Goal: Task Accomplishment & Management: Complete application form

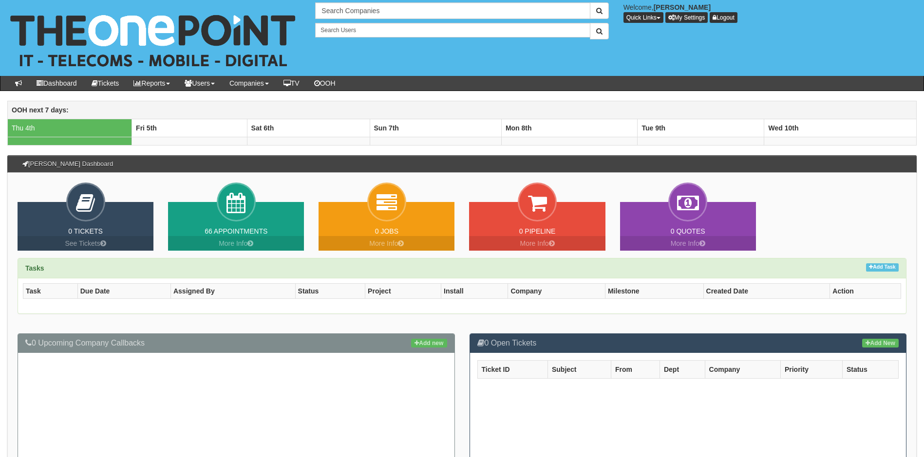
click at [135, 106] on th "OOH next 7 days:" at bounding box center [462, 110] width 908 height 18
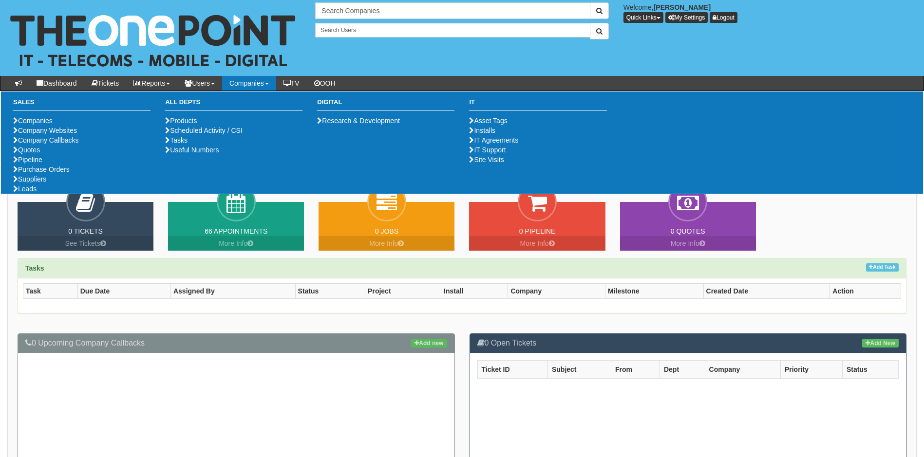
click at [260, 84] on link "Companies" at bounding box center [249, 83] width 54 height 15
click at [84, 174] on li "Purchase Orders" at bounding box center [81, 170] width 137 height 10
click at [68, 173] on link "Purchase Orders" at bounding box center [41, 170] width 56 height 8
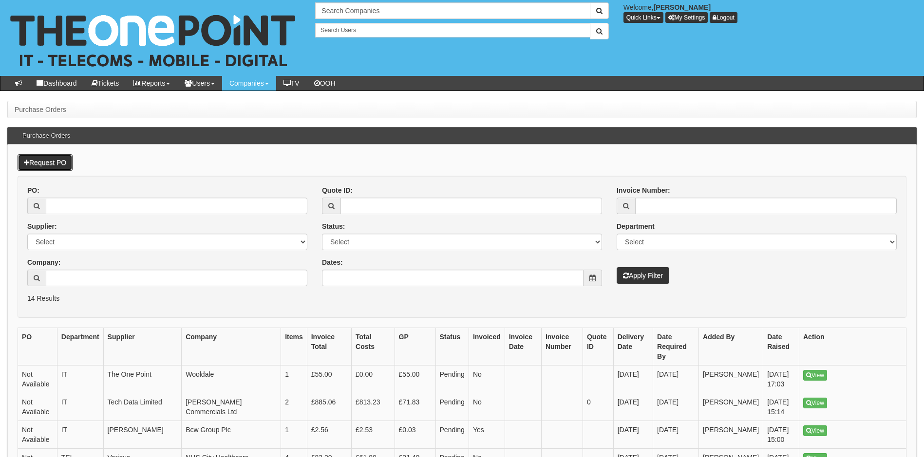
click at [57, 166] on link "Request PO" at bounding box center [45, 162] width 55 height 17
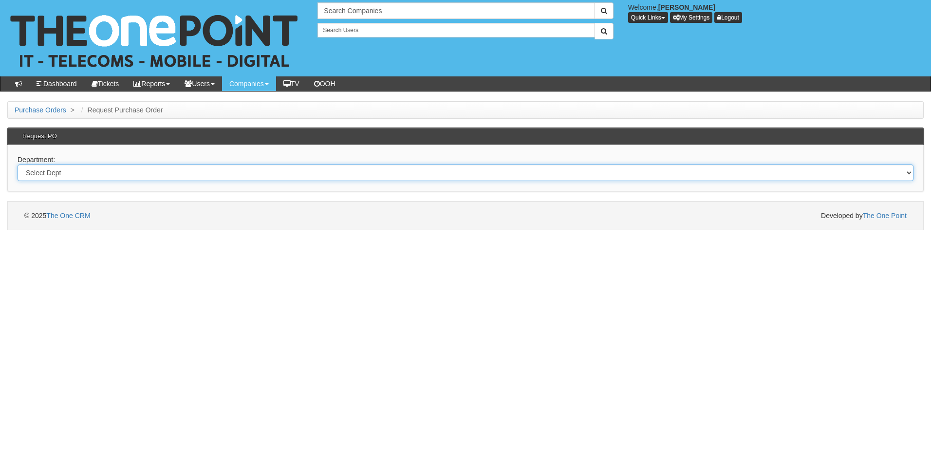
click at [82, 170] on select "Select Dept Digital Internal IT Mobiles Marketing Telecoms" at bounding box center [466, 173] width 896 height 17
select select "?pipeID=&dept=MOB"
click at [18, 165] on select "Select Dept Digital Internal IT Mobiles Marketing Telecoms" at bounding box center [466, 173] width 896 height 17
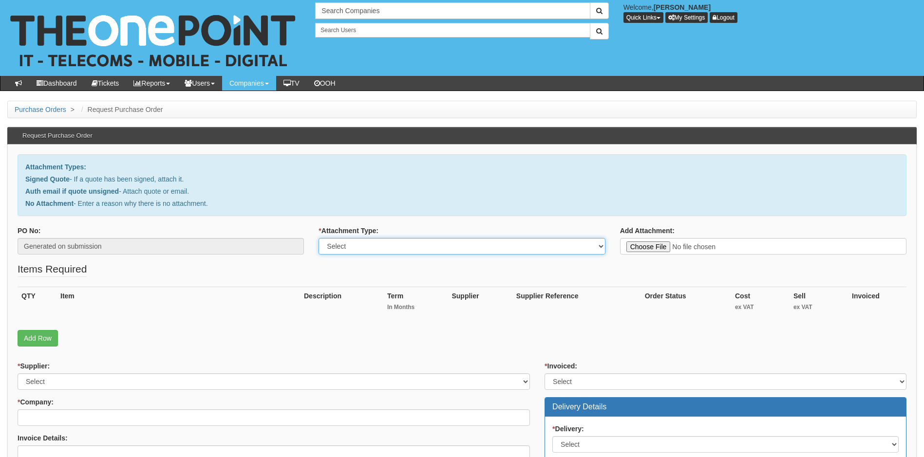
click at [416, 249] on select "Select Signed Quote Auth email with quote if unsigned No Attachment" at bounding box center [461, 246] width 286 height 17
select select "Signed Quote"
click at [318, 238] on select "Select Signed Quote Auth email with quote if unsigned No Attachment" at bounding box center [461, 246] width 286 height 17
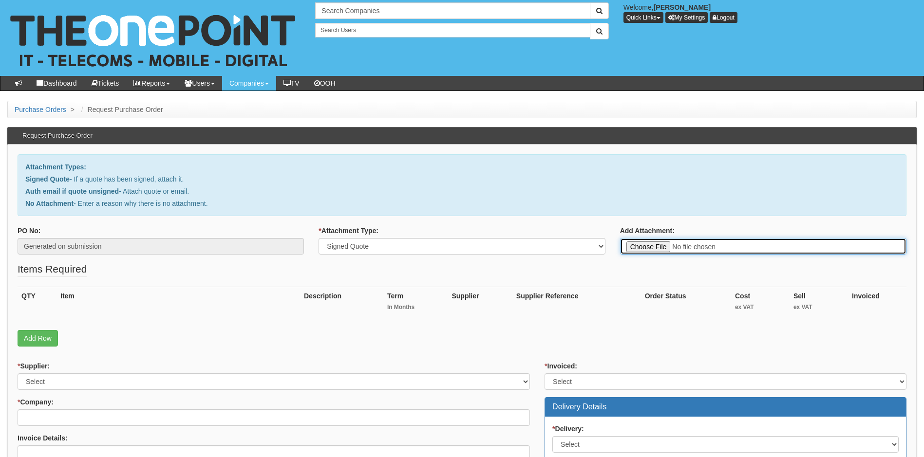
click at [643, 248] on input "Add Attachment:" at bounding box center [763, 246] width 286 height 17
type input "C:\fakepath\Delifresh - Handsets.pdf"
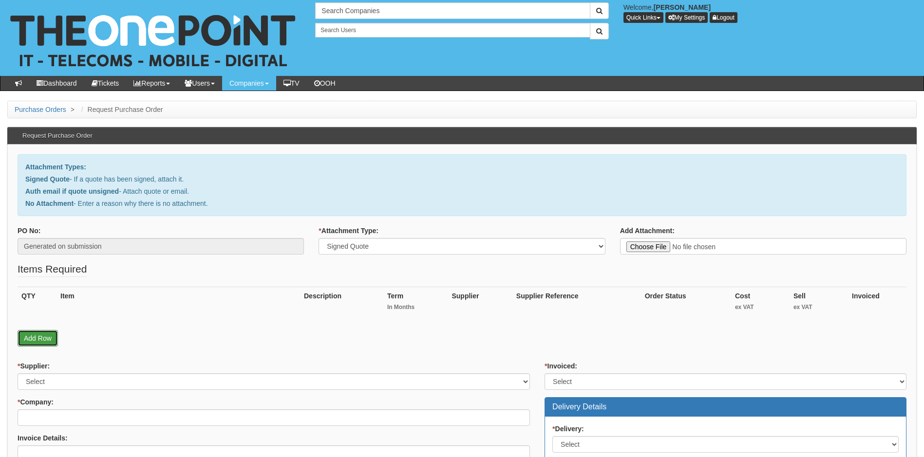
click at [30, 338] on link "Add Row" at bounding box center [38, 338] width 40 height 17
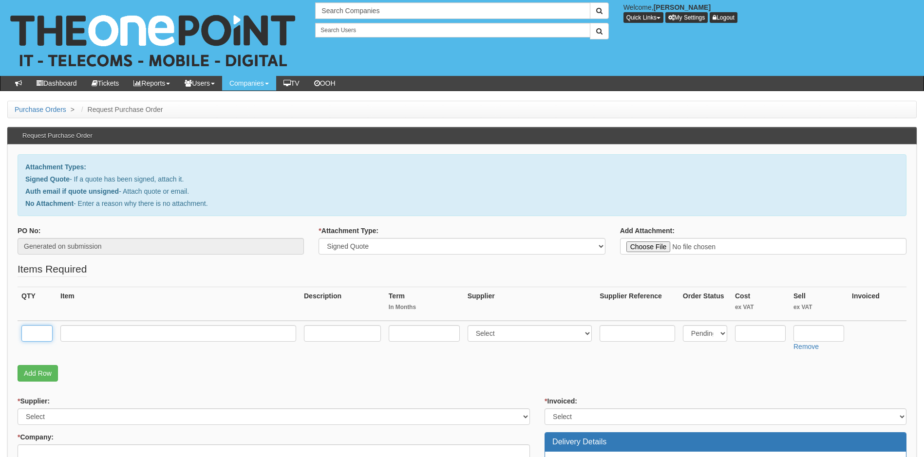
click at [46, 334] on input "text" at bounding box center [36, 333] width 31 height 17
type input "1"
type input "iPhome 15 128Gb"
type input "0"
select select "260"
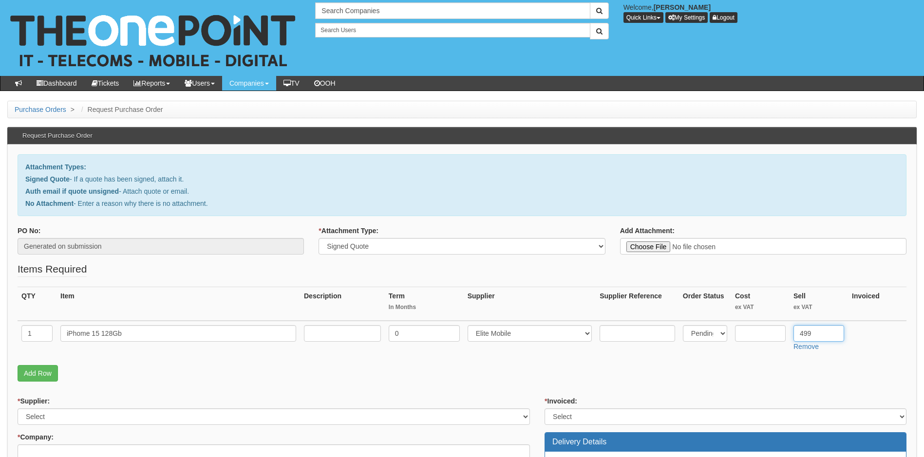
type input "499"
click at [405, 178] on p "Signed Quote - If a quote has been signed, attach it." at bounding box center [461, 179] width 873 height 10
click at [748, 331] on input "text" at bounding box center [760, 333] width 51 height 17
type input "495"
click at [49, 375] on link "Add Row" at bounding box center [38, 373] width 40 height 17
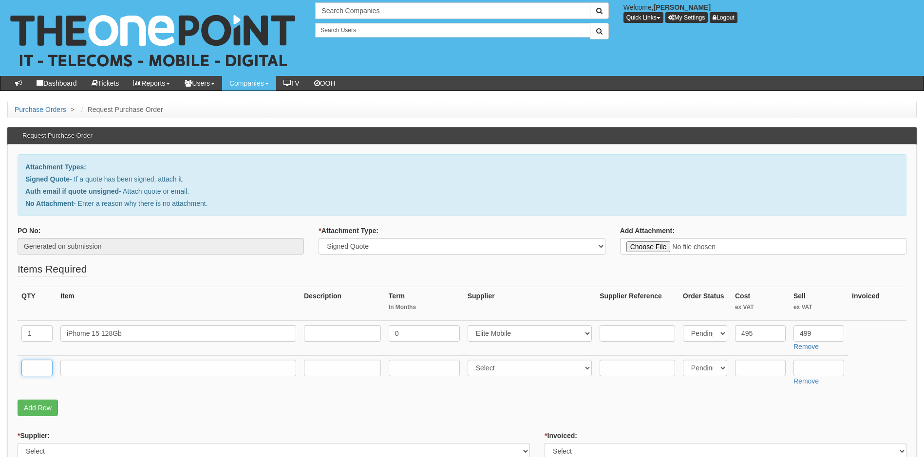
click at [44, 367] on input "text" at bounding box center [36, 368] width 31 height 17
type input "1"
click at [153, 368] on input "text" at bounding box center [178, 368] width 236 height 17
type input "iPhone 14 128Gb"
type input "0"
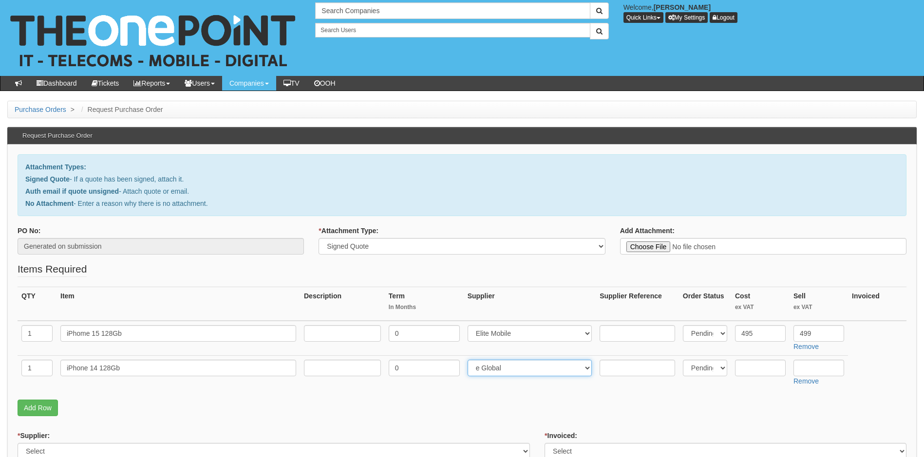
click at [540, 367] on select "Select 123 [DOMAIN_NAME] 1Password 3 4Gon [PERSON_NAME] Electric Ltd Abzorb Acc…" at bounding box center [529, 368] width 125 height 17
select select "260"
click at [469, 360] on select "Select 123 [DOMAIN_NAME] 1Password 3 4Gon [PERSON_NAME] Electric Ltd Abzorb Acc…" at bounding box center [529, 368] width 125 height 17
type input "392"
type input "426"
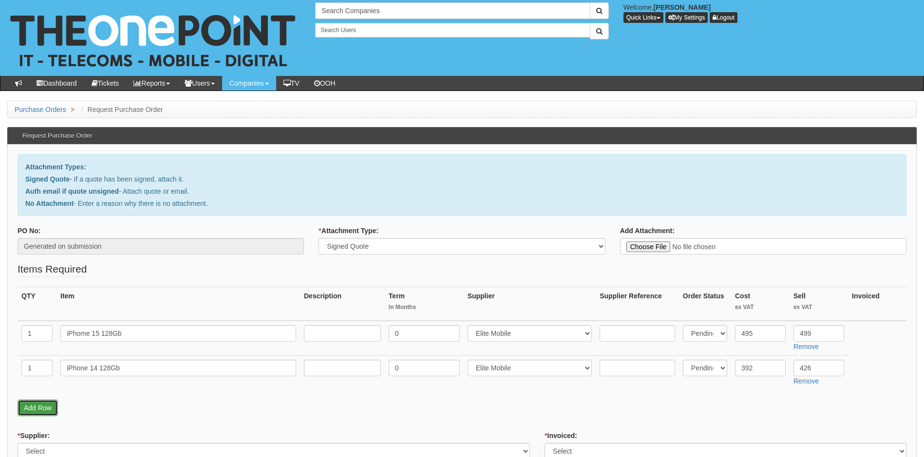
click at [36, 407] on link "Add Row" at bounding box center [38, 408] width 40 height 17
click at [39, 407] on input "text" at bounding box center [36, 402] width 31 height 17
type input "1"
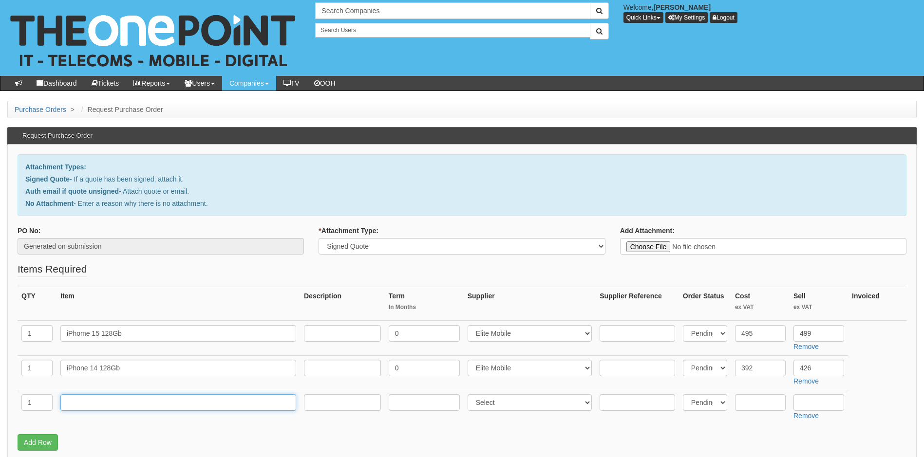
click at [73, 403] on input "text" at bounding box center [178, 402] width 236 height 17
type input "Delivery"
type input "0"
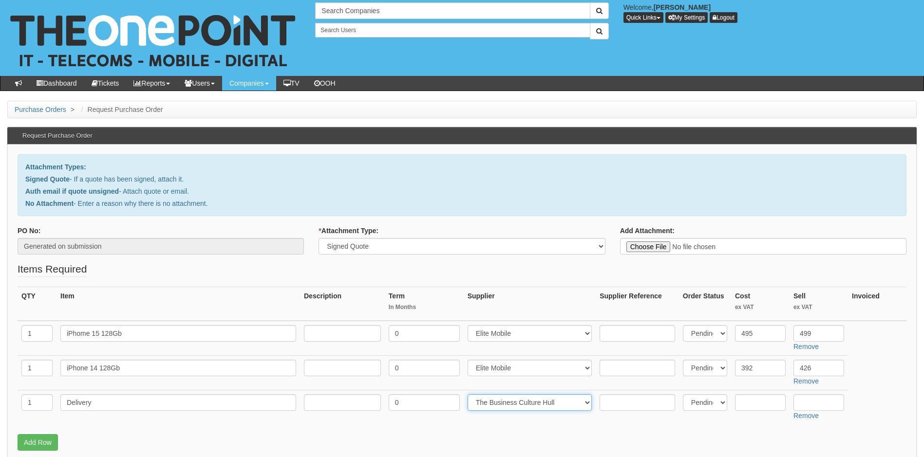
select select "81"
type input "6.50"
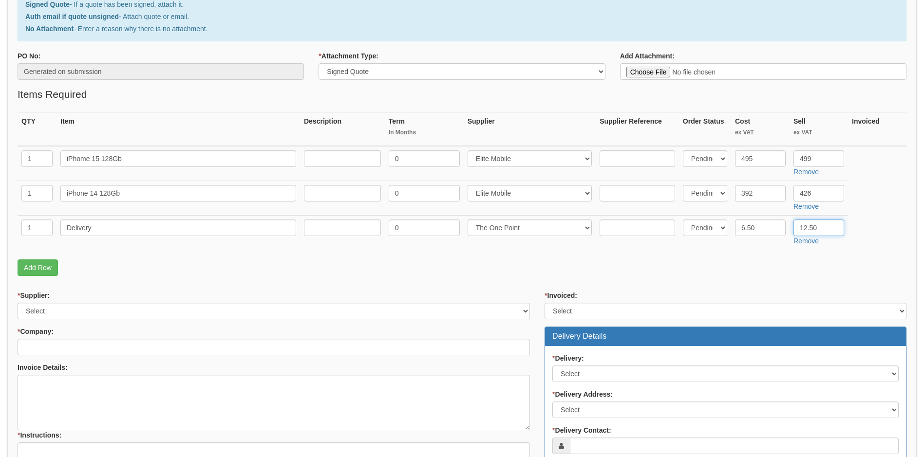
scroll to position [195, 0]
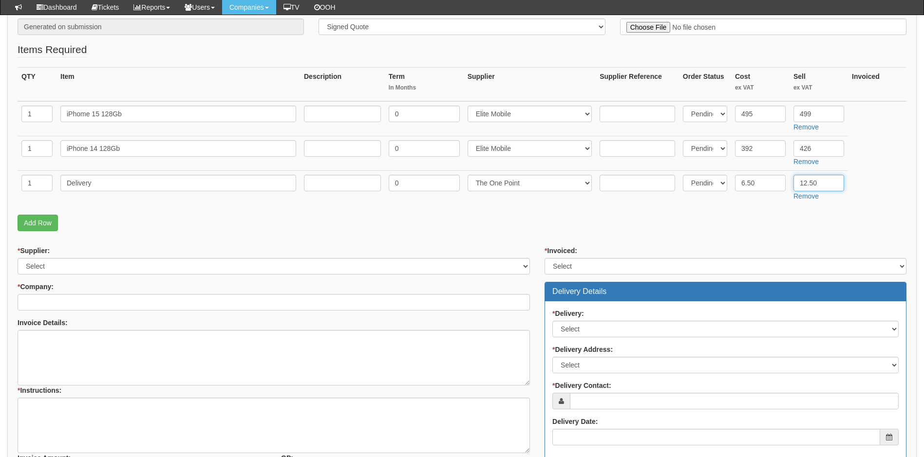
type input "12.50"
click at [110, 264] on select "Select 123 REG.co.uk 1Password 3 4Gon AA Jones Electric Ltd Abzorb Access Group…" at bounding box center [274, 266] width 512 height 17
select select "260"
click at [110, 263] on select "Select 123 REG.co.uk 1Password 3 4Gon AA Jones Electric Ltd Abzorb Access Group…" at bounding box center [274, 266] width 512 height 17
click at [608, 269] on select "Select Yes No N/A STB (part of order)" at bounding box center [725, 266] width 362 height 17
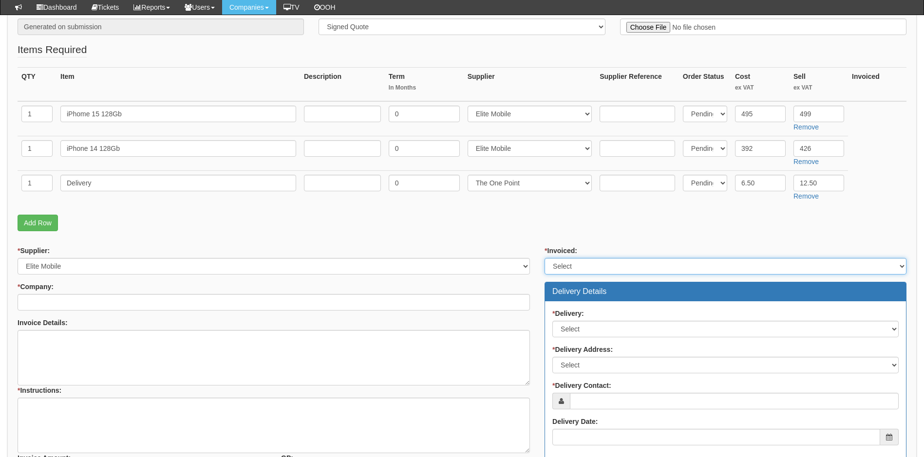
select select "1"
click at [544, 258] on select "Select Yes No N/A STB (part of order)" at bounding box center [725, 266] width 362 height 17
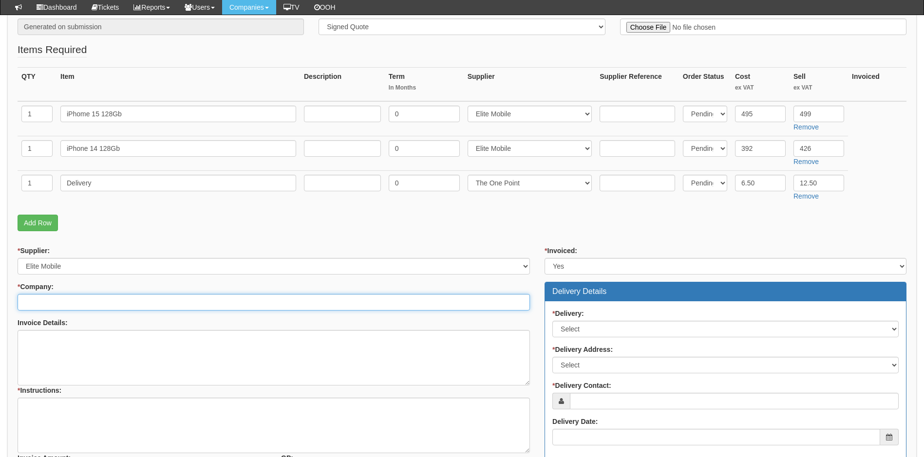
click at [315, 302] on input "* Company:" at bounding box center [274, 302] width 512 height 17
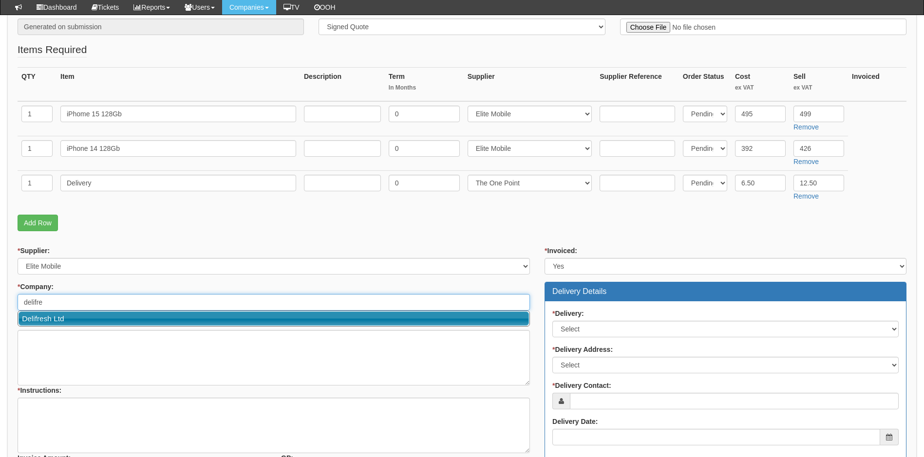
click at [289, 321] on link "Delifresh Ltd" at bounding box center [273, 319] width 510 height 14
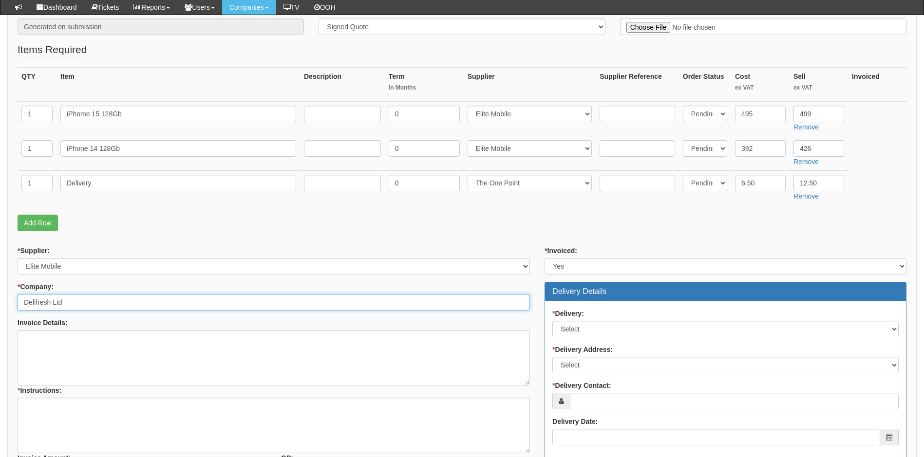
type input "Delifresh Ltd"
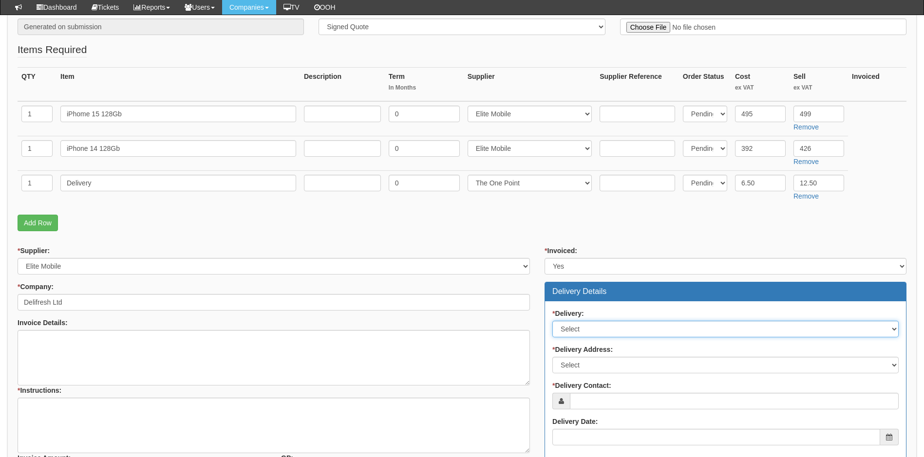
click at [608, 331] on select "Select No Not Applicable Yes" at bounding box center [725, 329] width 346 height 17
select select "1"
click at [552, 321] on select "Select No Not Applicable Yes" at bounding box center [725, 329] width 346 height 17
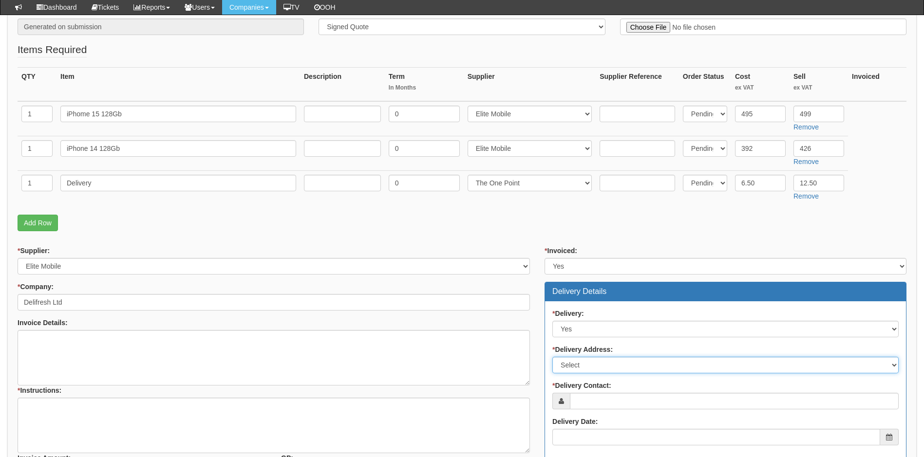
click at [616, 362] on select "Select Not Applicable Main Address - BD4 7PG Other" at bounding box center [725, 365] width 346 height 17
select select "company_main_address"
click at [552, 357] on select "Select Not Applicable Main Address - BD4 7PG Other" at bounding box center [725, 365] width 346 height 17
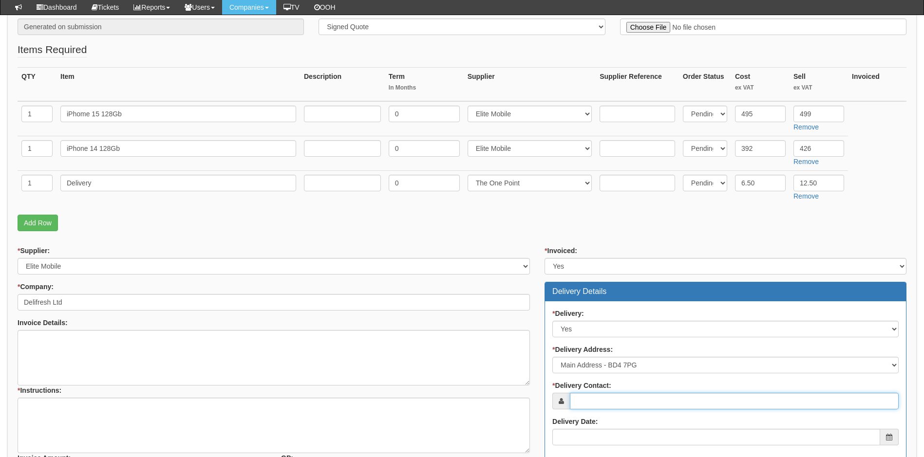
click at [627, 403] on input "* Delivery Contact:" at bounding box center [734, 401] width 329 height 17
click at [595, 402] on input "* Delivery Contact:" at bounding box center [734, 401] width 329 height 17
paste input "luke.thornton@delifreshltd.co.uk"
type input "luke.thornton@delifreshltd.co.uk"
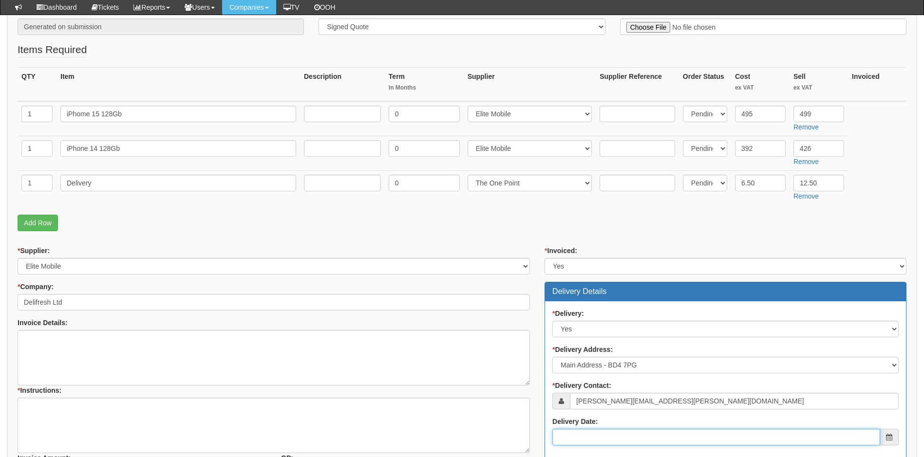
click at [598, 435] on input "Delivery Date:" at bounding box center [716, 437] width 328 height 17
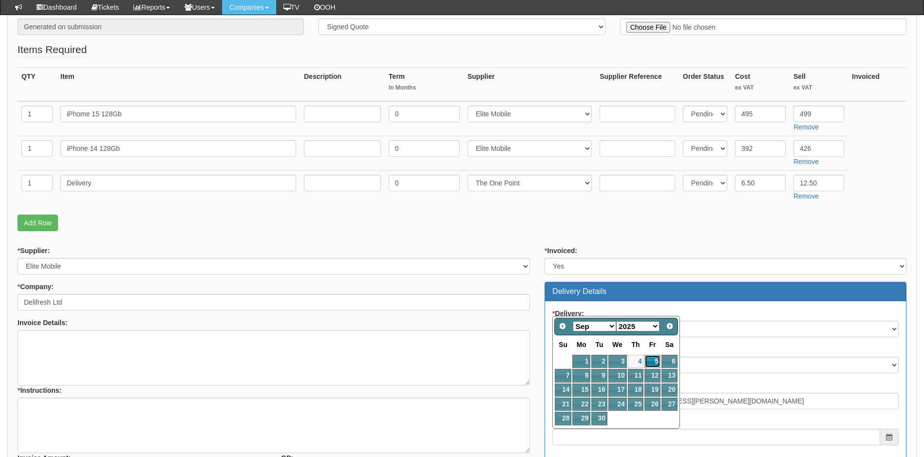
click at [651, 361] on link "5" at bounding box center [652, 361] width 16 height 13
type input "2025-09-05"
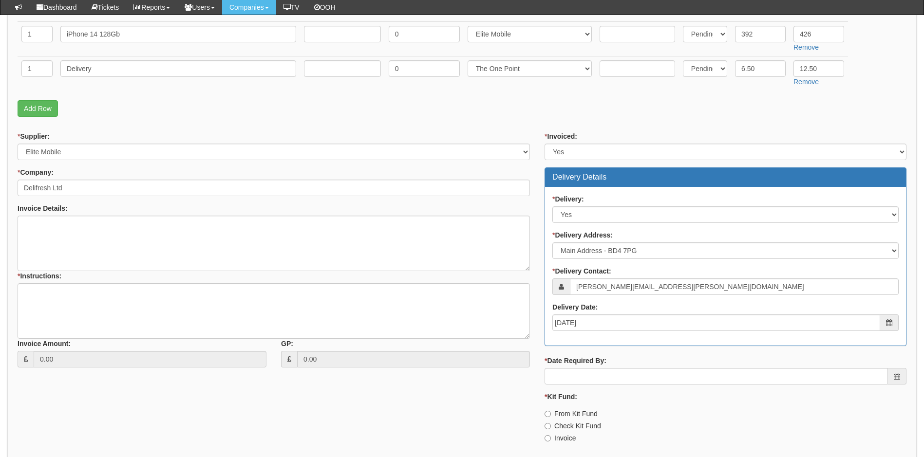
scroll to position [341, 0]
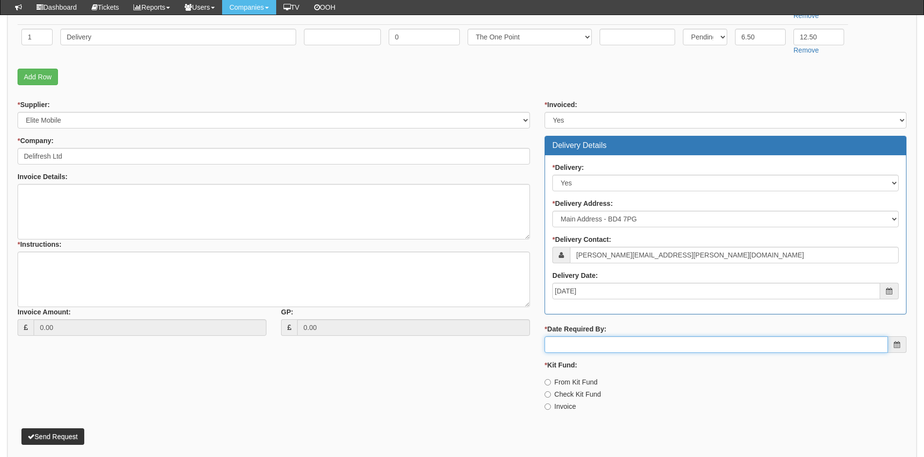
click at [622, 348] on input "* Date Required By:" at bounding box center [715, 344] width 343 height 17
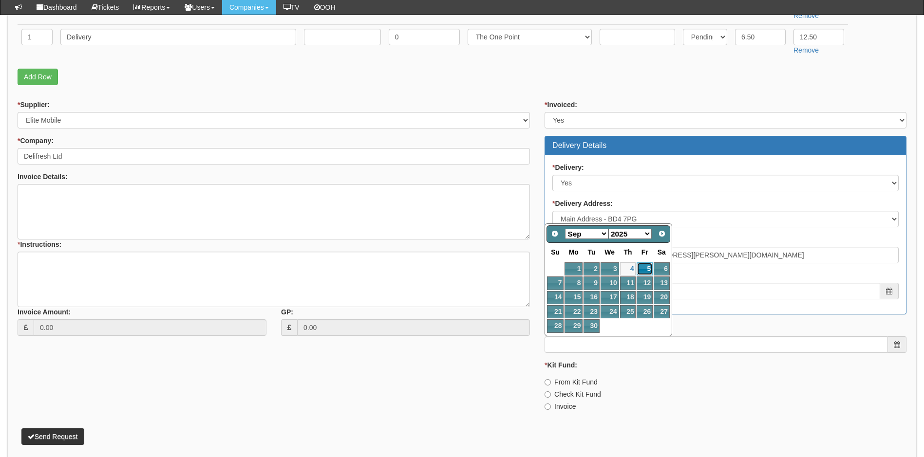
click at [645, 267] on link "5" at bounding box center [644, 268] width 16 height 13
type input "2025-09-05"
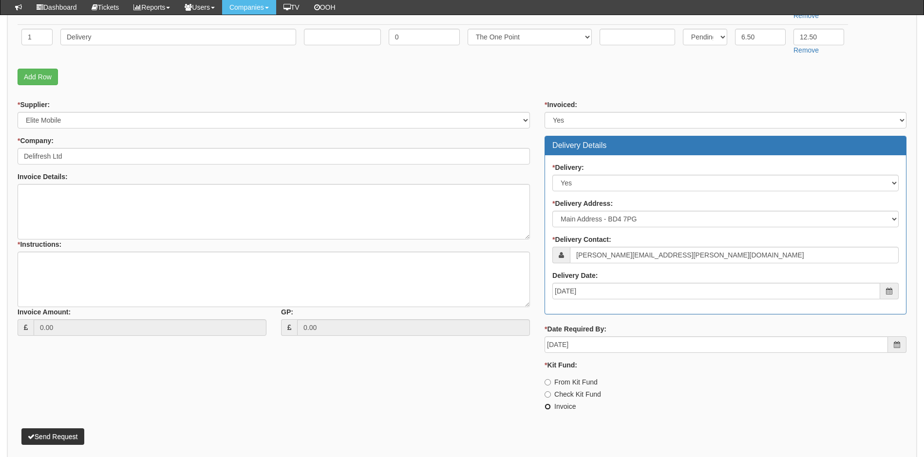
click at [549, 408] on input "Invoice" at bounding box center [547, 407] width 6 height 6
radio input "true"
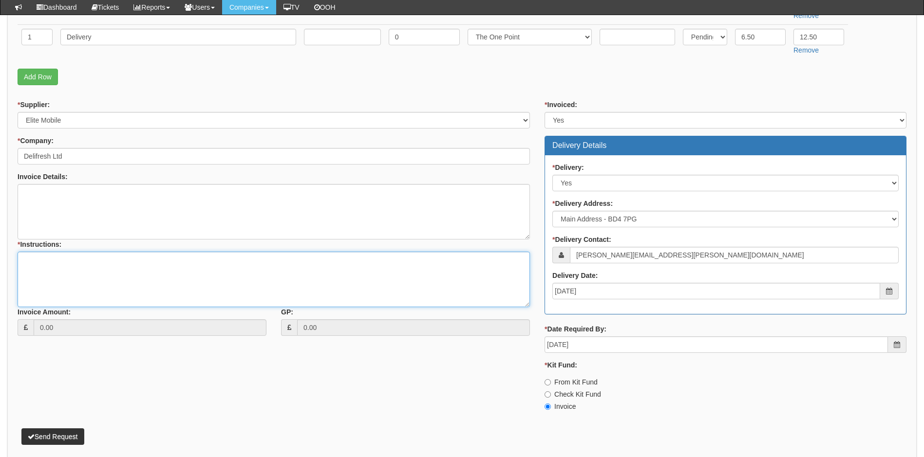
click at [37, 261] on textarea "* Instructions:" at bounding box center [274, 279] width 512 height 55
click at [121, 260] on textarea "Deliver FAO Luke Thornton" at bounding box center [274, 279] width 512 height 55
paste textarea "Paul Kershaw House, Interchange Way, Oakenshaw Bradford, England BD12 7AZ"
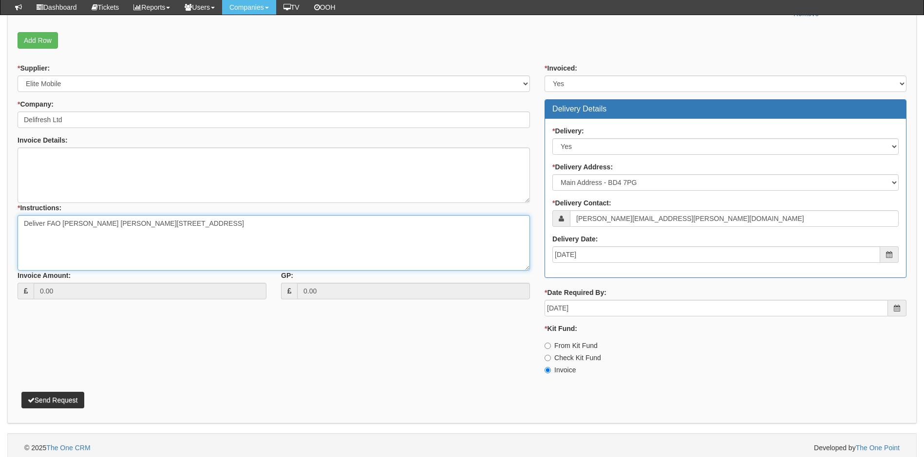
scroll to position [383, 0]
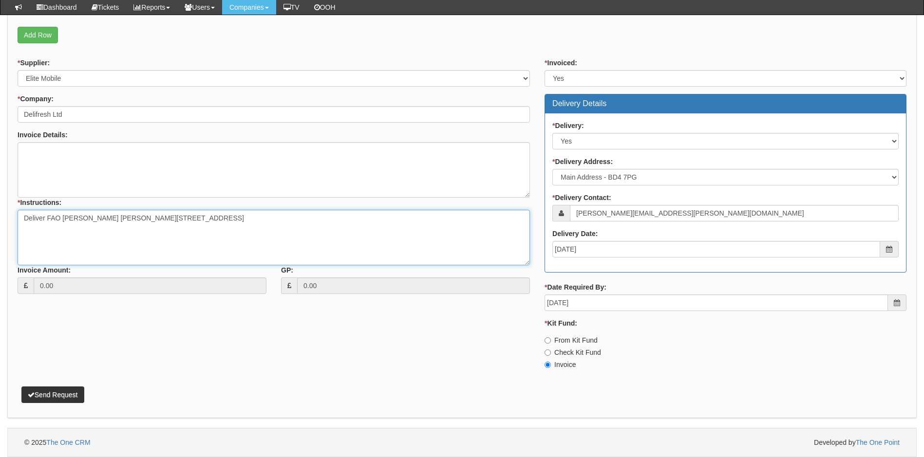
click at [122, 219] on textarea "Deliver FAO Luke Thornton Paul Kershaw House, Interchange Way, Oakenshaw Bradfo…" at bounding box center [274, 237] width 512 height 55
click at [107, 220] on textarea "Deliver FAO Luke Thornton Paul Kershaw House, Interchange Way, Oakenshaw Bradfo…" at bounding box center [274, 237] width 512 height 55
type textarea "Deliver FAO Luke Thornton Paul Kershaw House, Interchange Way, Oakenshaw Bradfo…"
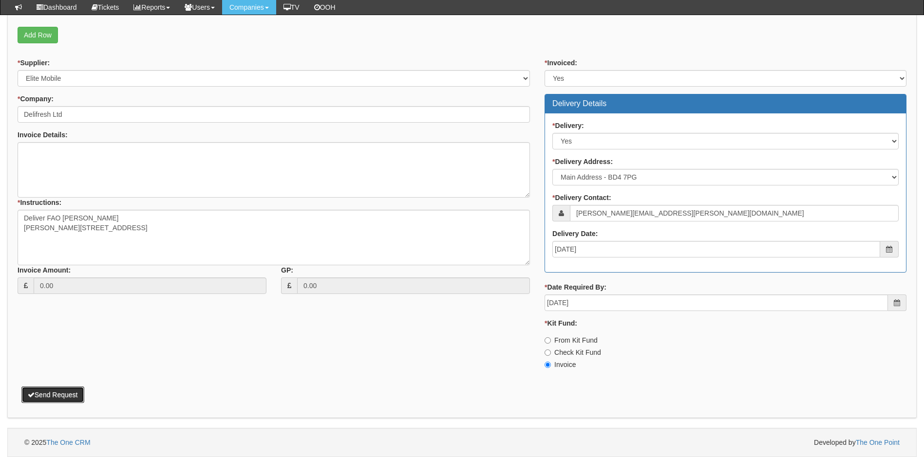
click at [61, 395] on button "Send Request" at bounding box center [52, 395] width 63 height 17
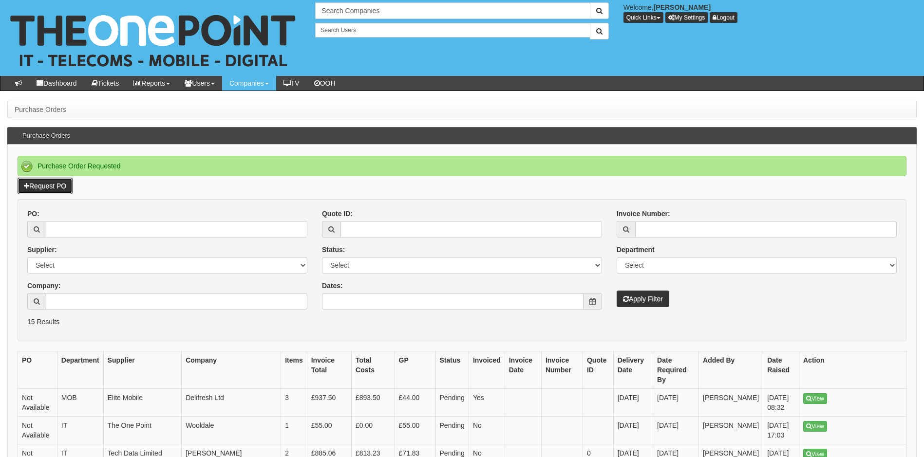
click at [51, 185] on link "Request PO" at bounding box center [45, 186] width 55 height 17
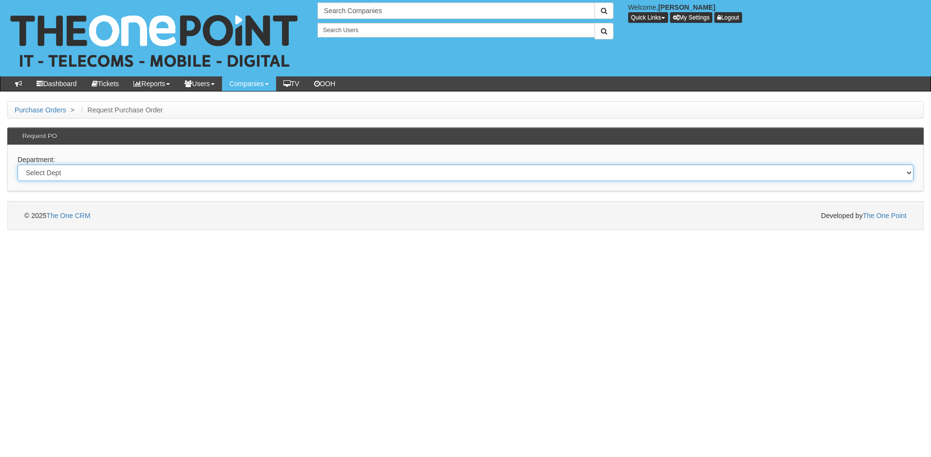
click at [149, 172] on select "Select Dept Digital Internal IT Mobiles Marketing Telecoms" at bounding box center [466, 173] width 896 height 17
select select "?pipeID=&dept=IT"
click at [18, 165] on select "Select Dept Digital Internal IT Mobiles Marketing Telecoms" at bounding box center [466, 173] width 896 height 17
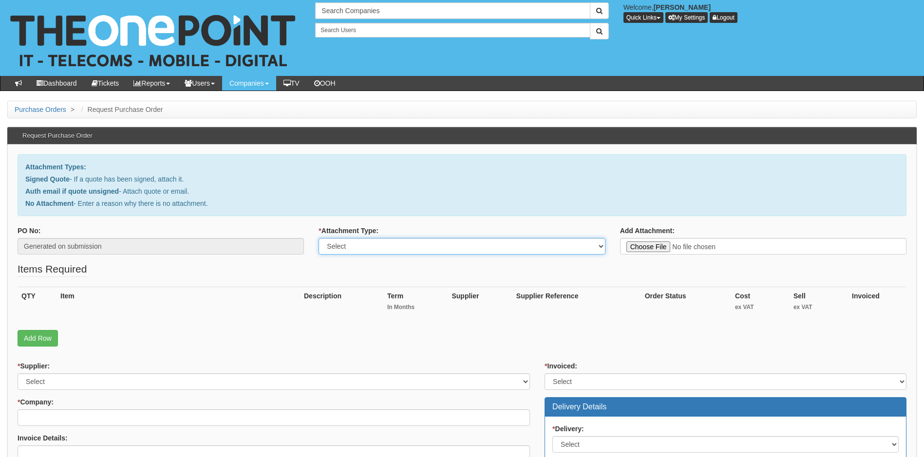
click at [431, 243] on select "Select Signed Quote Auth email with quote if unsigned No Attachment" at bounding box center [461, 246] width 286 height 17
select select "Signed Quote"
click at [318, 238] on select "Select Signed Quote Auth email with quote if unsigned No Attachment" at bounding box center [461, 246] width 286 height 17
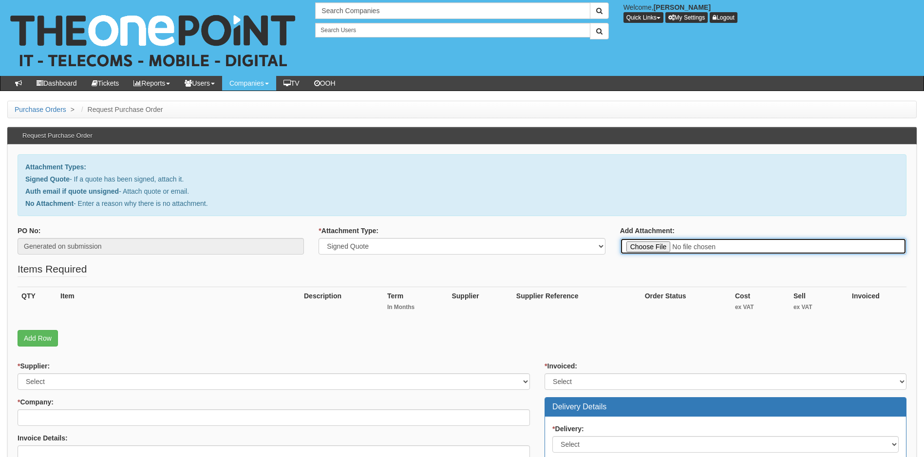
click at [642, 247] on input "Add Attachment:" at bounding box center [763, 246] width 286 height 17
type input "C:\fakepath\Orean Personal Care Limited - Access Point.pdf"
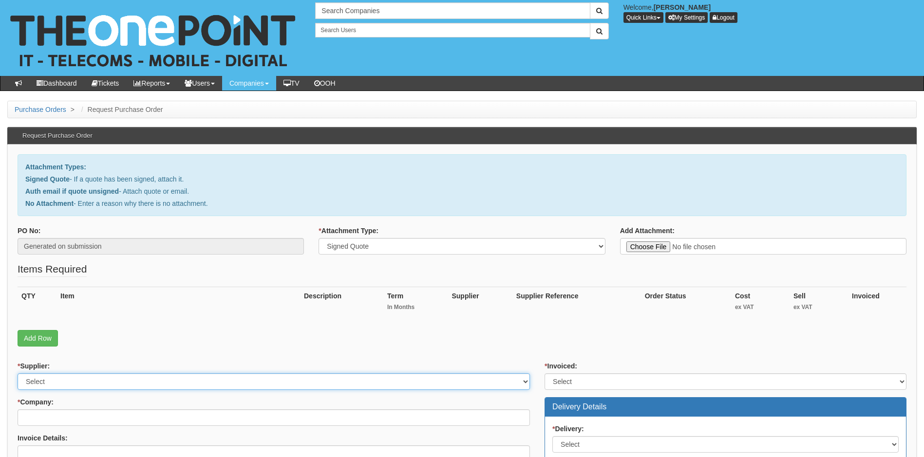
click at [76, 379] on select "Select 123 REG.co.uk 1Password 3 4Gon AA Jones Electric Ltd Abzorb Access Group…" at bounding box center [274, 381] width 512 height 17
select select "247"
drag, startPoint x: 76, startPoint y: 379, endPoint x: 76, endPoint y: 350, distance: 29.2
click at [76, 350] on form "PO No: Generated on submission * Attachment Type: Select Signed Quote Auth emai…" at bounding box center [462, 466] width 888 height 481
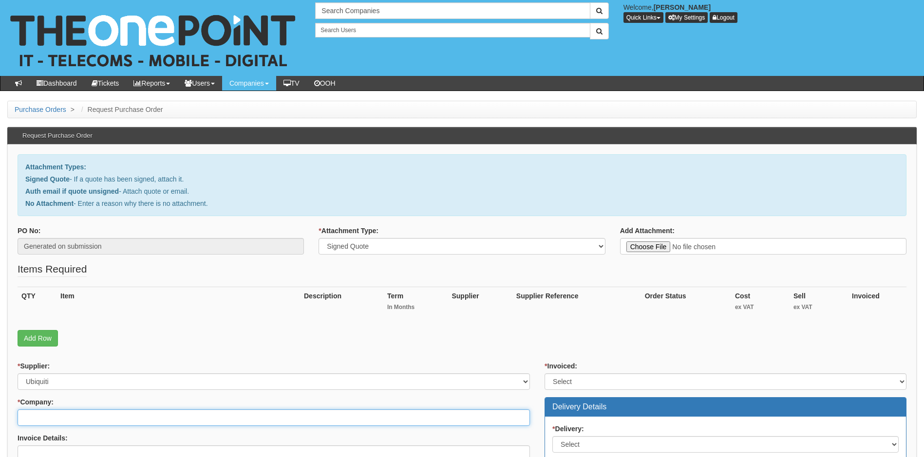
click at [53, 420] on input "* Company:" at bounding box center [274, 417] width 512 height 17
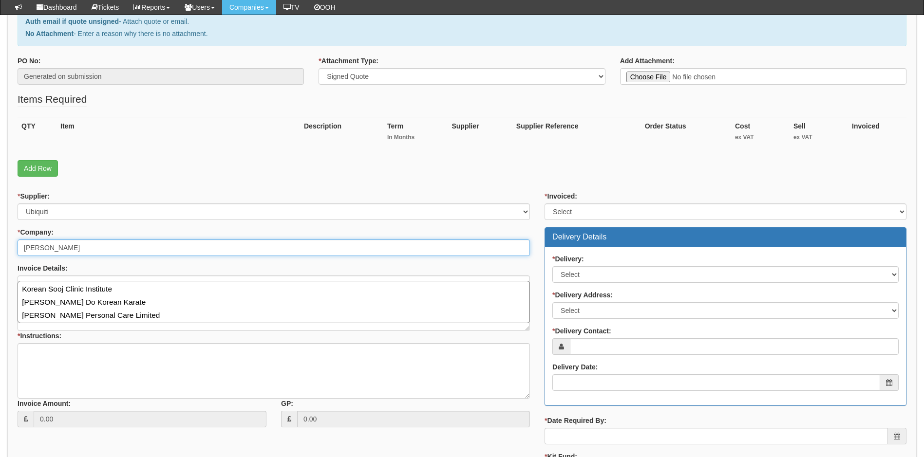
scroll to position [146, 0]
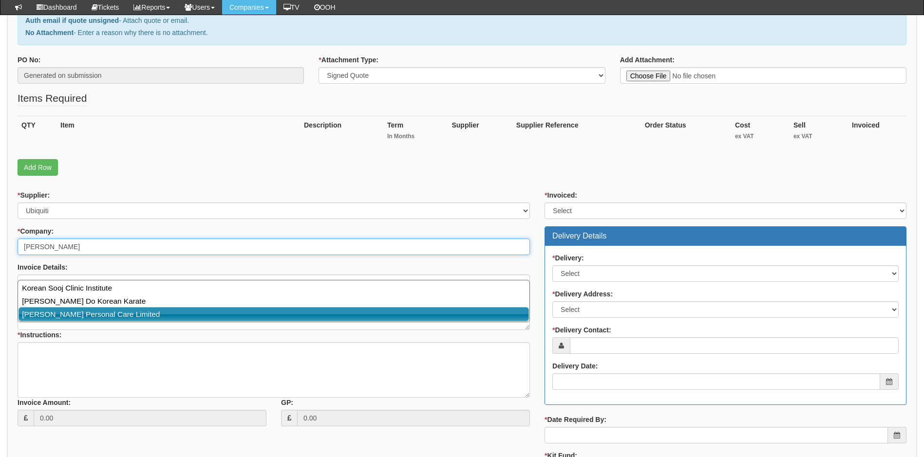
click at [123, 311] on link "[PERSON_NAME] Personal Care Limited" at bounding box center [273, 314] width 510 height 14
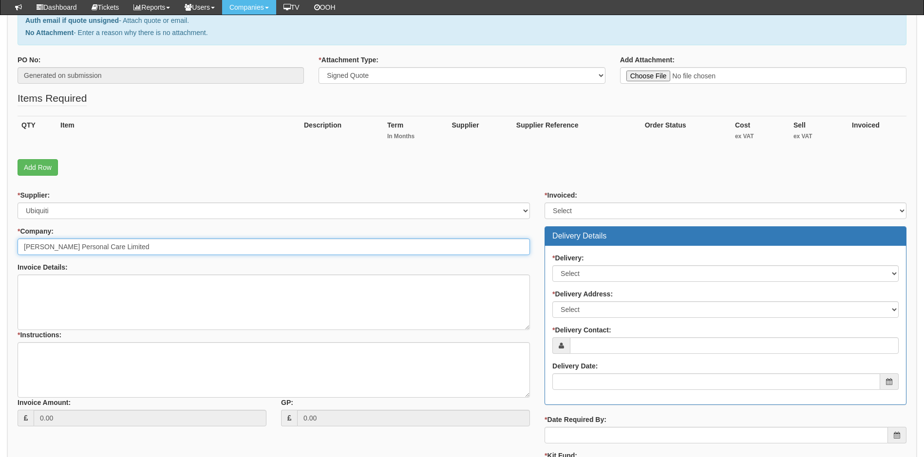
type input "[PERSON_NAME] Personal Care Limited"
click at [576, 210] on select "Select Yes No N/A STB (part of order)" at bounding box center [725, 211] width 362 height 17
select select "1"
click at [544, 203] on select "Select Yes No N/A STB (part of order)" at bounding box center [725, 211] width 362 height 17
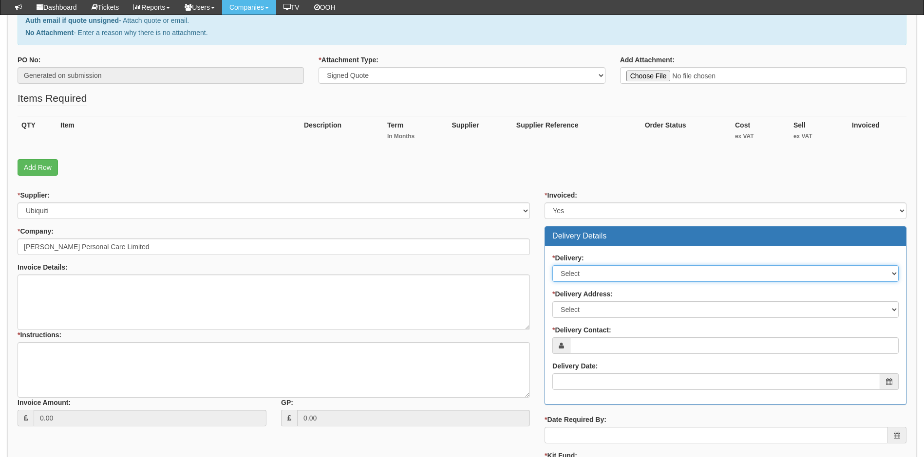
click at [583, 277] on select "Select No Not Applicable Yes" at bounding box center [725, 273] width 346 height 17
select select "1"
click at [552, 265] on select "Select No Not Applicable Yes" at bounding box center [725, 273] width 346 height 17
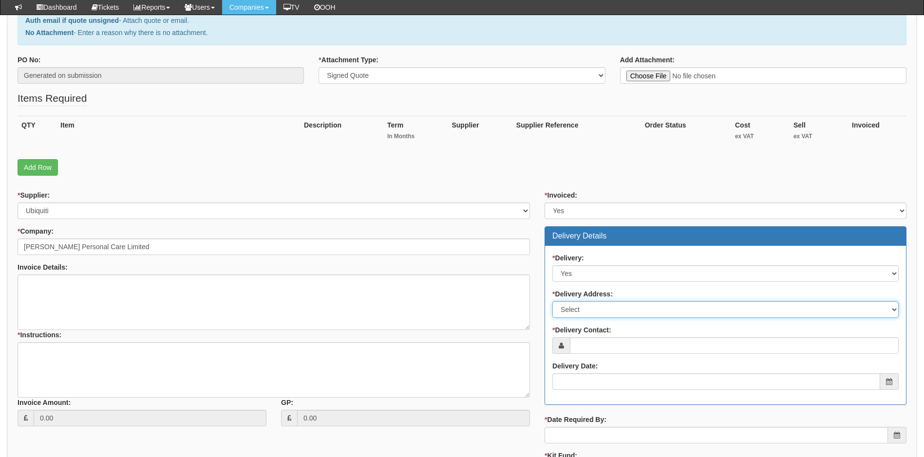
click at [613, 311] on select "Select Not Applicable Main Address - BD19 4TT Orean Personal Care Ltd - BD12 0H…" at bounding box center [725, 309] width 346 height 17
select select "company_main_address"
click at [552, 301] on select "Select Not Applicable Main Address - BD19 4TT Orean Personal Care Ltd - BD12 0H…" at bounding box center [725, 309] width 346 height 17
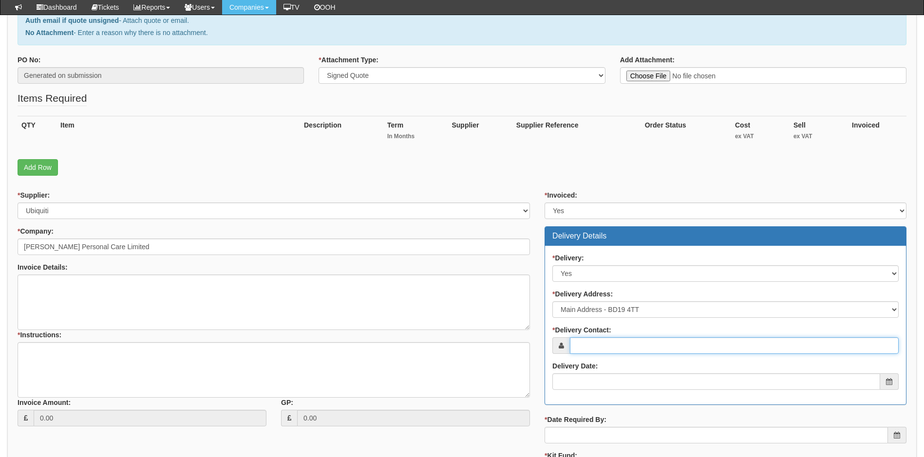
click at [615, 344] on input "* Delivery Contact:" at bounding box center [734, 345] width 329 height 17
click at [620, 347] on input "* Delivery Contact:" at bounding box center [734, 345] width 329 height 17
paste input "daniel.kwiatkowski@orean.co.uk"
type input "daniel.kwiatkowski@orean.co.uk"
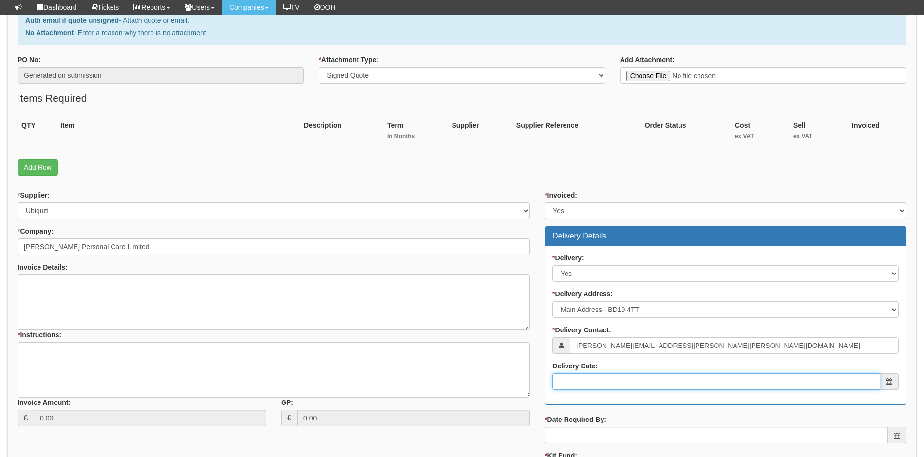
click at [615, 388] on input "Delivery Date:" at bounding box center [716, 381] width 328 height 17
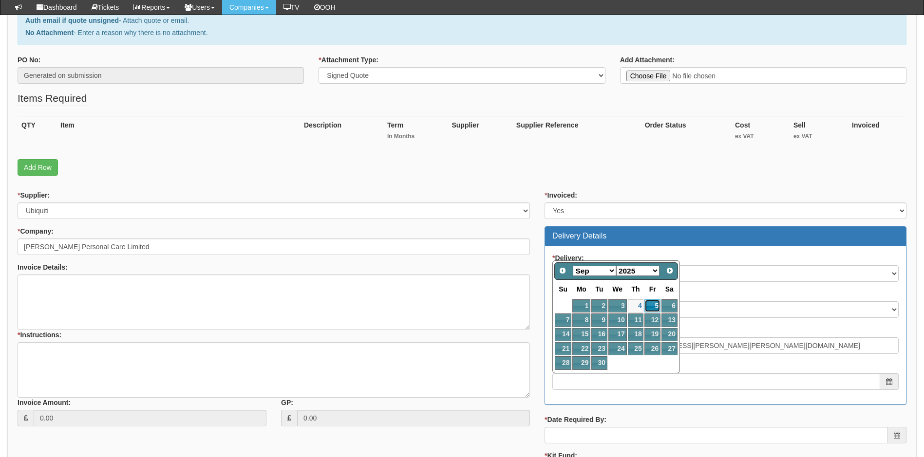
click at [652, 306] on link "5" at bounding box center [652, 305] width 16 height 13
type input "2025-09-05"
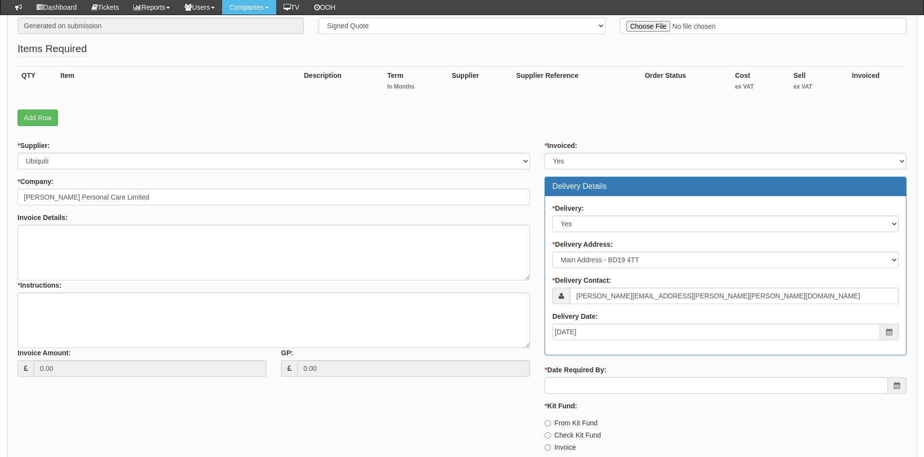
scroll to position [278, 0]
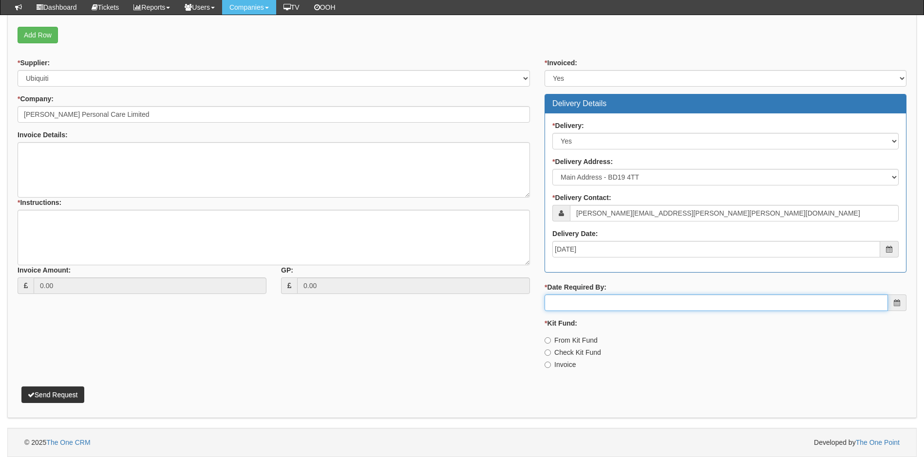
click at [652, 307] on input "* Date Required By:" at bounding box center [715, 303] width 343 height 17
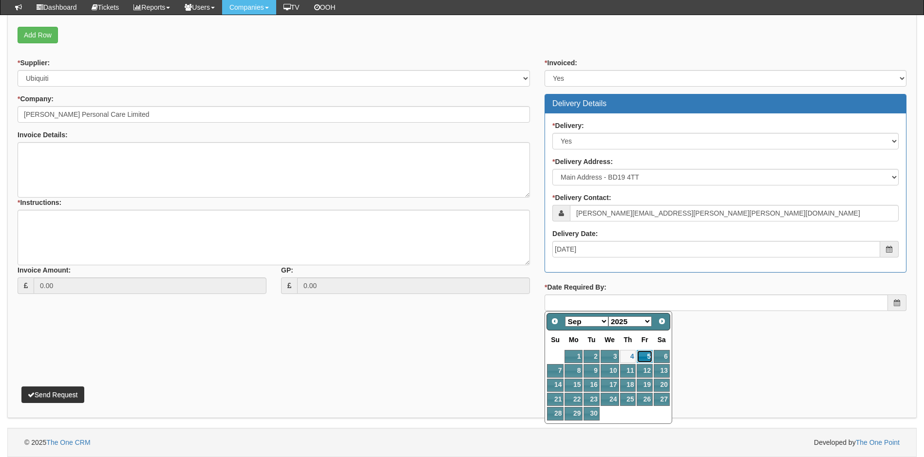
click at [644, 354] on link "5" at bounding box center [644, 356] width 16 height 13
type input "2025-09-05"
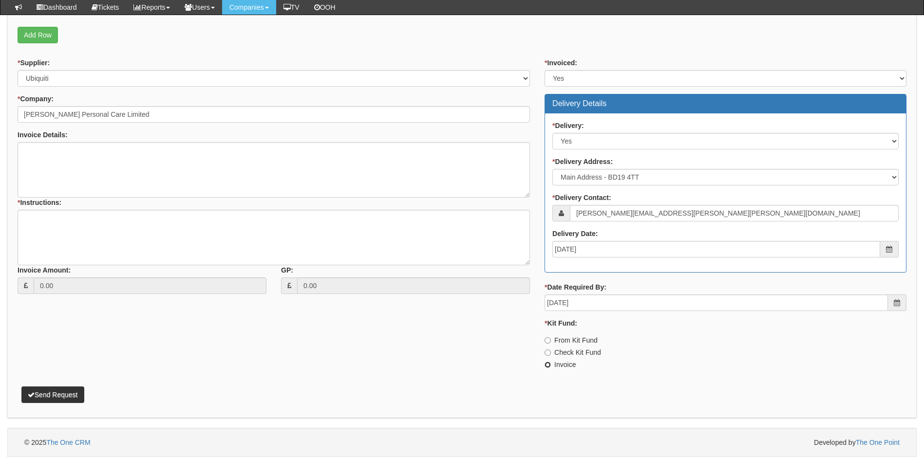
click at [549, 365] on input "Invoice" at bounding box center [547, 365] width 6 height 6
radio input "true"
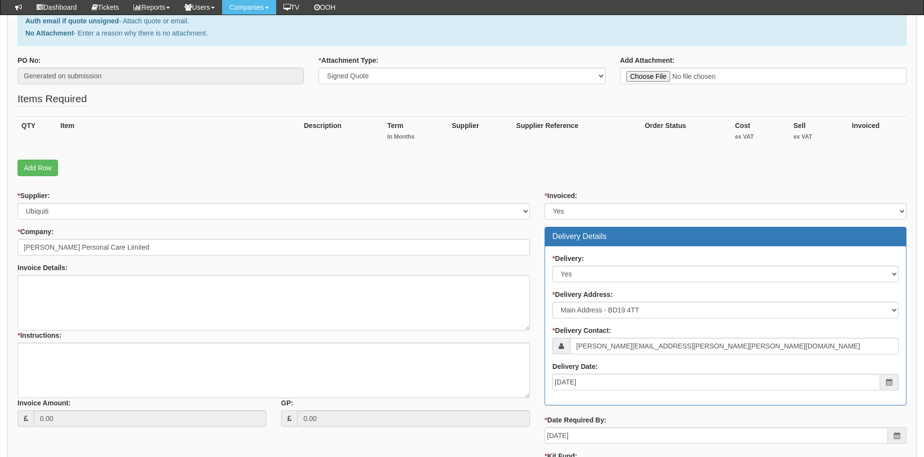
scroll to position [146, 0]
click at [38, 162] on link "Add Row" at bounding box center [38, 167] width 40 height 17
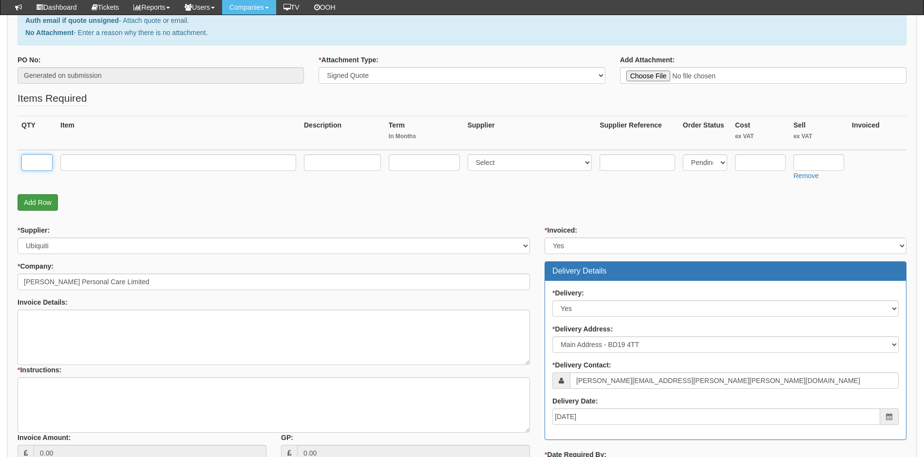
click at [38, 162] on input "text" at bounding box center [36, 162] width 31 height 17
type input "1"
type input "Ubiquiti U7 Pro AP"
type input "0"
select select "247"
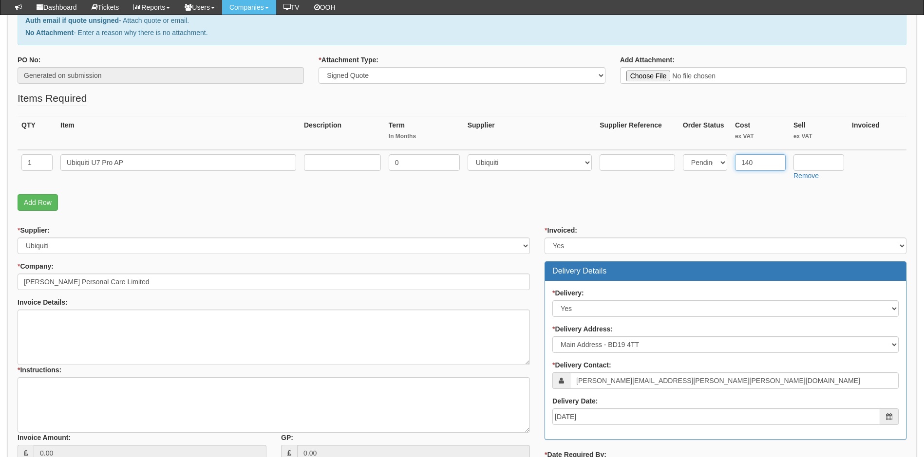
type input "140"
type input "160"
click at [41, 204] on link "Add Row" at bounding box center [38, 202] width 40 height 17
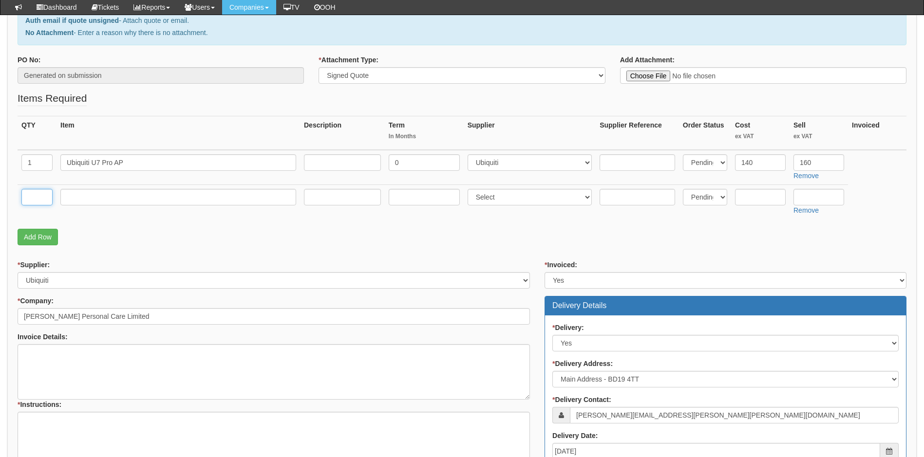
click at [43, 197] on input "text" at bounding box center [36, 197] width 31 height 17
type input "1"
type input "Delivery"
type input "0"
select select "81"
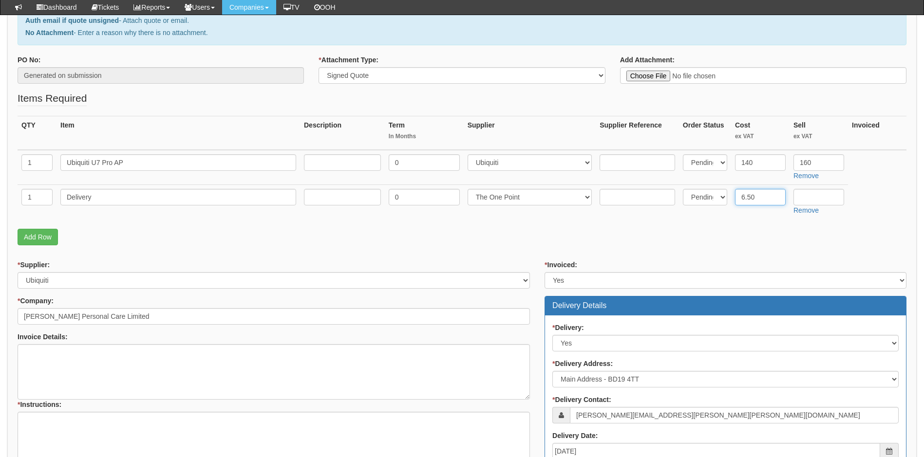
type input "6.50"
type input "12.50"
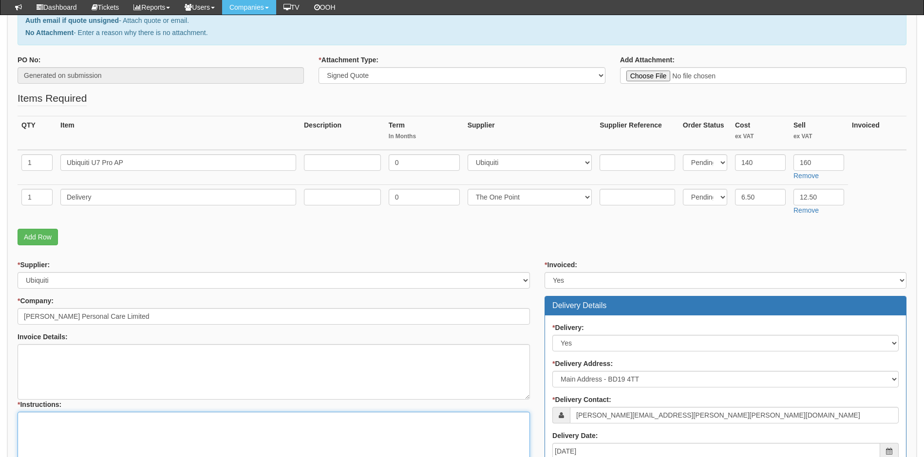
click at [61, 425] on textarea "* Instructions:" at bounding box center [274, 439] width 512 height 55
click at [42, 421] on textarea "* Instructions:" at bounding box center [274, 439] width 512 height 55
paste textarea "Daniel Kwiatkowski"
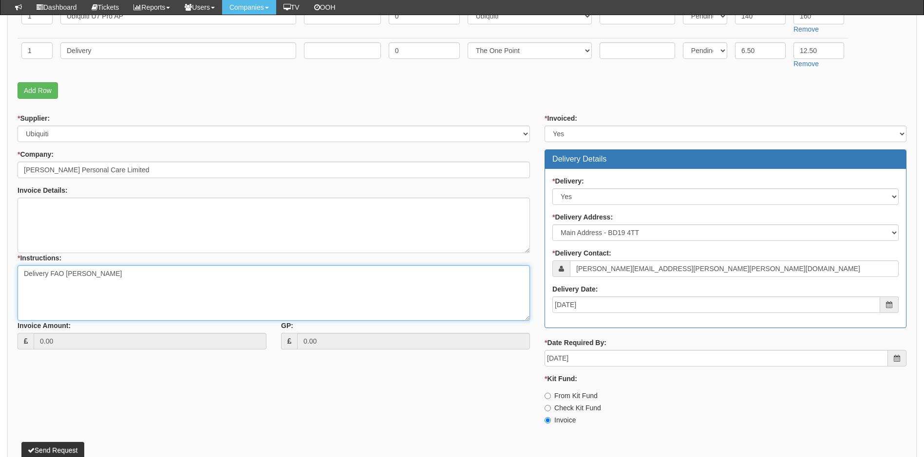
scroll to position [341, 0]
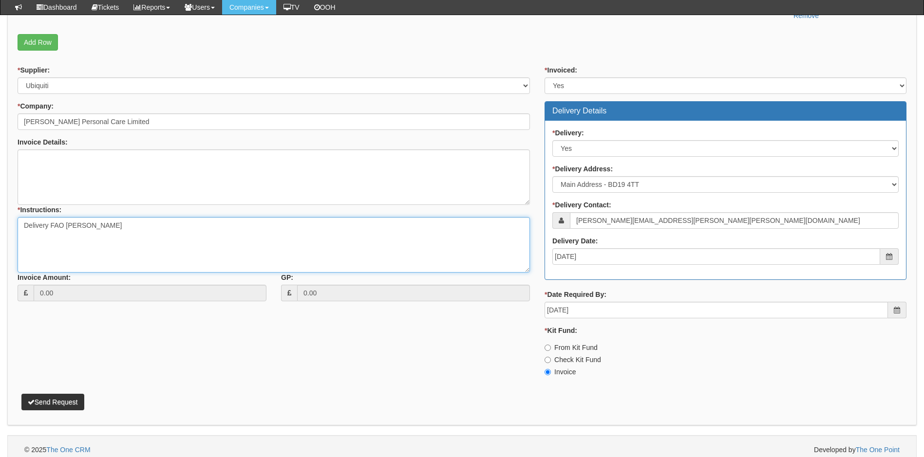
type textarea "Delivery FAO Daniel Kwiatkowski"
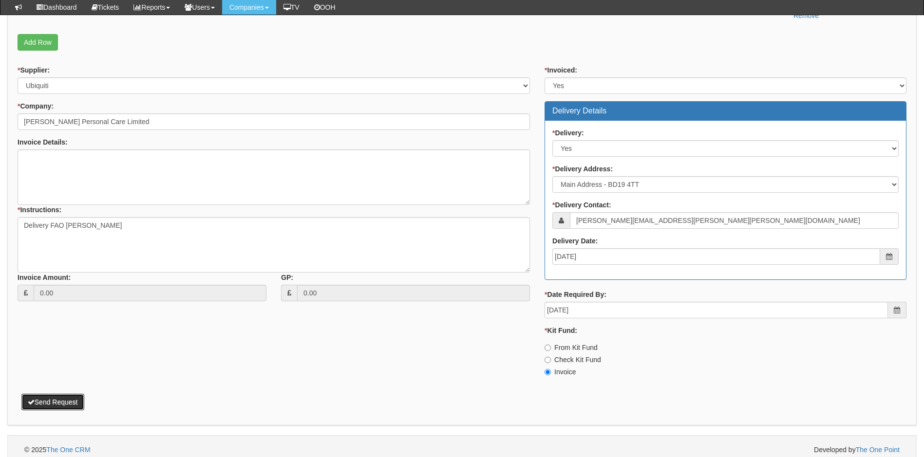
click at [61, 400] on button "Send Request" at bounding box center [52, 402] width 63 height 17
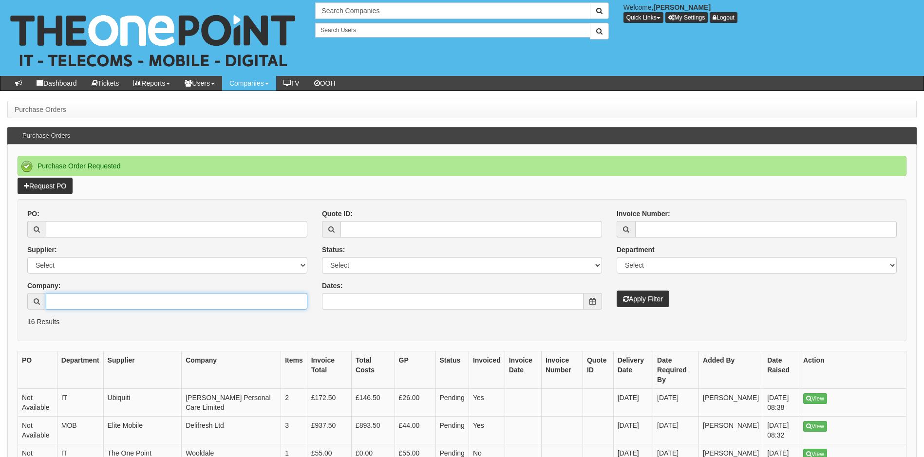
click at [108, 301] on input "Company:" at bounding box center [176, 301] width 261 height 17
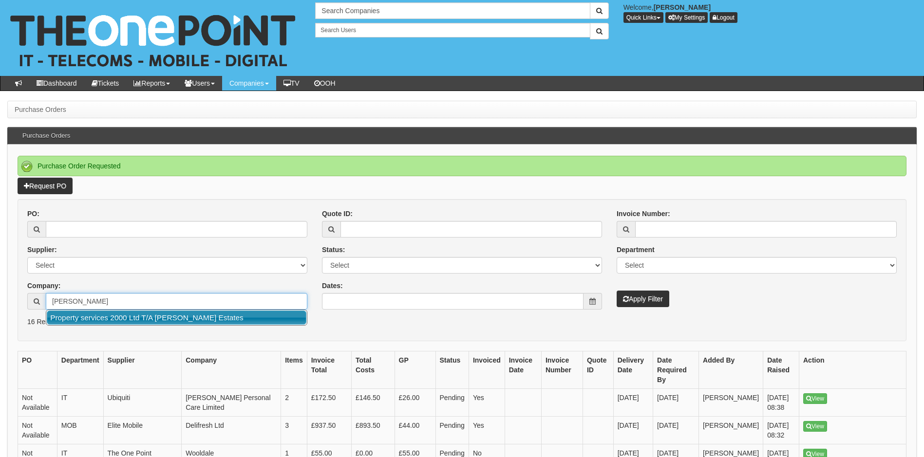
click at [122, 317] on link "Property services 2000 Ltd T/A [PERSON_NAME] Estates" at bounding box center [176, 318] width 259 height 14
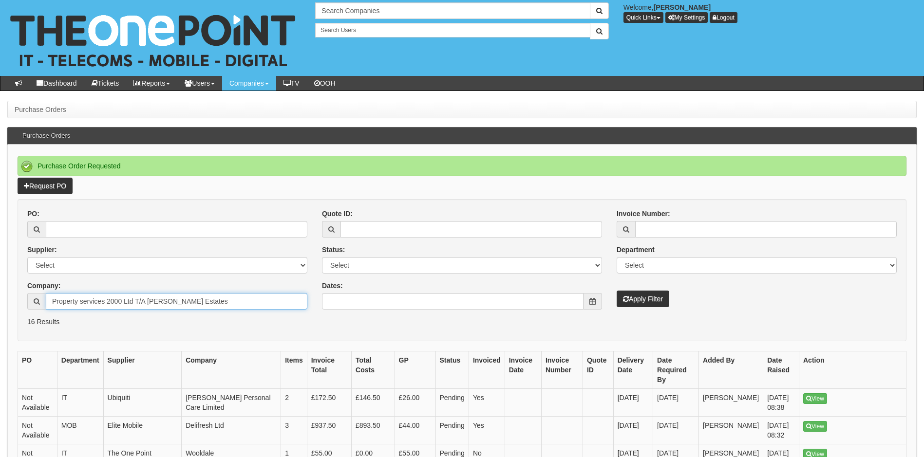
type input "Property services 2000 Ltd T/A [PERSON_NAME] Estates"
click at [649, 299] on button "Apply Filter" at bounding box center [642, 299] width 53 height 17
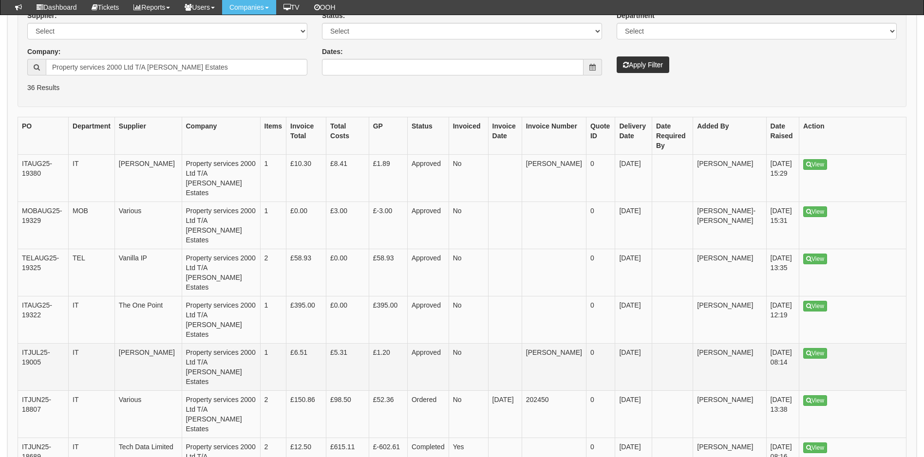
scroll to position [195, 0]
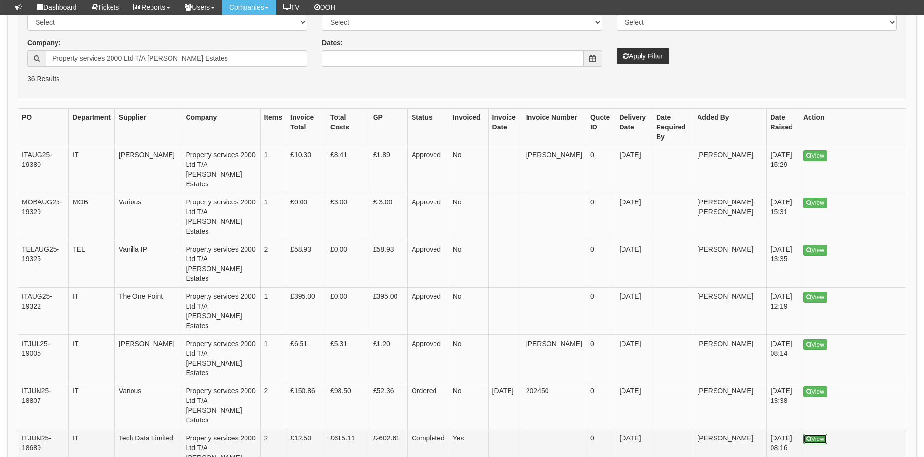
click at [817, 434] on link "View" at bounding box center [815, 439] width 24 height 11
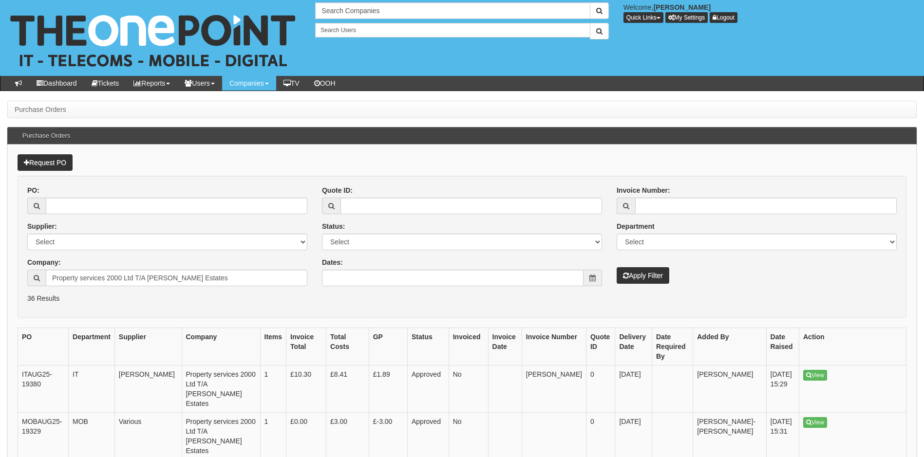
scroll to position [220, 0]
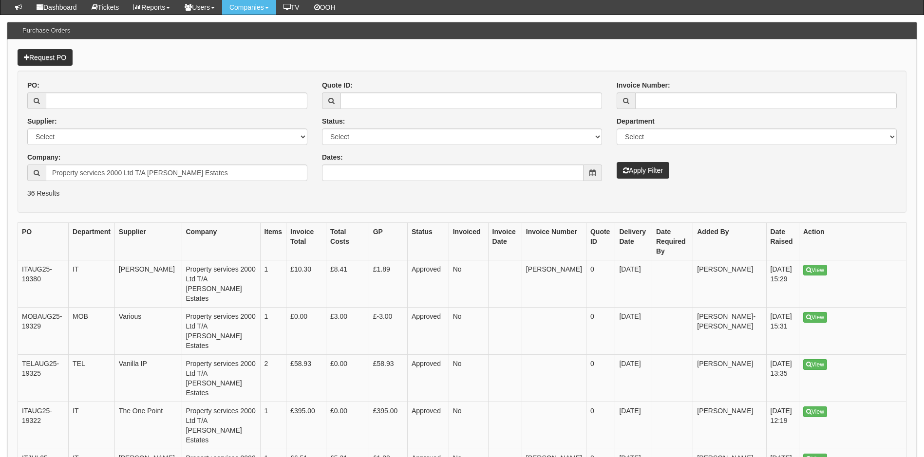
scroll to position [74, 0]
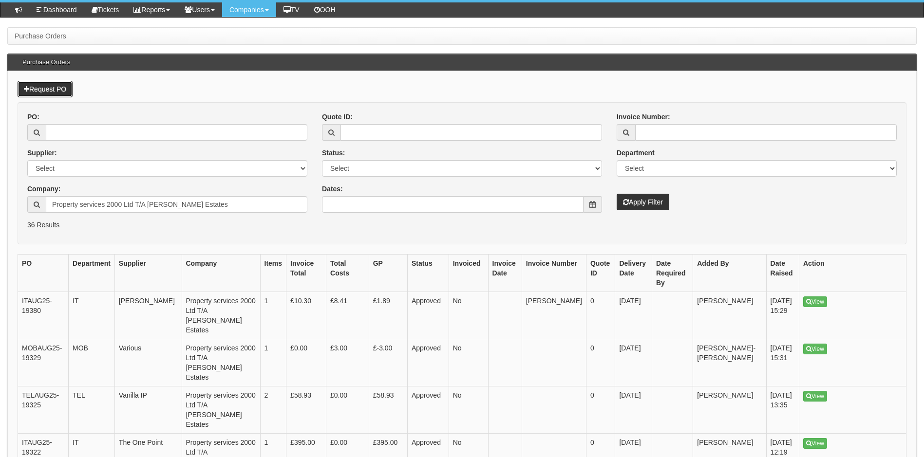
click at [50, 89] on link "Request PO" at bounding box center [45, 89] width 55 height 17
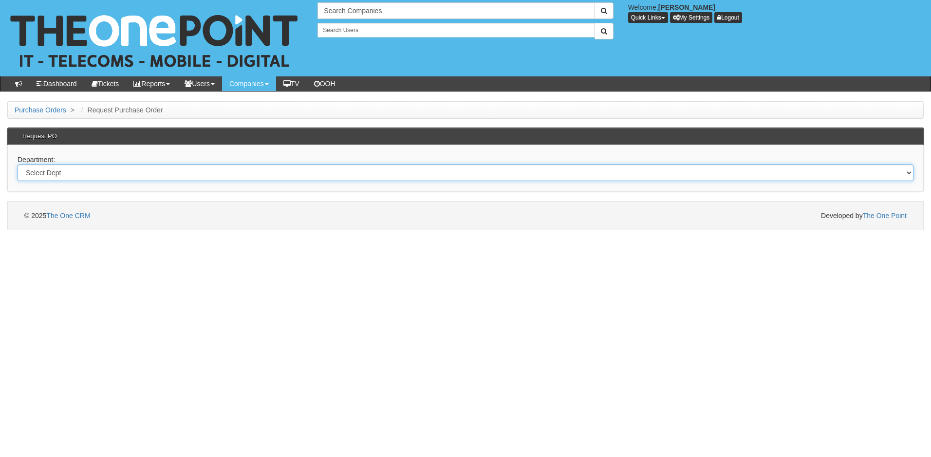
click at [93, 176] on select "Select Dept Digital Internal IT Mobiles Marketing Telecoms" at bounding box center [466, 173] width 896 height 17
select select "?pipeID=&dept=MOB"
click at [18, 165] on select "Select Dept Digital Internal IT Mobiles Marketing Telecoms" at bounding box center [466, 173] width 896 height 17
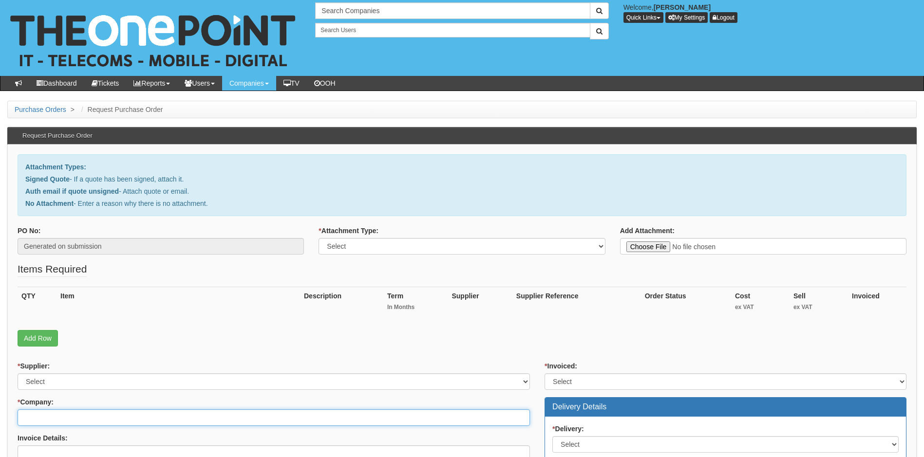
click at [52, 422] on input "* Company:" at bounding box center [274, 417] width 512 height 17
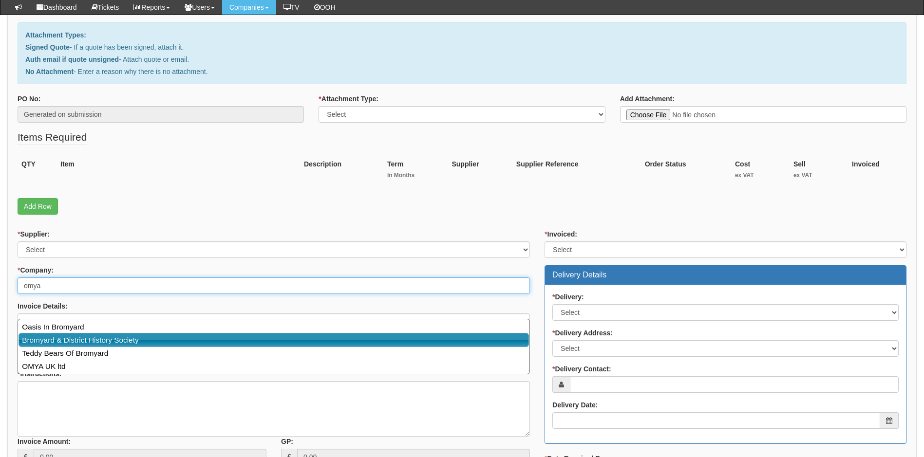
scroll to position [146, 0]
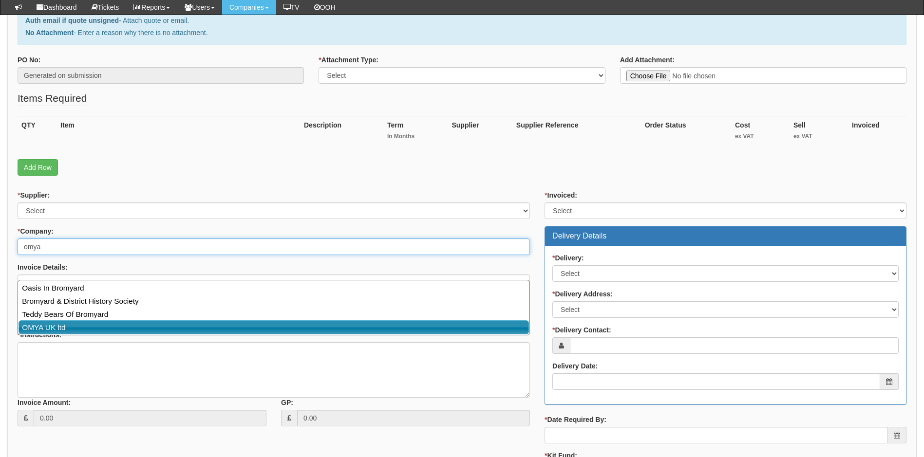
click at [101, 330] on link "OMYA UK ltd" at bounding box center [273, 327] width 510 height 14
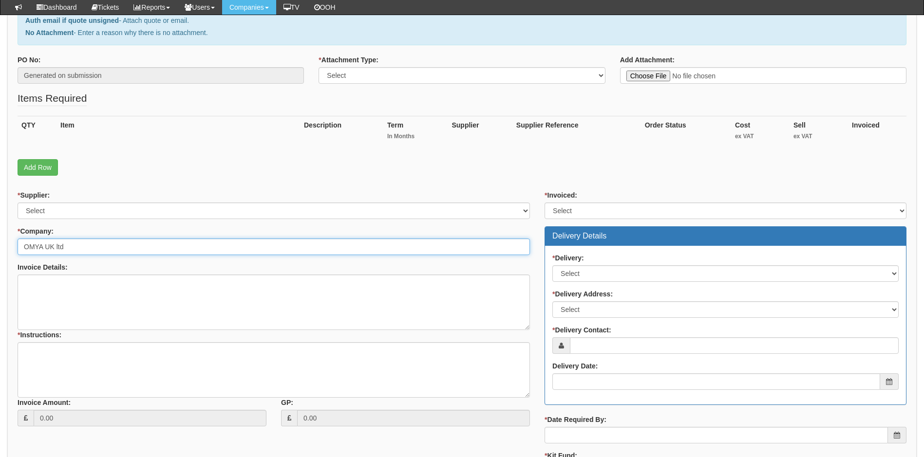
type input "OMYA UK ltd"
click at [156, 214] on select "Select 123 REG.co.uk 1Password 3 4Gon AA Jones Electric Ltd Abzorb Access Group…" at bounding box center [274, 211] width 512 height 17
select select "260"
click at [156, 214] on select "Select 123 REG.co.uk 1Password 3 4Gon AA Jones Electric Ltd Abzorb Access Group…" at bounding box center [274, 211] width 512 height 17
click at [595, 211] on select "Select Yes No N/A STB (part of order)" at bounding box center [725, 211] width 362 height 17
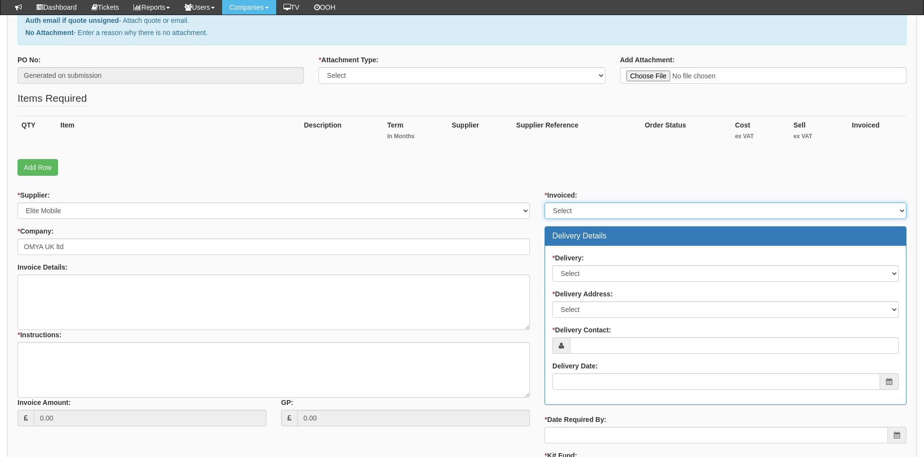
select select "1"
click at [544, 203] on select "Select Yes No N/A STB (part of order)" at bounding box center [725, 211] width 362 height 17
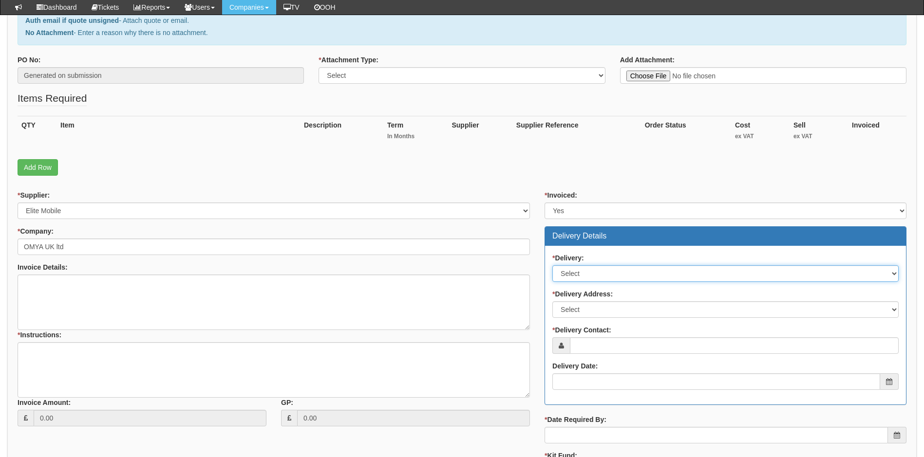
click at [593, 275] on select "Select No Not Applicable Yes" at bounding box center [725, 273] width 346 height 17
select select "1"
click at [552, 265] on select "Select No Not Applicable Yes" at bounding box center [725, 273] width 346 height 17
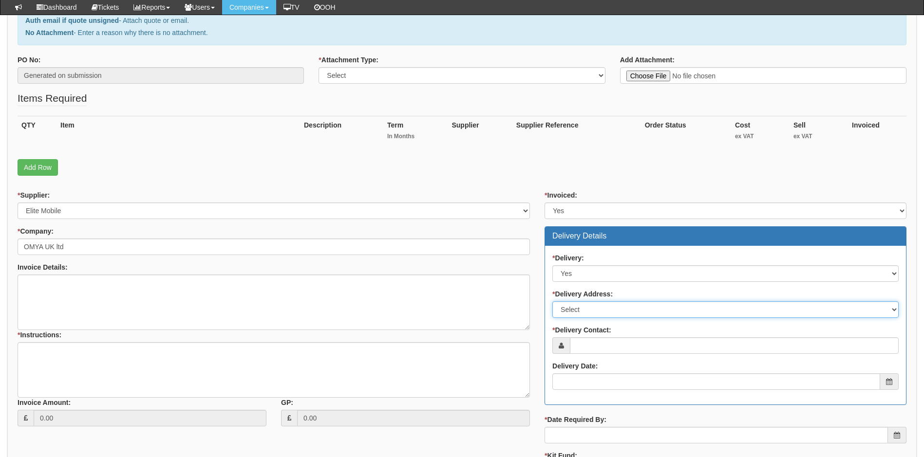
click at [610, 311] on select "Select Not Applicable Main Address - Other" at bounding box center [725, 309] width 346 height 17
select select "company_main_address"
click at [552, 301] on select "Select Not Applicable Main Address - Other" at bounding box center [725, 309] width 346 height 17
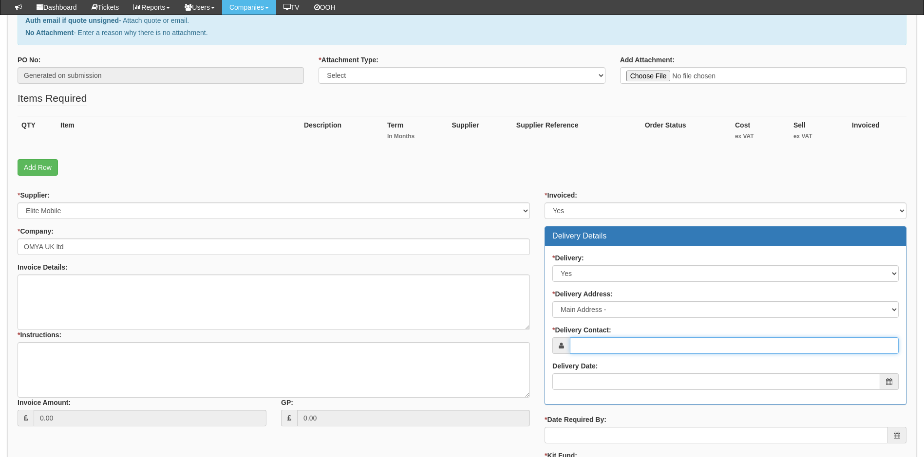
click at [616, 347] on input "* Delivery Contact:" at bounding box center [734, 345] width 329 height 17
click at [608, 345] on input "* Delivery Contact:" at bounding box center [734, 345] width 329 height 17
paste input "mateusz.lotycz@omya.com"
type input "mateusz.lotycz@omya.com"
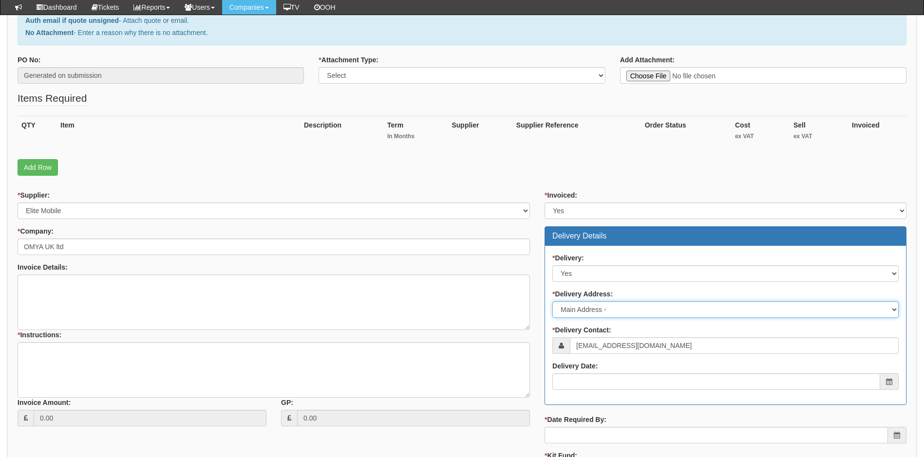
click at [642, 309] on select "Select Not Applicable Main Address - Other" at bounding box center [725, 309] width 346 height 17
select select "other"
click at [552, 301] on select "Select Not Applicable Main Address - Other" at bounding box center [725, 309] width 346 height 17
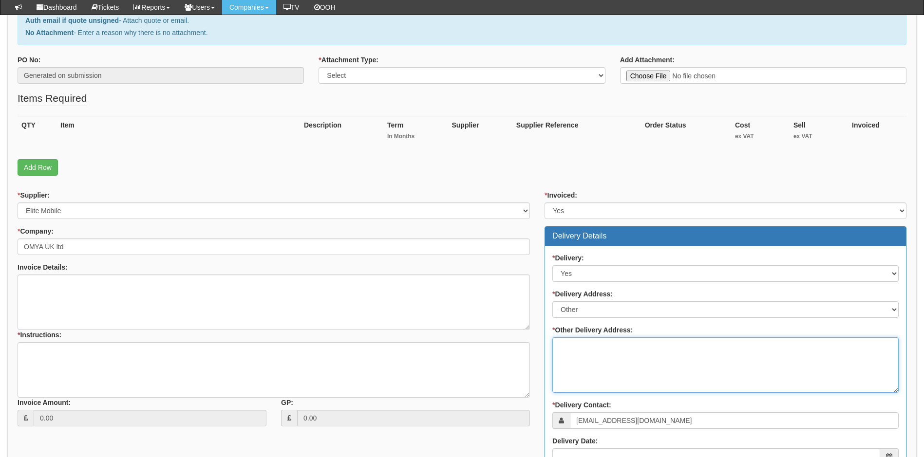
click at [579, 350] on textarea "* Other Delivery Address:" at bounding box center [725, 364] width 346 height 55
paste textarea "FAO: Ian Hulley 1 Beech Court Wirksworth Derbyshire DE4 4FX"
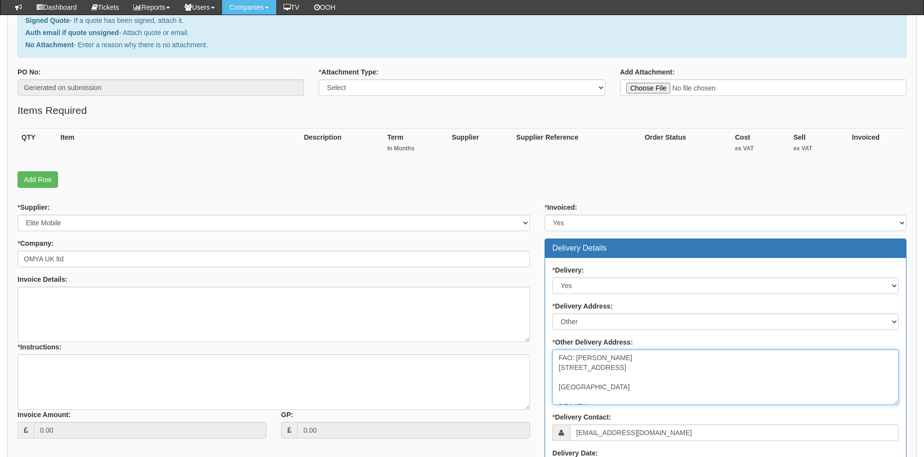
scroll to position [97, 0]
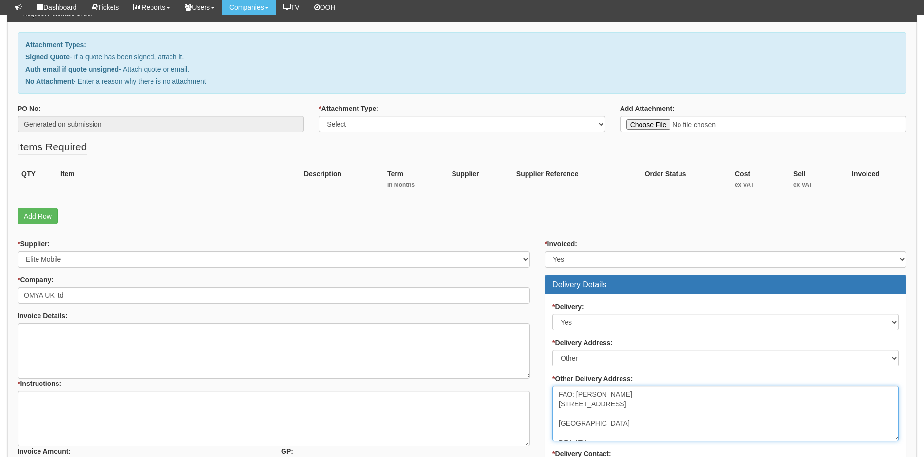
click at [597, 415] on textarea "FAO: Ian Hulley 1 Beech Court Wirksworth Derbyshire DE4 4FX" at bounding box center [725, 413] width 346 height 55
click at [594, 423] on textarea "FAO: Ian Hulley 1 Beech Court Wirksworth Derbyshire DE4 4FX" at bounding box center [725, 413] width 346 height 55
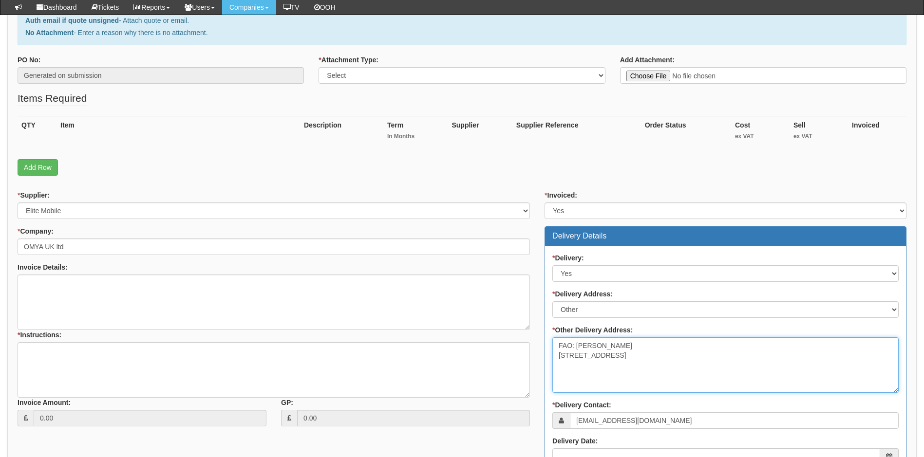
click at [612, 388] on textarea "FAO: Ian Hulley 1 Beech Court Wirksworth Derbyshire DE4 4FX" at bounding box center [725, 364] width 346 height 55
type textarea "FAO: Ian Hulley 1 Beech Court Wirksworth Derbyshire DE4 4FX"
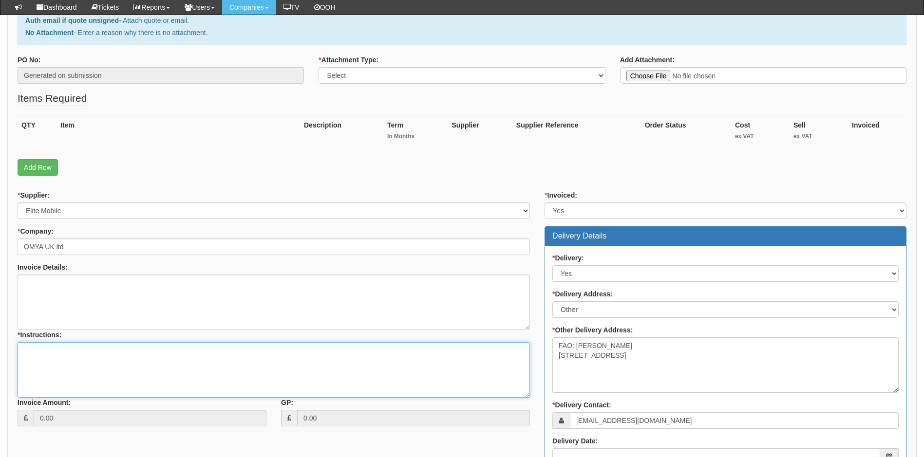
click at [40, 355] on textarea "* Instructions:" at bounding box center [274, 369] width 512 height 55
type textarea "Accounts: cover and protector to come to TOP to be white labelled as sourced fr…"
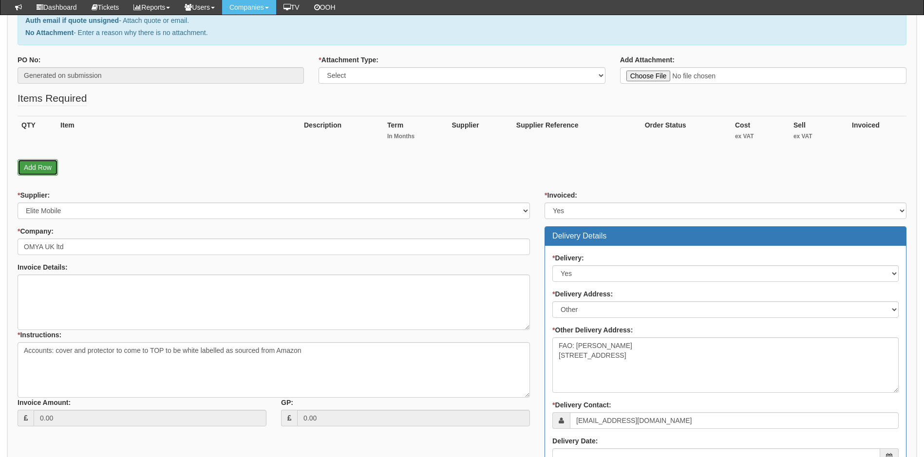
click at [47, 171] on link "Add Row" at bounding box center [38, 167] width 40 height 17
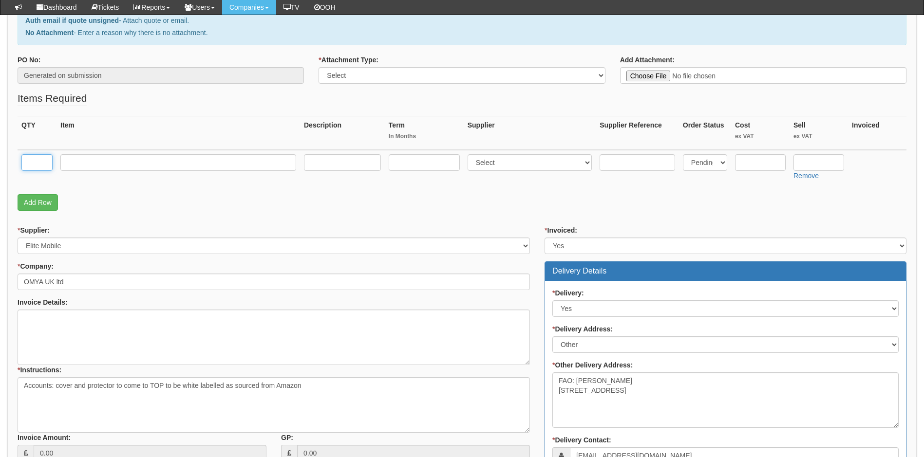
click at [40, 162] on input "text" at bounding box center [36, 162] width 31 height 17
type input "1"
type input "iPhone 16E 128Gb"
type input "0"
select select "260"
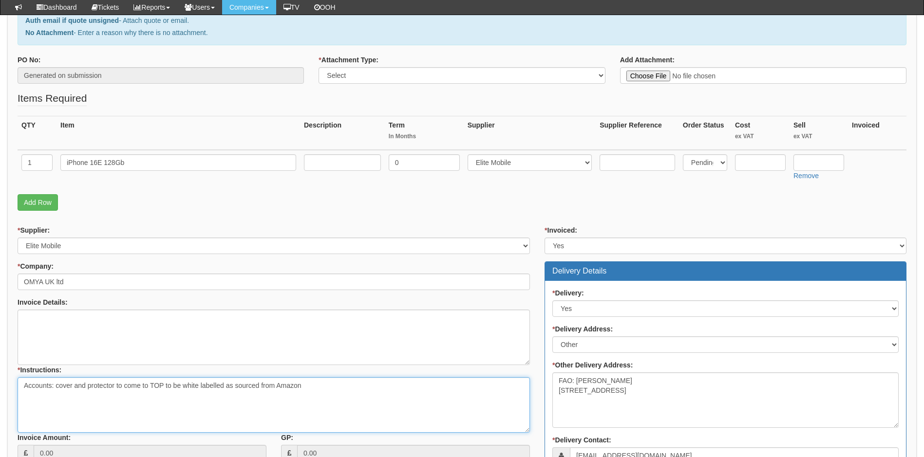
click at [316, 385] on textarea "Accounts: cover and protector to come to TOP to be white labelled as sourced fr…" at bounding box center [274, 404] width 512 height 55
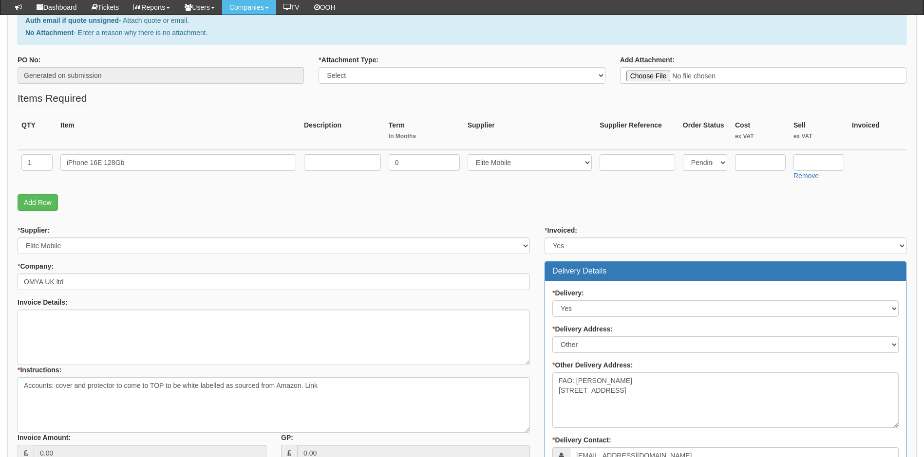
click at [140, 201] on p "Add Row" at bounding box center [462, 202] width 888 height 17
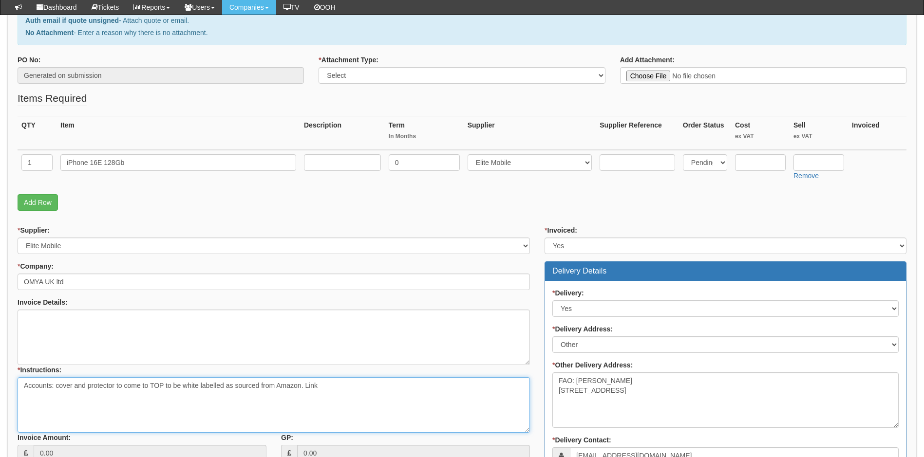
click at [337, 388] on textarea "Accounts: cover and protector to come to TOP to be white labelled as sourced fr…" at bounding box center [274, 404] width 512 height 55
paste textarea "https://www.amazon.co.uk/ivoler-iPhone-2025-Translucent-Anti-Fingerprint-Black"
type textarea "Accounts: cover and protector to come to TOP to be white labelled as sourced fr…"
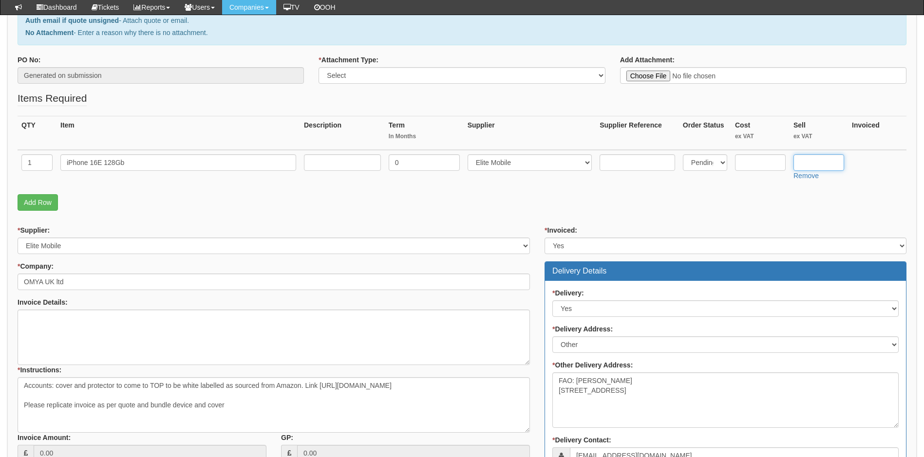
click at [806, 162] on input "text" at bounding box center [818, 162] width 51 height 17
click at [42, 202] on link "Add Row" at bounding box center [38, 202] width 40 height 17
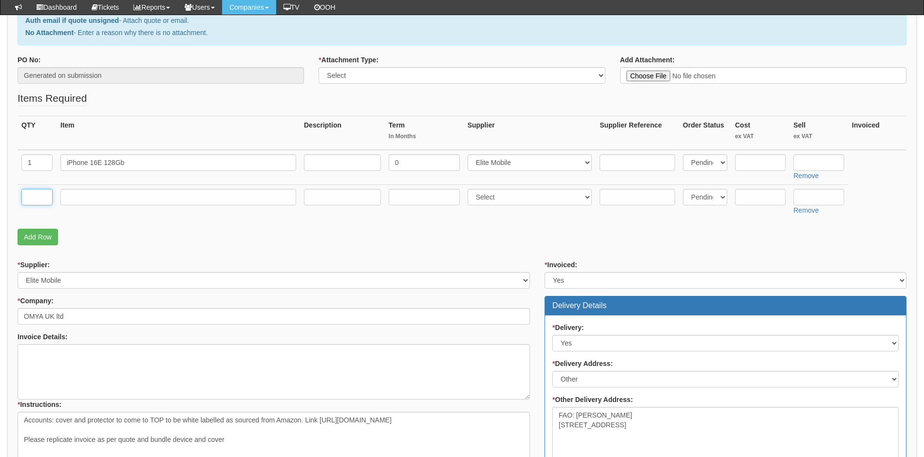
click at [42, 195] on input "text" at bounding box center [36, 197] width 31 height 17
type input "1"
click at [85, 196] on input "text" at bounding box center [178, 197] width 236 height 17
drag, startPoint x: 400, startPoint y: 421, endPoint x: 417, endPoint y: 425, distance: 17.6
click at [416, 425] on textarea "Accounts: cover and protector to come to TOP to be white labelled as sourced fr…" at bounding box center [274, 439] width 512 height 55
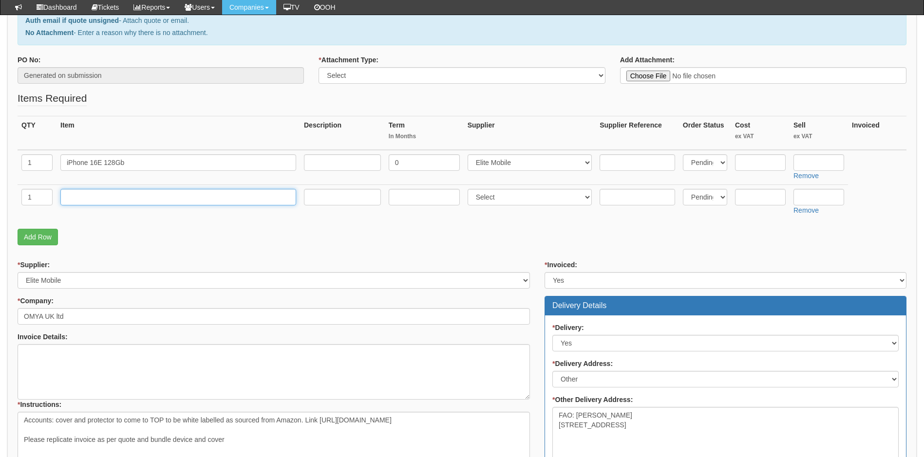
click at [110, 199] on input "text" at bounding box center [178, 197] width 236 height 17
paste input "ivoler"
type input "Ivoler iPhonecover and screen protector"
type input "0"
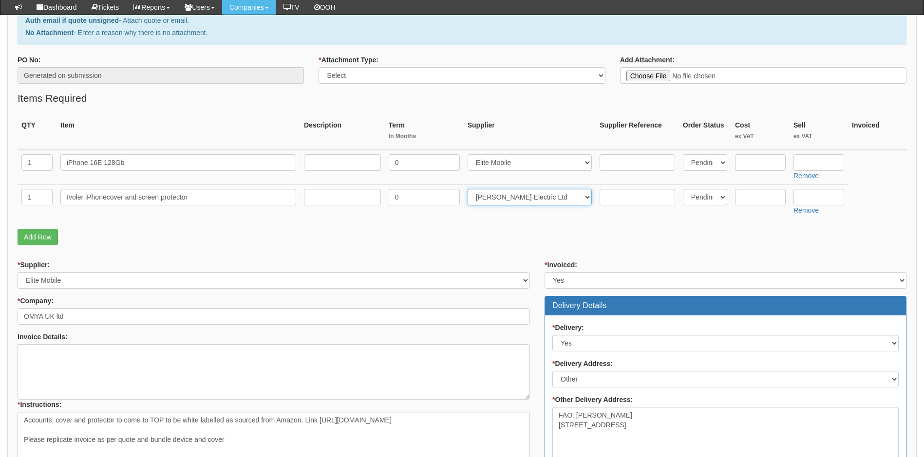
select select "13"
click at [763, 163] on input "text" at bounding box center [760, 162] width 51 height 17
type input "435"
type input "458"
click at [761, 199] on input "text" at bounding box center [760, 197] width 51 height 17
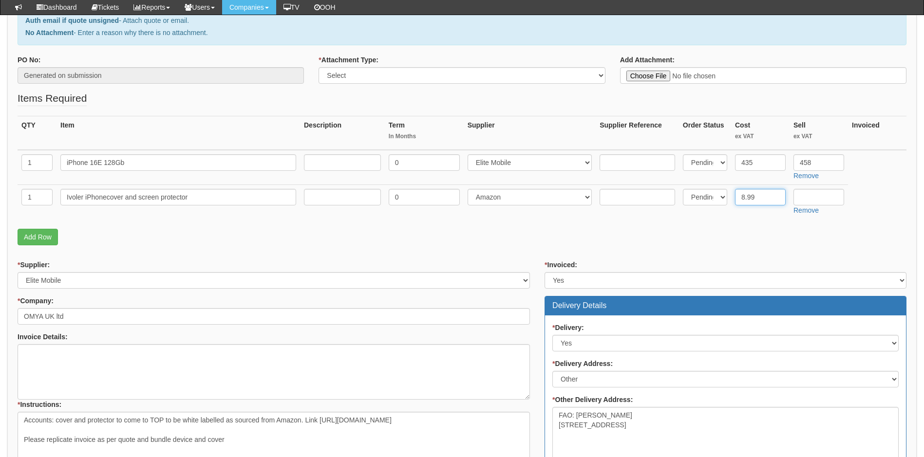
type input "8.99"
type input "10.99"
click at [36, 240] on link "Add Row" at bounding box center [38, 237] width 40 height 17
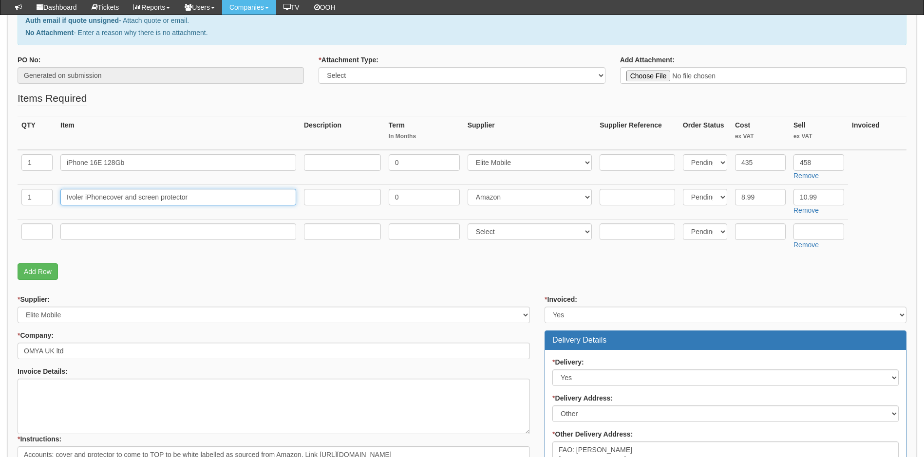
click at [106, 197] on input "Ivoler iPhonecover and screen protector" at bounding box center [178, 197] width 236 height 17
type input "Ivoler iPhone cover and screen protector"
click at [39, 233] on input "text" at bounding box center [36, 231] width 31 height 17
type input "1"
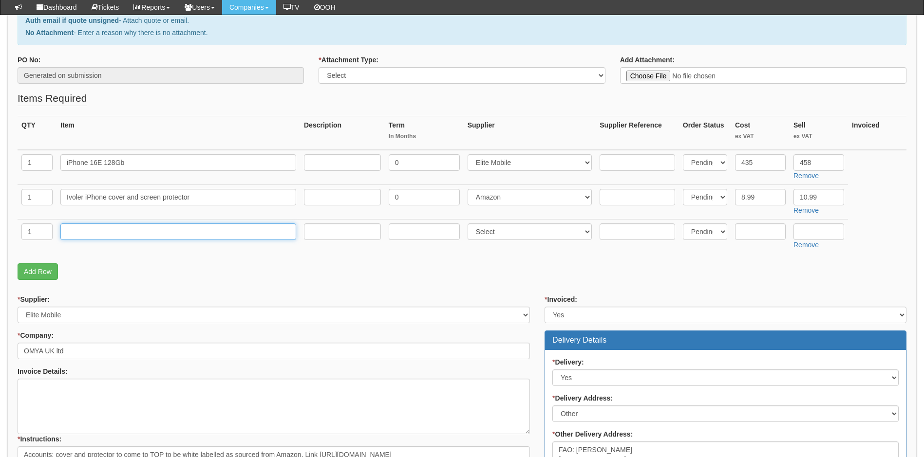
click at [86, 236] on input "text" at bounding box center [178, 231] width 236 height 17
type input "Delivery"
type input "0"
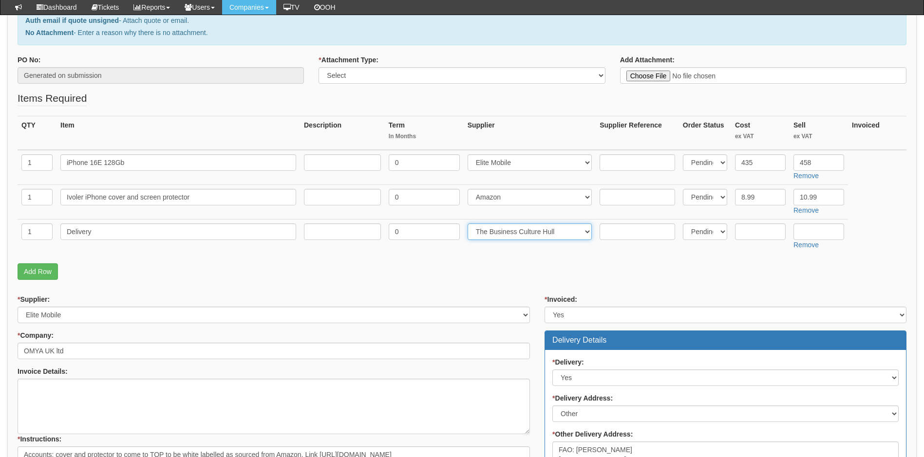
select select "81"
type input "6.50"
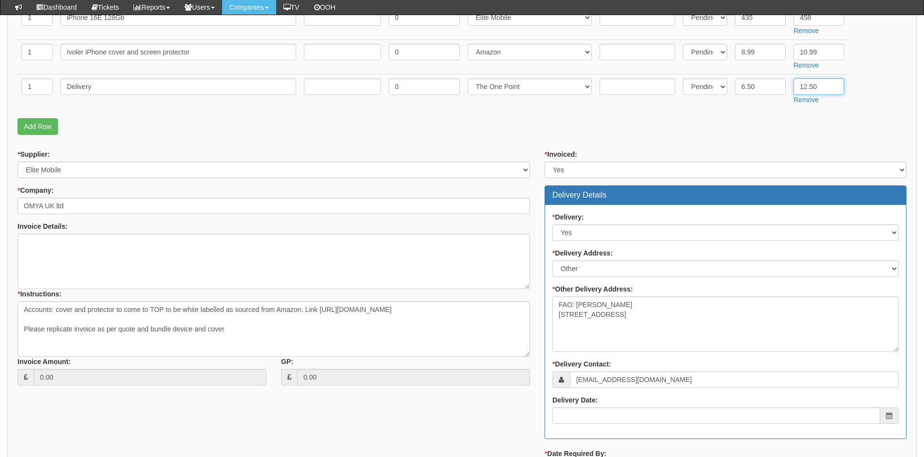
scroll to position [292, 0]
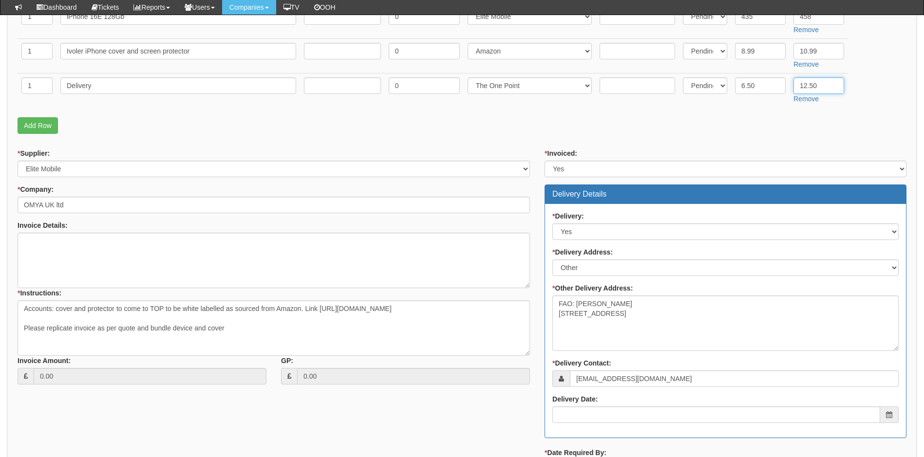
type input "12.50"
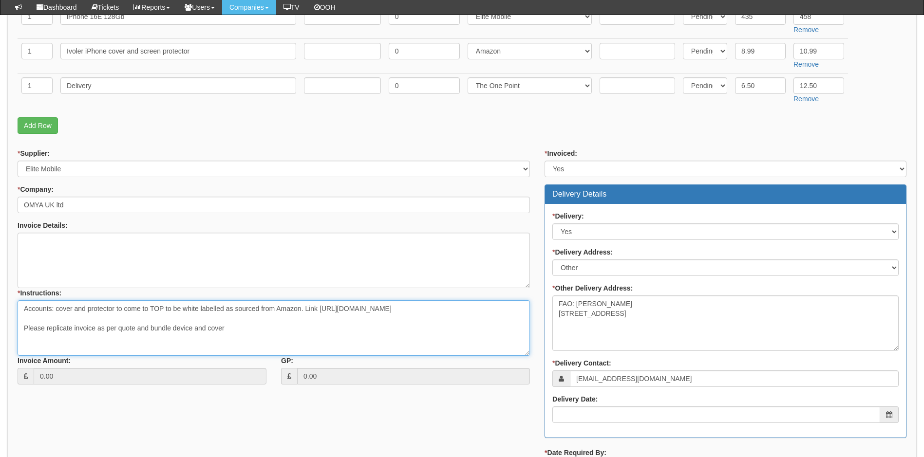
click at [163, 310] on textarea "Accounts: cover and protector to come to TOP to be white labelled as sourced fr…" at bounding box center [274, 327] width 512 height 55
click at [283, 310] on textarea "Accounts: cover and protector to come to be white labelled as sourced from Amaz…" at bounding box center [274, 327] width 512 height 55
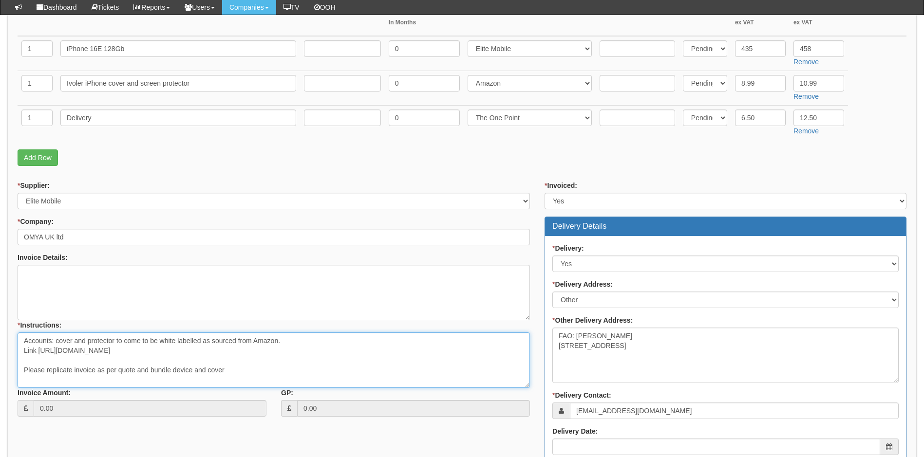
scroll to position [243, 0]
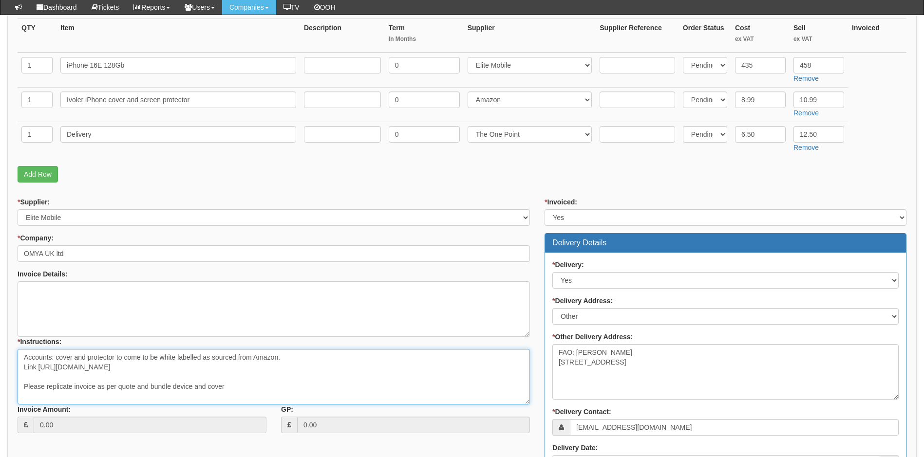
type textarea "Accounts: cover and protector to come to be white labelled as sourced from Amaz…"
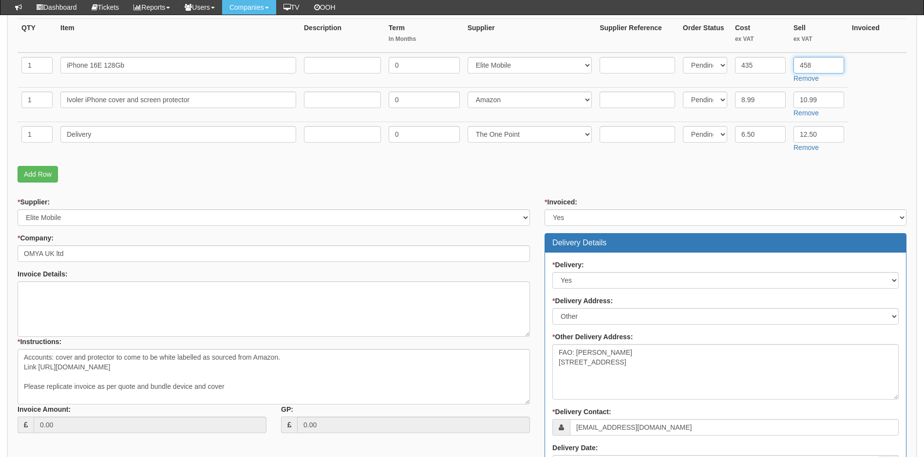
click at [814, 66] on input "458" at bounding box center [818, 65] width 51 height 17
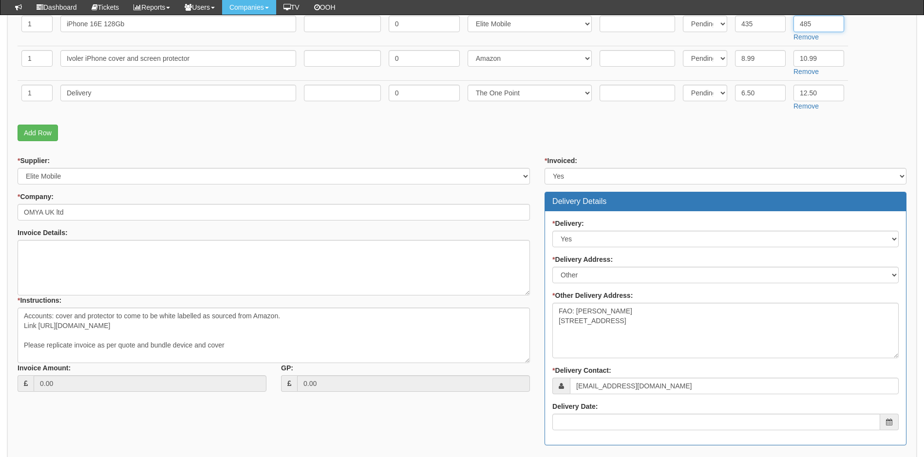
scroll to position [389, 0]
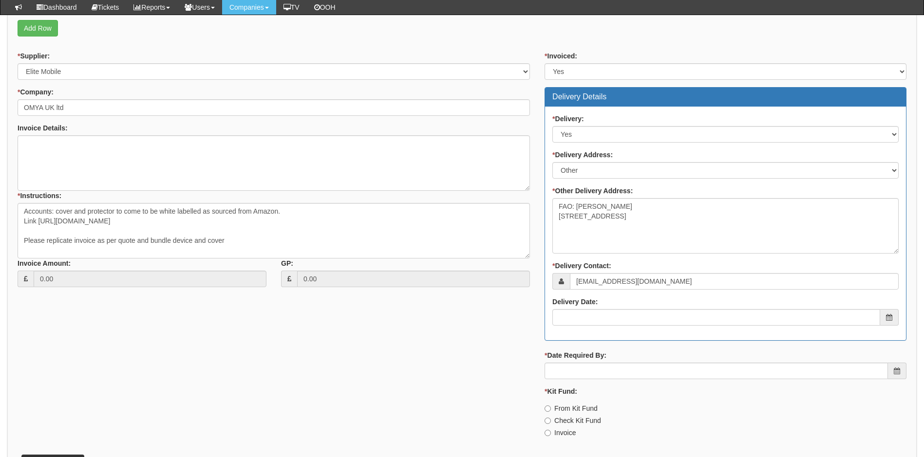
type input "485"
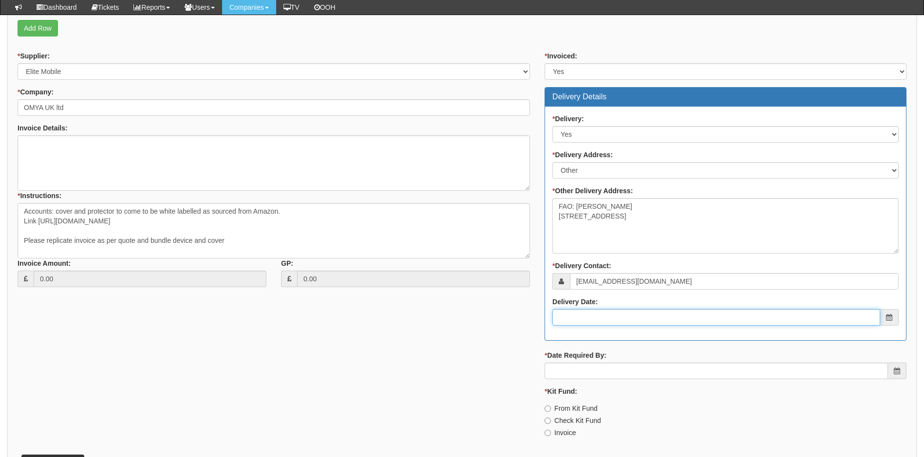
click at [610, 317] on input "Delivery Date:" at bounding box center [716, 317] width 328 height 17
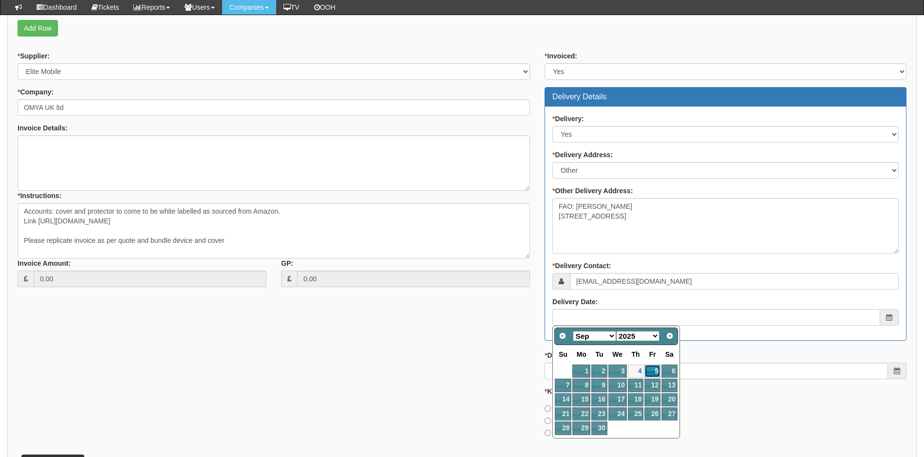
click at [654, 370] on link "5" at bounding box center [652, 371] width 16 height 13
type input "2025-09-05"
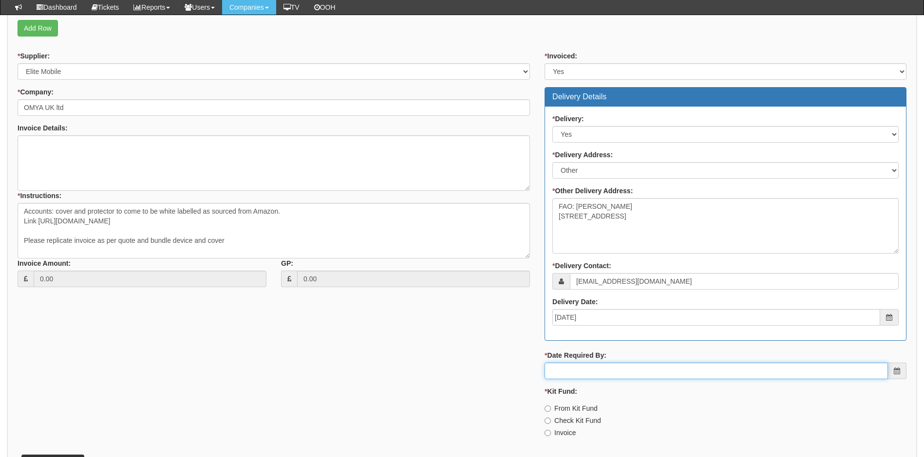
click at [644, 372] on input "* Date Required By:" at bounding box center [715, 371] width 343 height 17
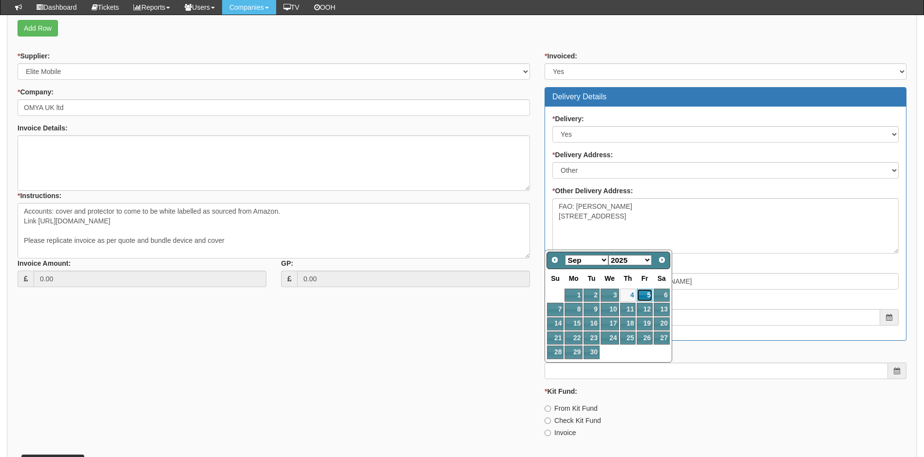
click at [645, 294] on link "5" at bounding box center [644, 295] width 16 height 13
type input "2025-09-05"
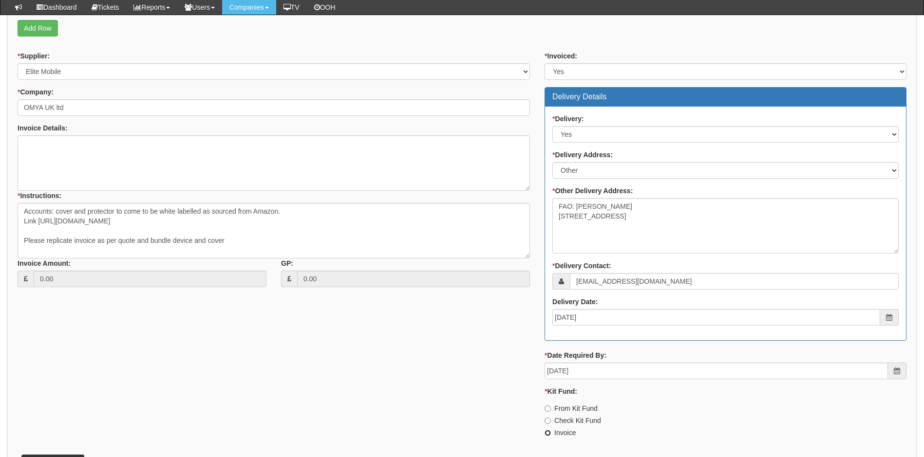
click at [545, 431] on input "Invoice" at bounding box center [547, 433] width 6 height 6
radio input "true"
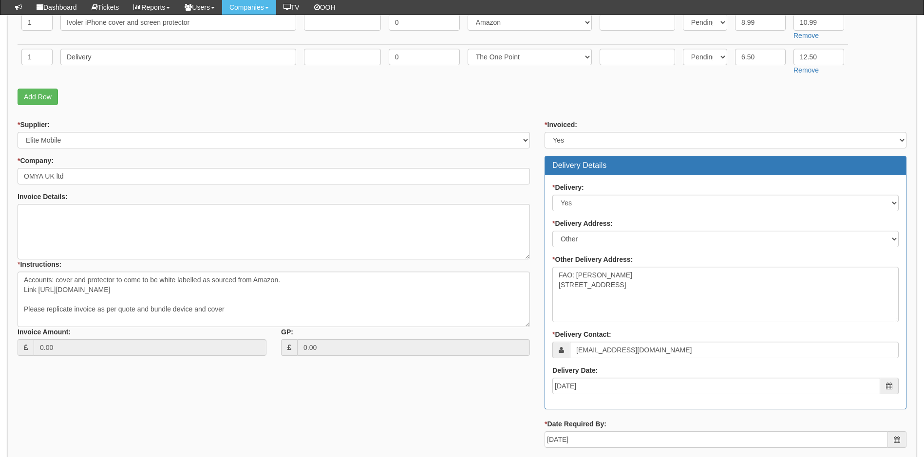
scroll to position [458, 0]
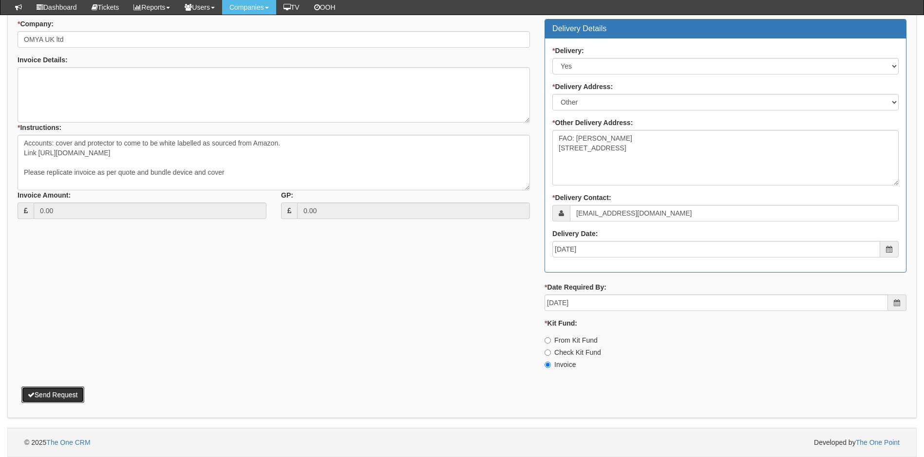
click at [64, 394] on button "Send Request" at bounding box center [52, 395] width 63 height 17
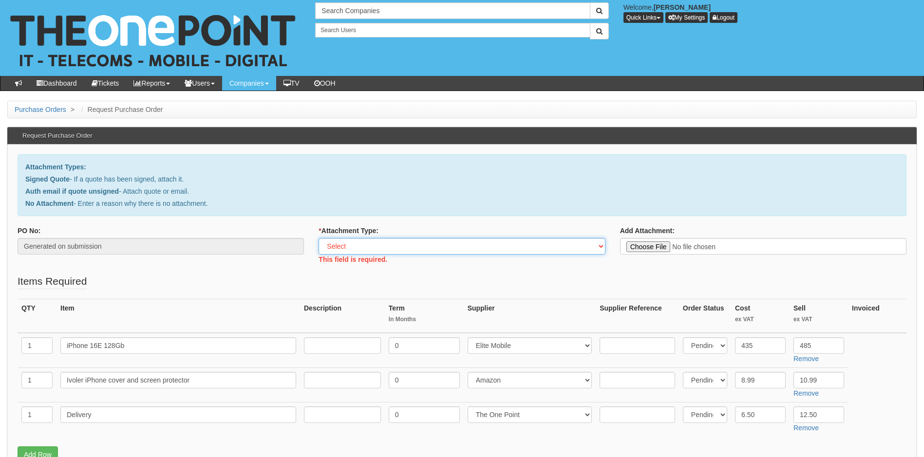
click at [602, 248] on select "Select Signed Quote Auth email with quote if unsigned No Attachment" at bounding box center [461, 246] width 286 height 17
select select "Signed Quote"
click at [318, 238] on select "Select Signed Quote Auth email with quote if unsigned No Attachment" at bounding box center [461, 246] width 286 height 17
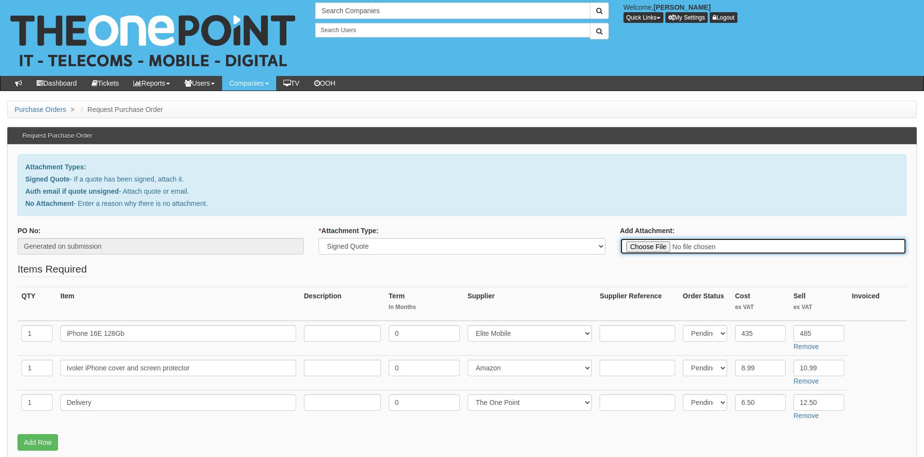
click at [654, 247] on input "Add Attachment:" at bounding box center [763, 246] width 286 height 17
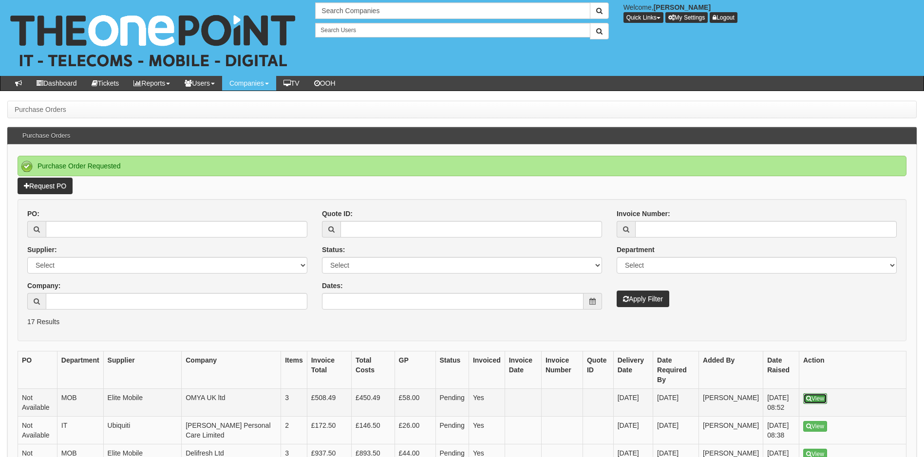
click at [814, 393] on link "View" at bounding box center [815, 398] width 24 height 11
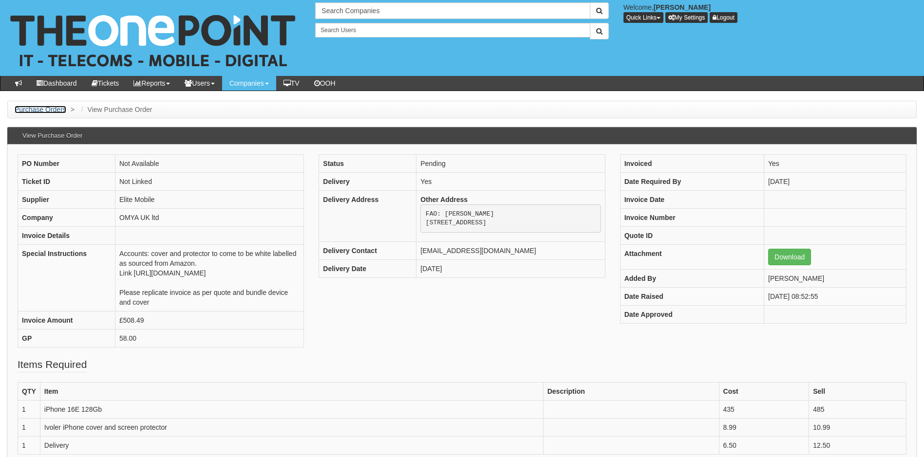
click at [38, 110] on link "Purchase Orders" at bounding box center [41, 110] width 52 height 8
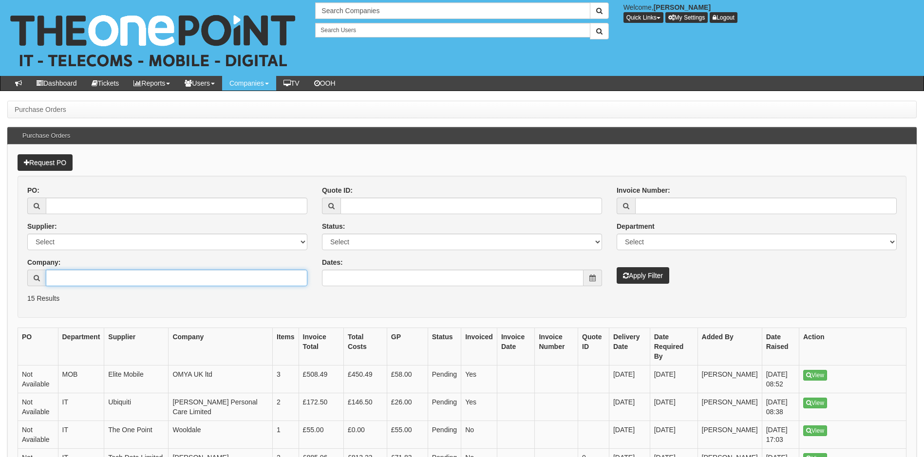
drag, startPoint x: 138, startPoint y: 279, endPoint x: 140, endPoint y: 273, distance: 7.1
click at [140, 273] on input "Company:" at bounding box center [176, 278] width 261 height 17
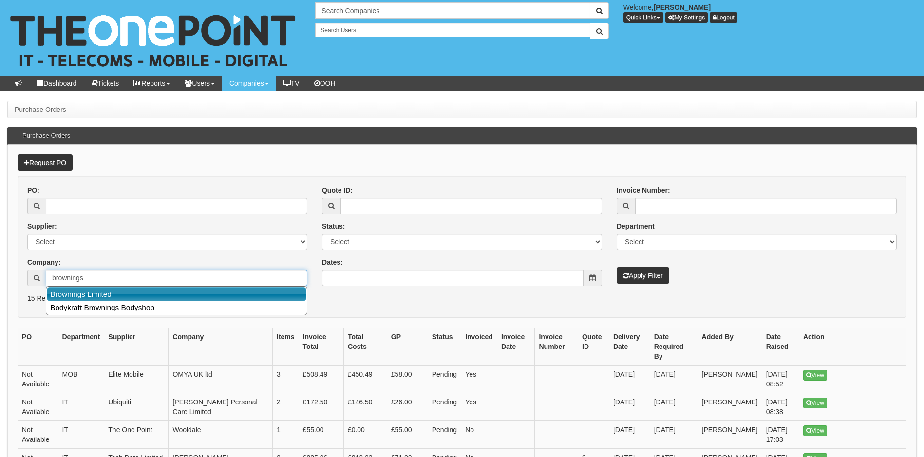
drag, startPoint x: 118, startPoint y: 295, endPoint x: 122, endPoint y: 270, distance: 25.1
click at [119, 286] on body "× Send Email × Add Appointment × Create Ticket × Create Proactive Activity × Ad…" at bounding box center [462, 429] width 924 height 859
click at [166, 293] on link "Brownings Limited" at bounding box center [176, 294] width 259 height 14
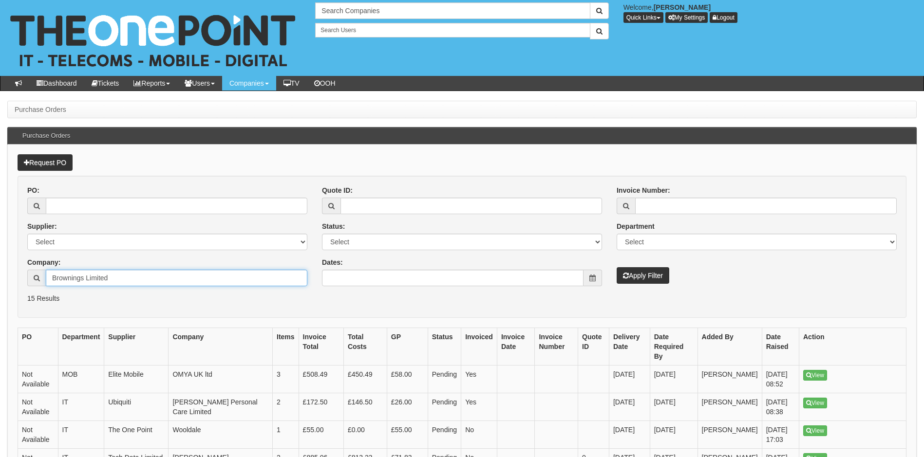
type input "Brownings Limited"
click at [635, 276] on button "Apply Filter" at bounding box center [642, 275] width 53 height 17
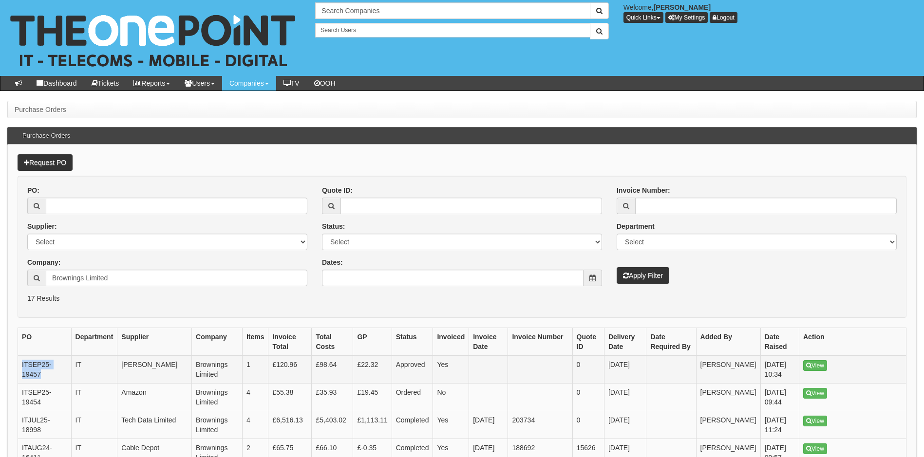
drag, startPoint x: 49, startPoint y: 376, endPoint x: 19, endPoint y: 364, distance: 32.4
click at [19, 364] on td "ITSEP25-19457" at bounding box center [45, 370] width 54 height 28
copy td "ITSEP25-19457"
click at [137, 281] on input "Brownings Limited" at bounding box center [176, 278] width 261 height 17
click at [137, 280] on input "Brownings Limited" at bounding box center [176, 278] width 261 height 17
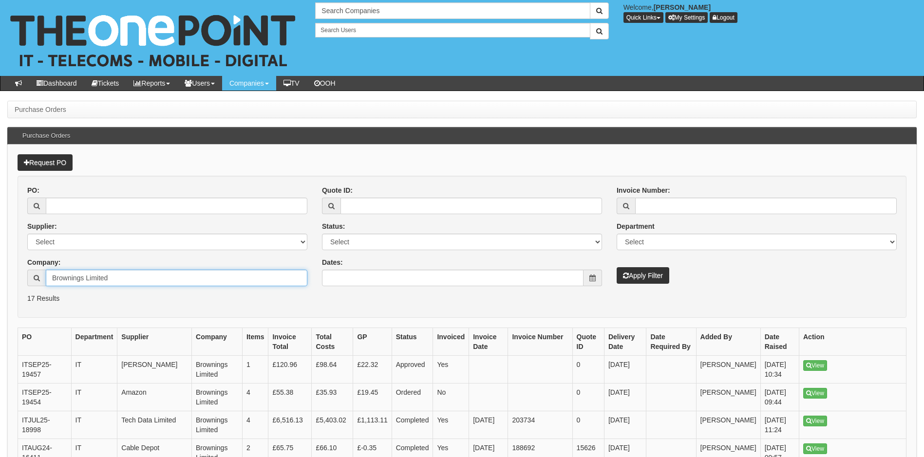
click at [137, 280] on input "Brownings Limited" at bounding box center [176, 278] width 261 height 17
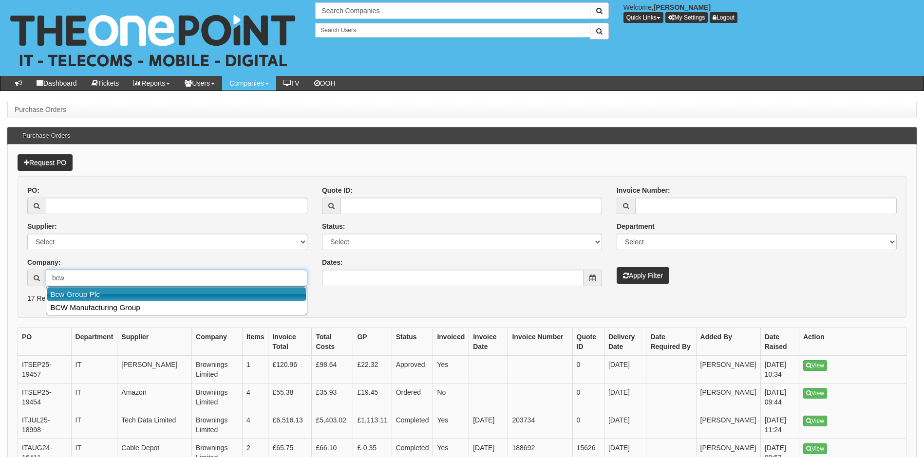
click at [176, 299] on link "Bcw Group Plc" at bounding box center [176, 294] width 259 height 14
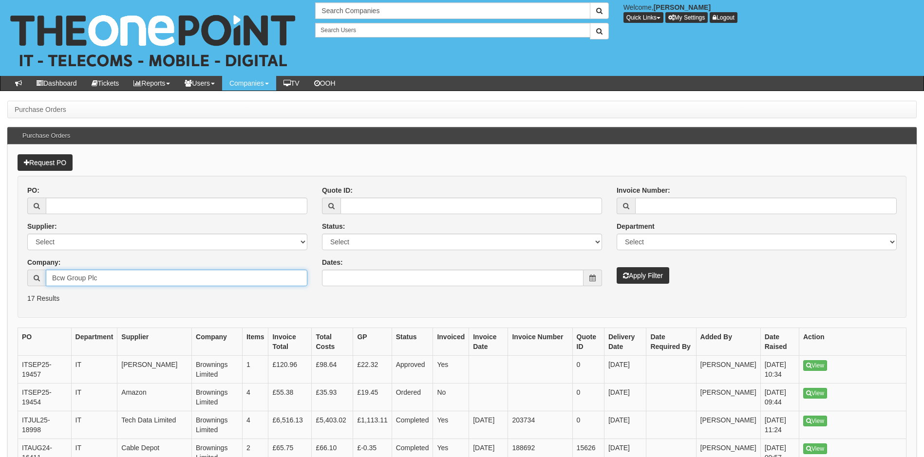
type input "Bcw Group Plc"
click at [637, 277] on button "Apply Filter" at bounding box center [642, 275] width 53 height 17
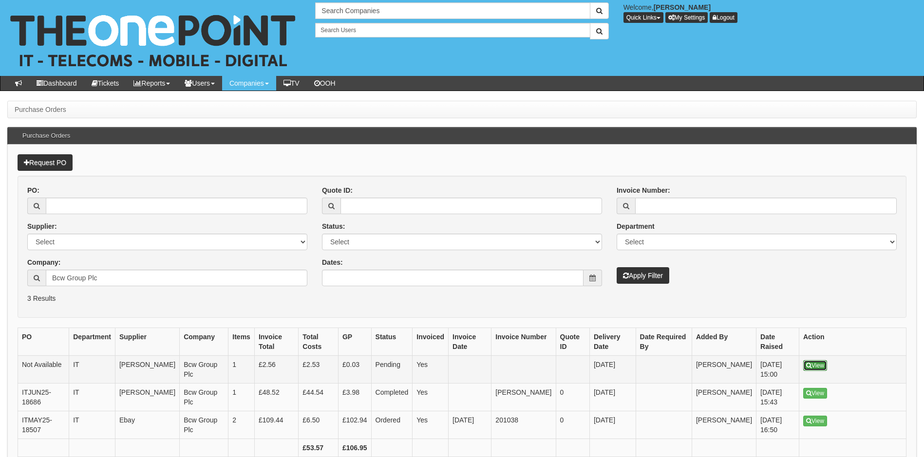
click at [817, 364] on link "View" at bounding box center [815, 365] width 24 height 11
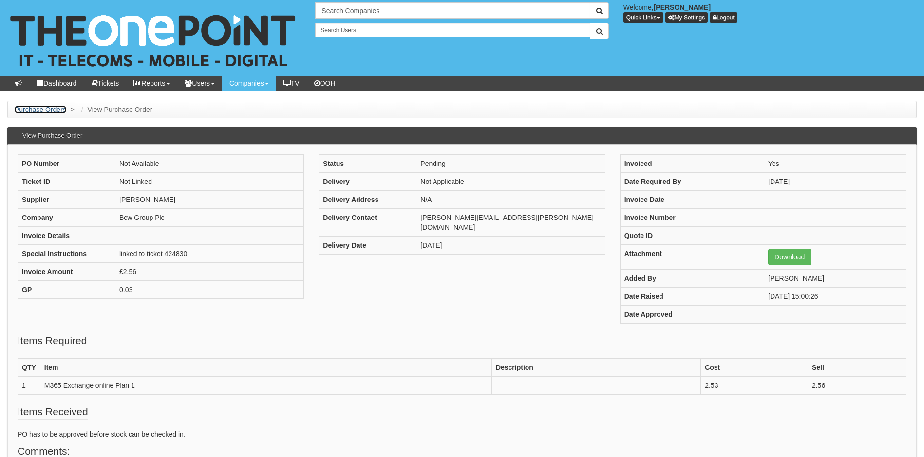
click at [37, 111] on link "Purchase Orders" at bounding box center [41, 110] width 52 height 8
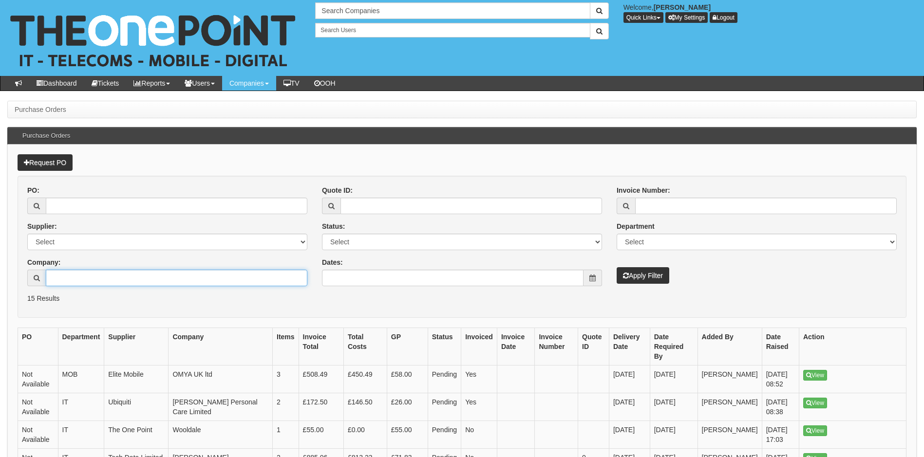
click at [115, 280] on input "Company:" at bounding box center [176, 278] width 261 height 17
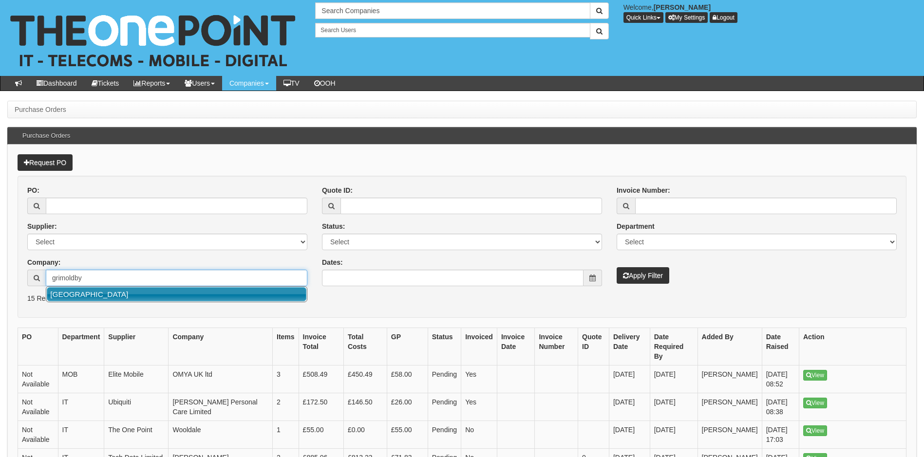
click at [151, 297] on link "[GEOGRAPHIC_DATA]" at bounding box center [176, 294] width 259 height 14
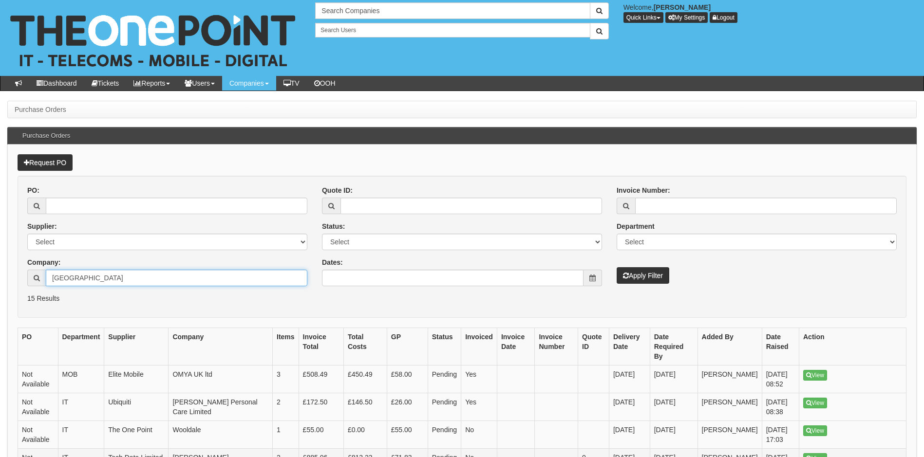
type input "[GEOGRAPHIC_DATA]"
click at [642, 273] on button "Apply Filter" at bounding box center [642, 275] width 53 height 17
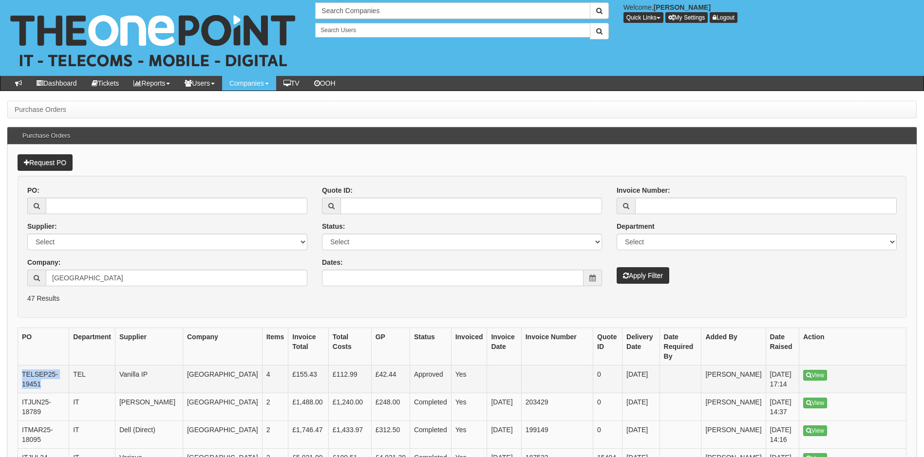
drag, startPoint x: 49, startPoint y: 384, endPoint x: 23, endPoint y: 375, distance: 27.1
click at [23, 375] on td "TELSEP25-19451" at bounding box center [43, 380] width 51 height 28
copy td "TELSEP25-19451"
click at [142, 278] on input "[GEOGRAPHIC_DATA]" at bounding box center [176, 278] width 261 height 17
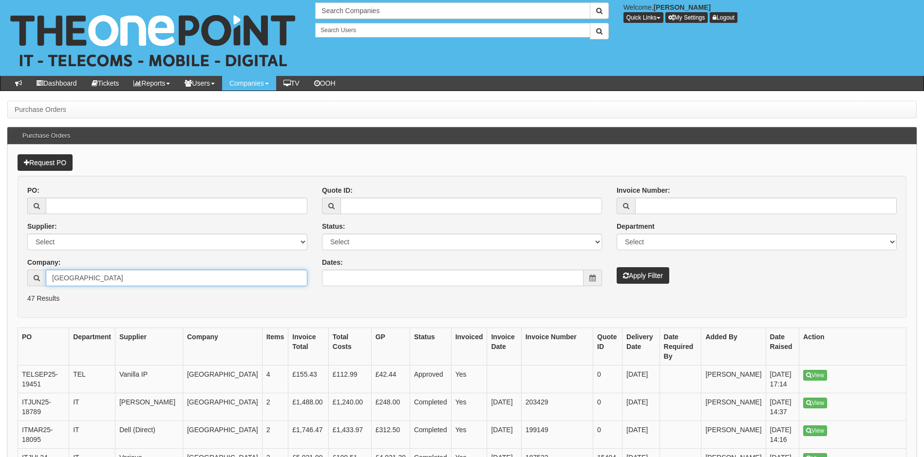
click at [142, 278] on input "[GEOGRAPHIC_DATA]" at bounding box center [176, 278] width 261 height 17
type input "h"
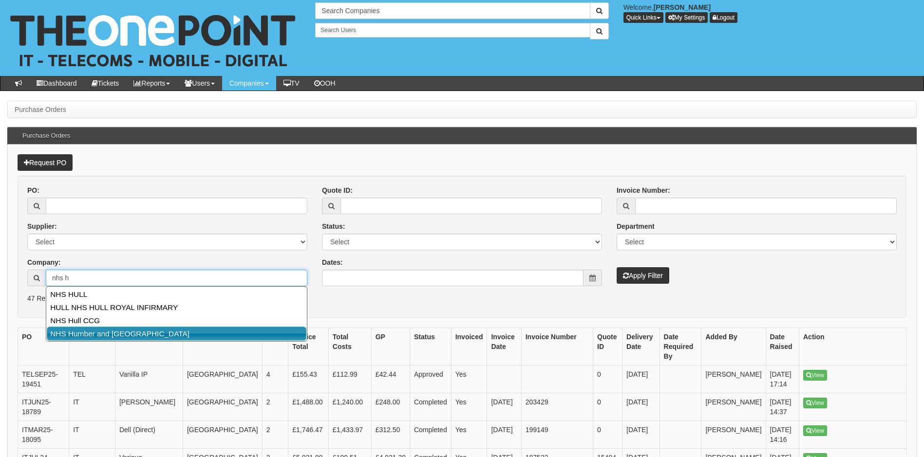
click at [134, 334] on link "NHS Humber and [GEOGRAPHIC_DATA]" at bounding box center [176, 334] width 259 height 14
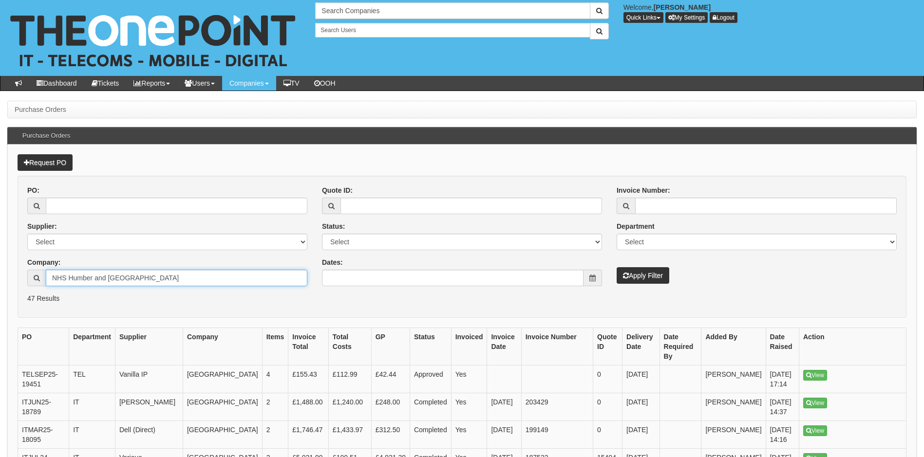
type input "NHS Humber and [GEOGRAPHIC_DATA]"
click at [652, 276] on button "Apply Filter" at bounding box center [642, 275] width 53 height 17
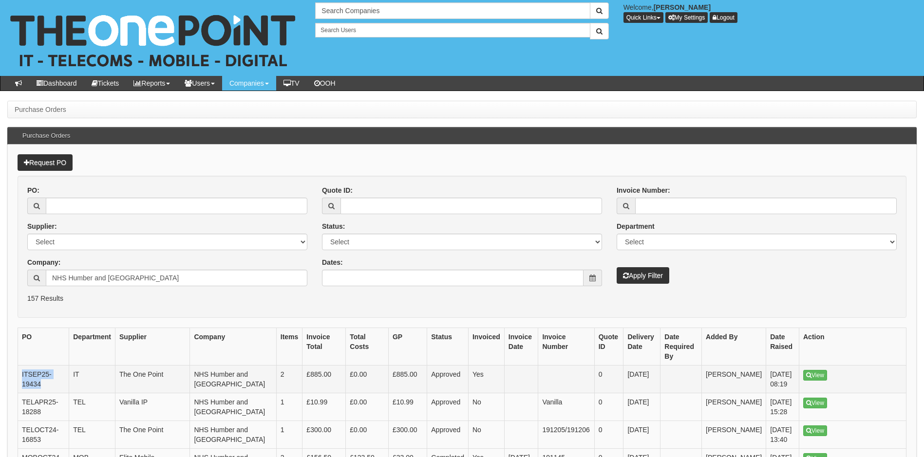
drag, startPoint x: 45, startPoint y: 382, endPoint x: 21, endPoint y: 373, distance: 25.6
click at [21, 373] on td "ITSEP25-19434" at bounding box center [43, 380] width 51 height 28
copy td "ITSEP25-19434"
click at [63, 161] on link "Request PO" at bounding box center [45, 162] width 55 height 17
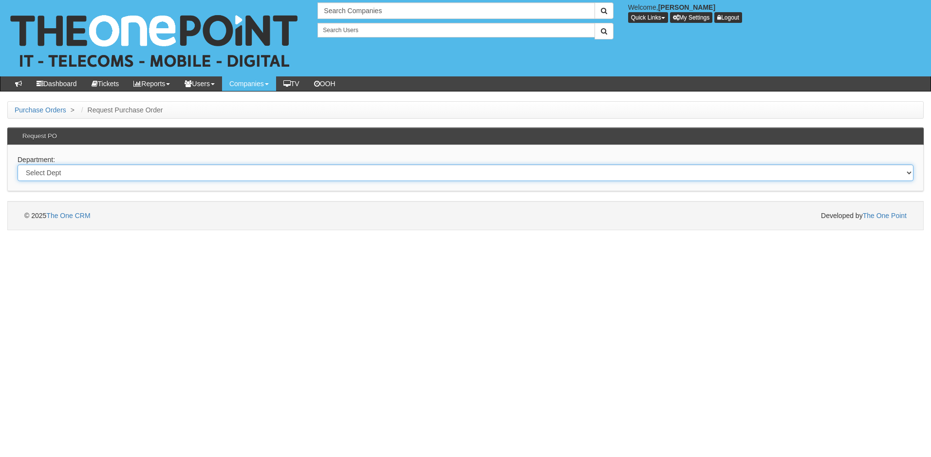
click at [89, 176] on select "Select Dept Digital Internal IT Mobiles Marketing Telecoms" at bounding box center [466, 173] width 896 height 17
select select "?pipeID=&dept=TEL"
click at [18, 165] on select "Select Dept Digital Internal IT Mobiles Marketing Telecoms" at bounding box center [466, 173] width 896 height 17
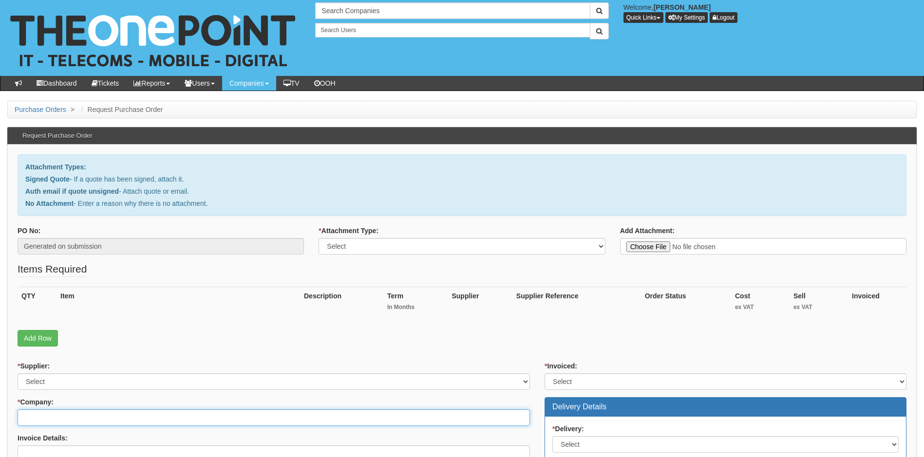
click at [77, 417] on input "* Company:" at bounding box center [274, 417] width 512 height 17
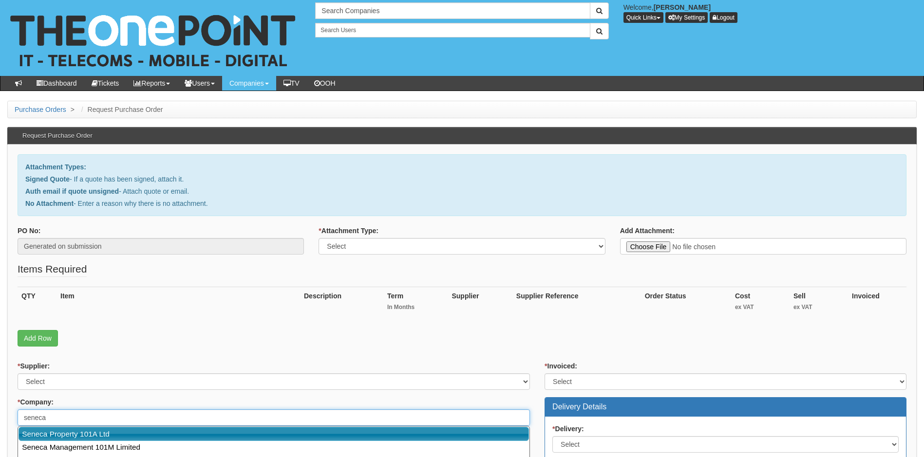
click at [79, 437] on link "Seneca Property 101A Ltd" at bounding box center [273, 434] width 510 height 14
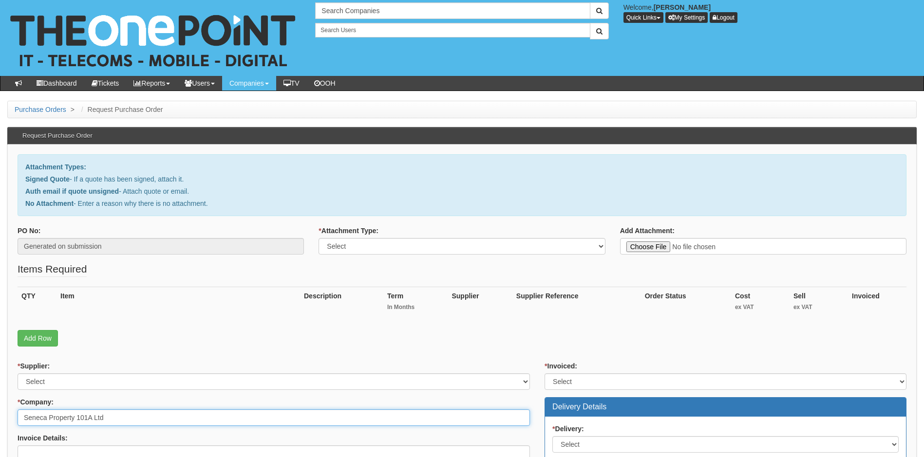
type input "Seneca Property 101A Ltd"
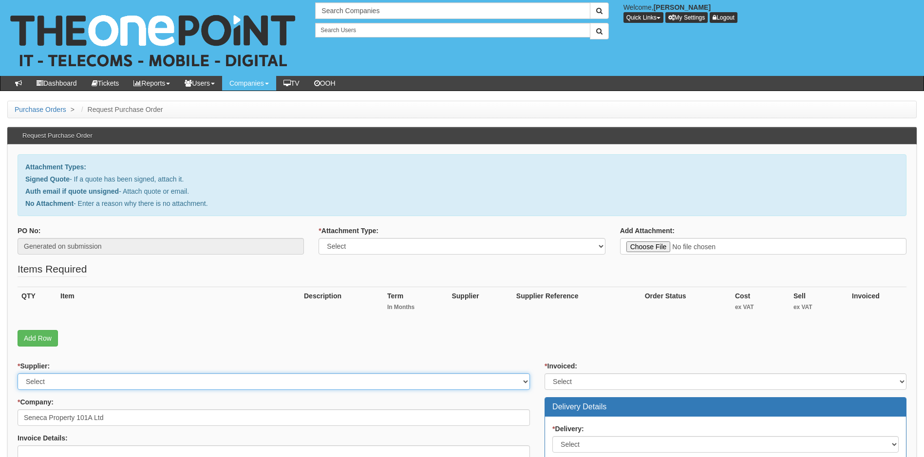
click at [141, 382] on select "Select 123 REG.co.uk 1Password 3 4Gon AA Jones Electric Ltd Abzorb Access Group…" at bounding box center [274, 381] width 512 height 17
select select "72"
click at [141, 382] on select "Select 123 REG.co.uk 1Password 3 4Gon AA Jones Electric Ltd Abzorb Access Group…" at bounding box center [274, 381] width 512 height 17
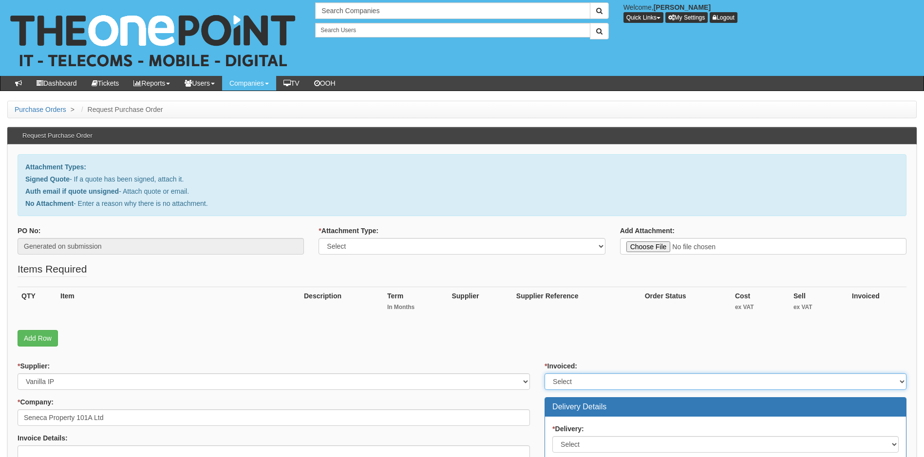
click at [593, 384] on select "Select Yes No N/A STB (part of order)" at bounding box center [725, 381] width 362 height 17
select select "1"
click at [544, 373] on select "Select Yes No N/A STB (part of order)" at bounding box center [725, 381] width 362 height 17
click at [561, 252] on select "Select Signed Quote Auth email with quote if unsigned No Attachment" at bounding box center [461, 246] width 286 height 17
select select "Signed Quote"
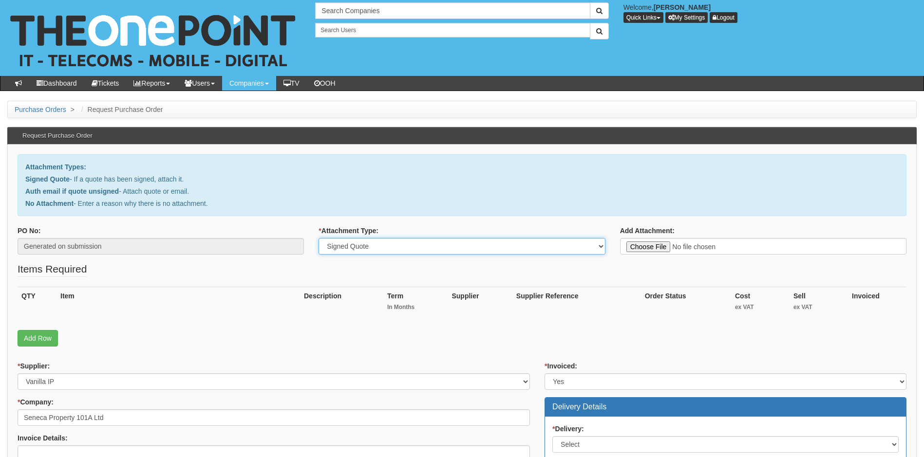
click at [318, 238] on select "Select Signed Quote Auth email with quote if unsigned No Attachment" at bounding box center [461, 246] width 286 height 17
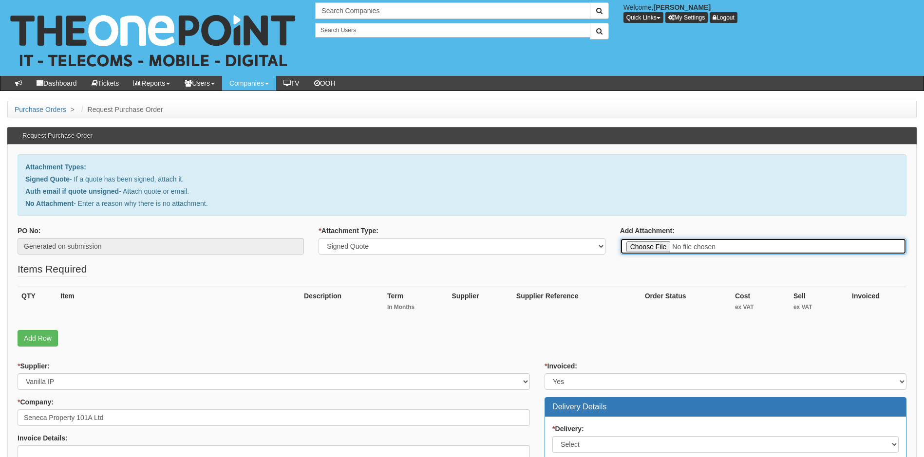
click at [643, 243] on input "Add Attachment:" at bounding box center [763, 246] width 286 height 17
type input "C:\fakepath\Seneca Property - New VoIP Licence - Northbridge.pdf"
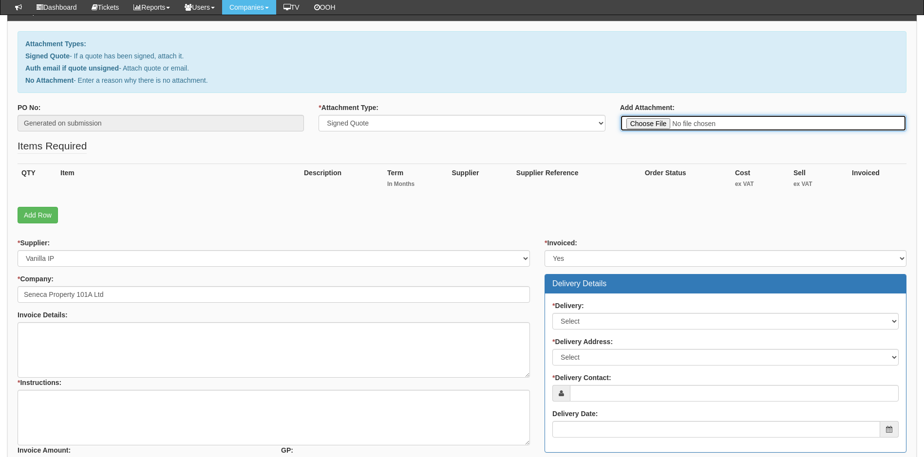
scroll to position [97, 0]
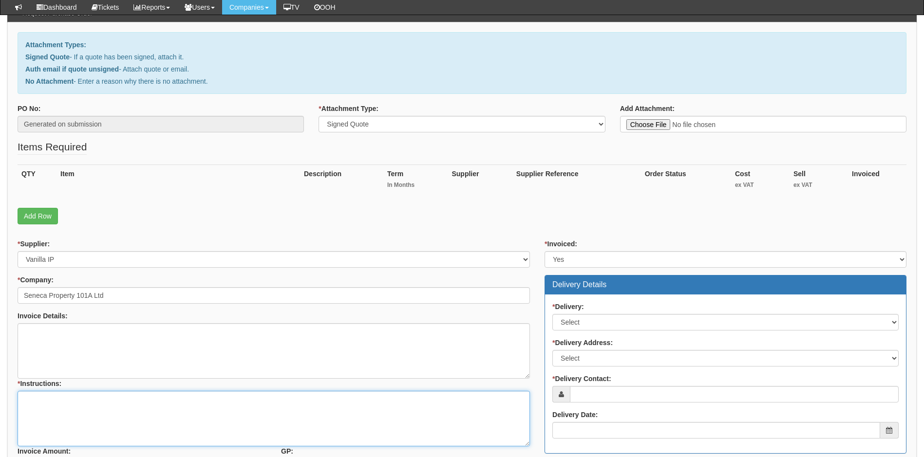
click at [74, 396] on textarea "* Instructions:" at bounding box center [274, 418] width 512 height 55
type textarea "a"
type textarea "d"
click at [38, 420] on textarea "Delivery address" at bounding box center [274, 418] width 512 height 55
click at [82, 395] on textarea "Delivery address" at bounding box center [274, 418] width 512 height 55
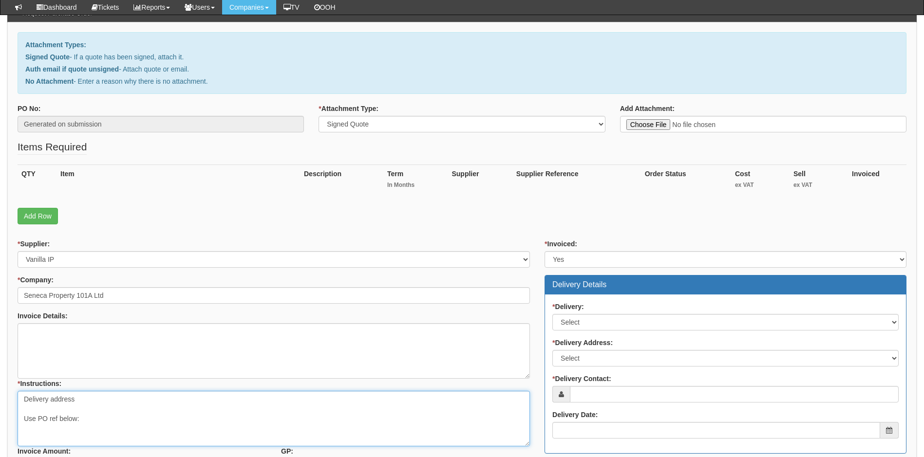
paste textarea "Purchase Order Number: IS19345041 Client name: Elder Glow Care Ltd"
click at [77, 419] on textarea "Delivery address Use PO ref below: Purchase Order Number: IS19345041 Client nam…" at bounding box center [274, 418] width 512 height 55
click at [92, 401] on textarea "Delivery address Use PO ref below for invoicing: Purchase Order Number: IS19345…" at bounding box center [274, 418] width 512 height 55
paste textarea "Northbridge House Elm street BB10 1PD Bunrley"
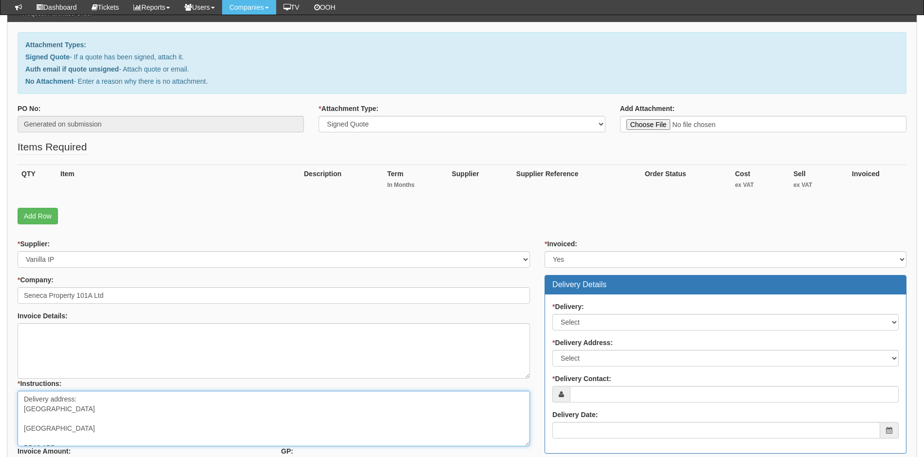
click at [93, 410] on textarea "Delivery address: Northbridge House Elm street BB10 1PD Bunrley Use PO ref belo…" at bounding box center [274, 418] width 512 height 55
click at [63, 417] on textarea "Delivery address: Northbridge House Elm street BB10 1PD Bunrley Use PO ref belo…" at bounding box center [274, 418] width 512 height 55
click at [65, 429] on textarea "Delivery address: Northbridge House Elm street BB10 1PD Bunrley Use PO ref belo…" at bounding box center [274, 418] width 512 height 55
drag, startPoint x: 49, startPoint y: 441, endPoint x: 50, endPoint y: 427, distance: 13.2
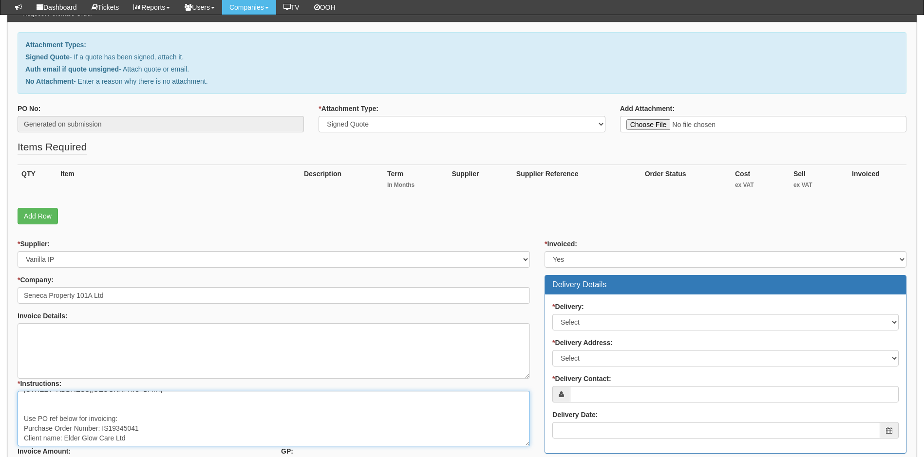
click at [44, 430] on textarea "Delivery address: Northbridge House Elm street BB10 1PD Bunrley Use PO ref belo…" at bounding box center [274, 418] width 512 height 55
click at [87, 404] on textarea "Delivery address: Northbridge House Elm street BB10 1PD Bunrley Use PO ref belo…" at bounding box center [274, 418] width 512 height 55
click at [78, 403] on textarea "Delivery address: Northbridge House Elm street BB10 1PD Bunrley Use PO ref belo…" at bounding box center [274, 418] width 512 height 55
drag, startPoint x: 50, startPoint y: 437, endPoint x: 36, endPoint y: 431, distance: 15.3
click at [34, 432] on textarea "Delivery address: Northbridge House Elm street BB10 1PD Bunrley Use PO ref belo…" at bounding box center [274, 418] width 512 height 55
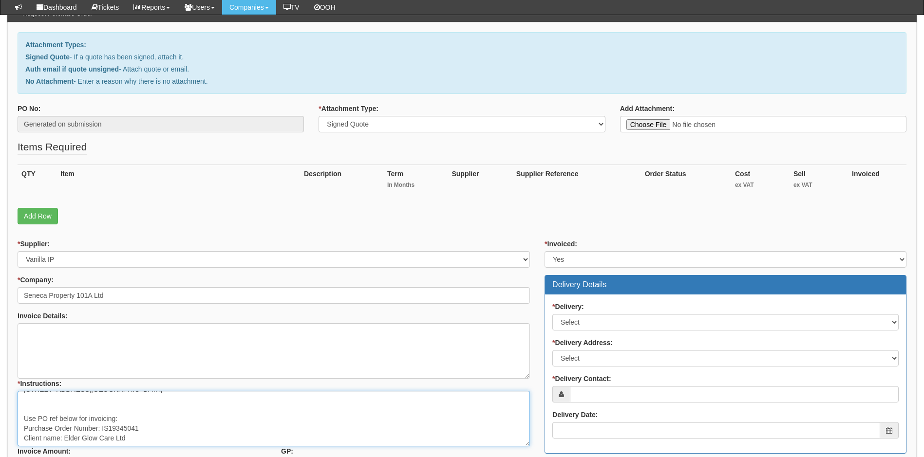
click at [69, 404] on textarea "Delivery address: Northbridge House Elm street BB10 1PD Bunrley Use PO ref belo…" at bounding box center [274, 418] width 512 height 55
drag, startPoint x: 24, startPoint y: 439, endPoint x: 38, endPoint y: 436, distance: 13.8
click at [37, 437] on textarea "Delivery address: Northbridge House Elm street BB10 1PD Bunrley Use PO ref belo…" at bounding box center [274, 418] width 512 height 55
click at [74, 409] on textarea "Delivery address: Northbridge House Elm street BB10 1PD Bunrley Use PO ref belo…" at bounding box center [274, 418] width 512 height 55
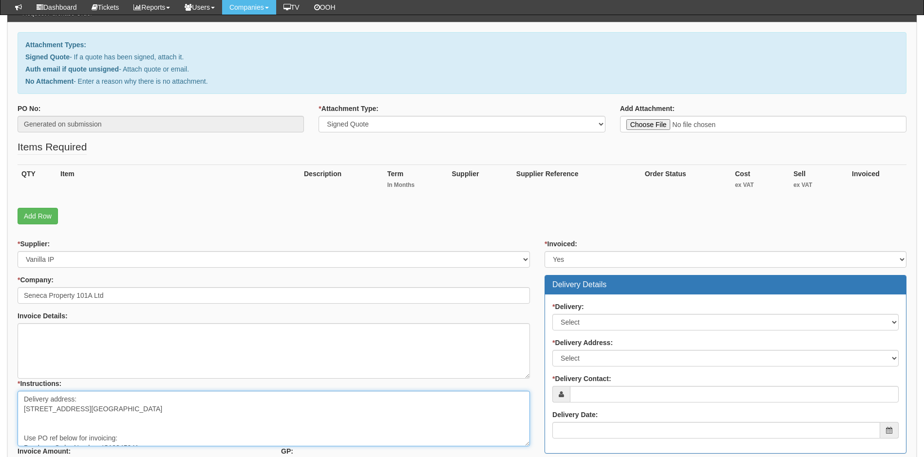
click at [60, 437] on textarea "Delivery address: Northbridge House Elm street BB10 1PD Bunrley Use PO ref belo…" at bounding box center [274, 418] width 512 height 55
click at [70, 431] on textarea "Delivery address: Northbridge House Elm street Burnley. BB10 1PD Use PO ref bel…" at bounding box center [274, 418] width 512 height 55
type textarea "Delivery address: Northbridge House Elm street Burnley. BB10 1PD Use PO ref bel…"
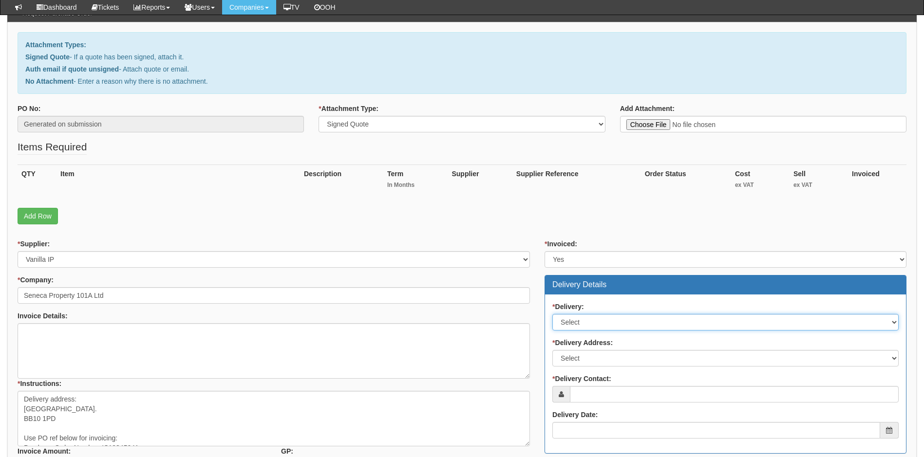
click at [624, 318] on select "Select No Not Applicable Yes" at bounding box center [725, 322] width 346 height 17
select select "1"
click at [552, 314] on select "Select No Not Applicable Yes" at bounding box center [725, 322] width 346 height 17
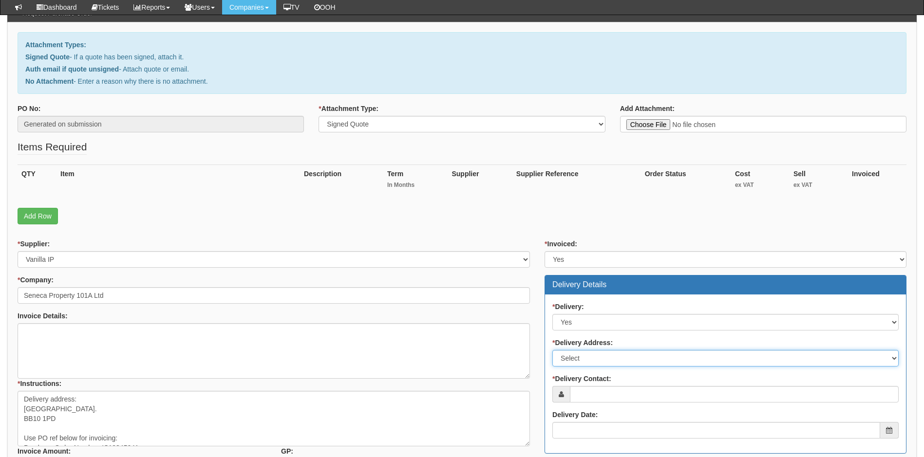
click at [611, 353] on select "Select Not Applicable Main Address - WA12 0JQ Other" at bounding box center [725, 358] width 346 height 17
select select "other"
click at [552, 350] on select "Select Not Applicable Main Address - WA12 0JQ Other" at bounding box center [725, 358] width 346 height 17
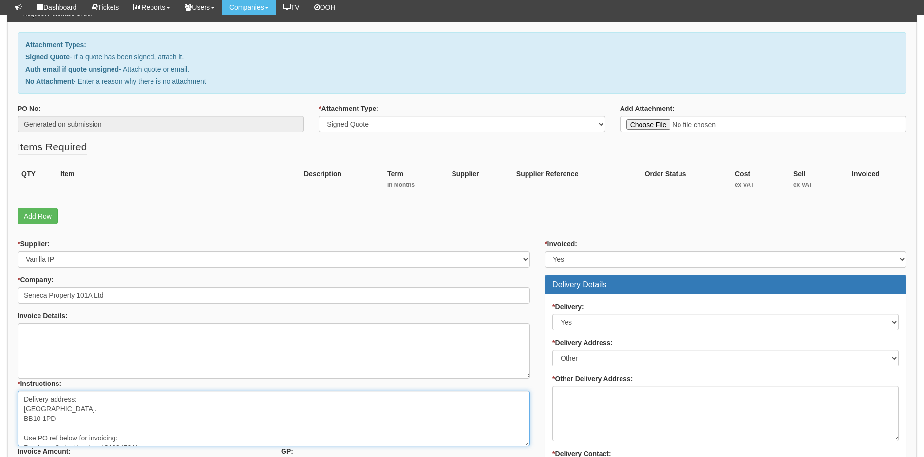
drag, startPoint x: 68, startPoint y: 440, endPoint x: 24, endPoint y: 402, distance: 58.0
click at [24, 402] on textarea "Delivery address: Northbridge House Elm street Burnley. BB10 1PD Use PO ref bel…" at bounding box center [274, 418] width 512 height 55
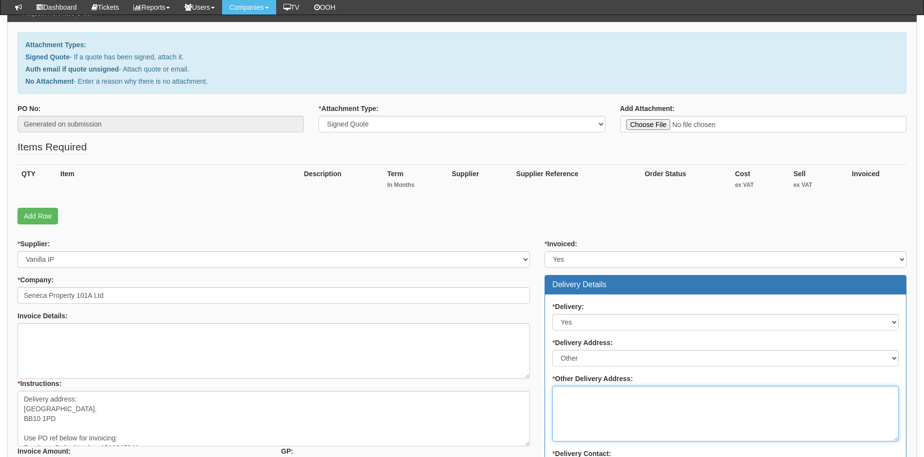
click at [589, 400] on textarea "* Other Delivery Address:" at bounding box center [725, 413] width 346 height 55
paste textarea "Delivery address: [GEOGRAPHIC_DATA]. BB10 1PD"
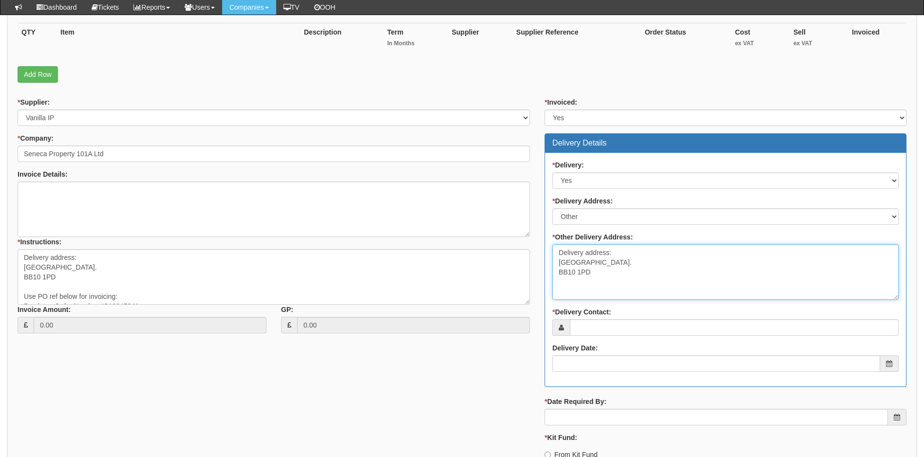
scroll to position [243, 0]
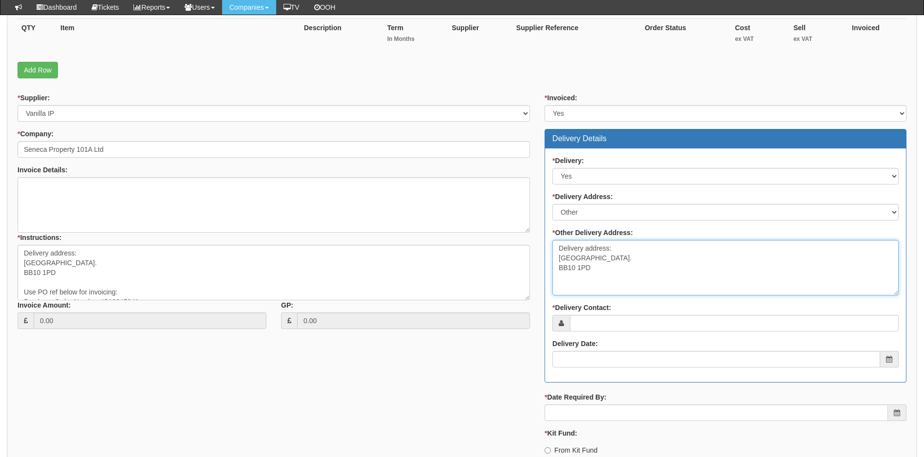
type textarea "Delivery address: [GEOGRAPHIC_DATA]. BB10 1PD"
click at [617, 322] on input "* Delivery Contact:" at bounding box center [734, 323] width 329 height 17
click at [605, 325] on input "* Delivery Contact:" at bounding box center [734, 323] width 329 height 17
paste input "[EMAIL_ADDRESS][DOMAIN_NAME]"
type input "[EMAIL_ADDRESS][DOMAIN_NAME]"
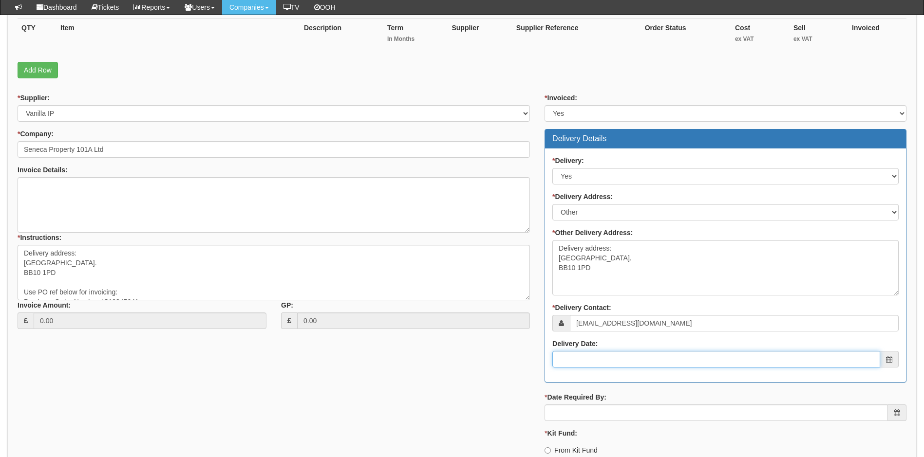
click at [606, 359] on input "Delivery Date:" at bounding box center [716, 359] width 328 height 17
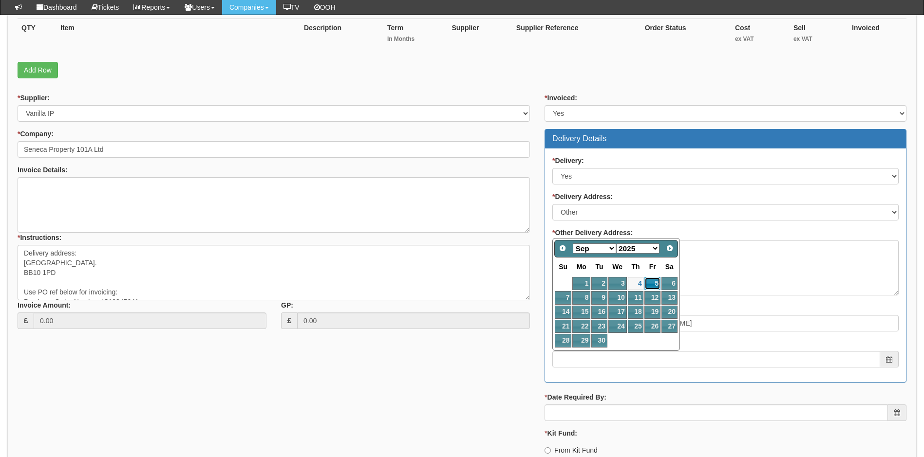
click at [653, 283] on link "5" at bounding box center [652, 283] width 16 height 13
type input "2025-09-05"
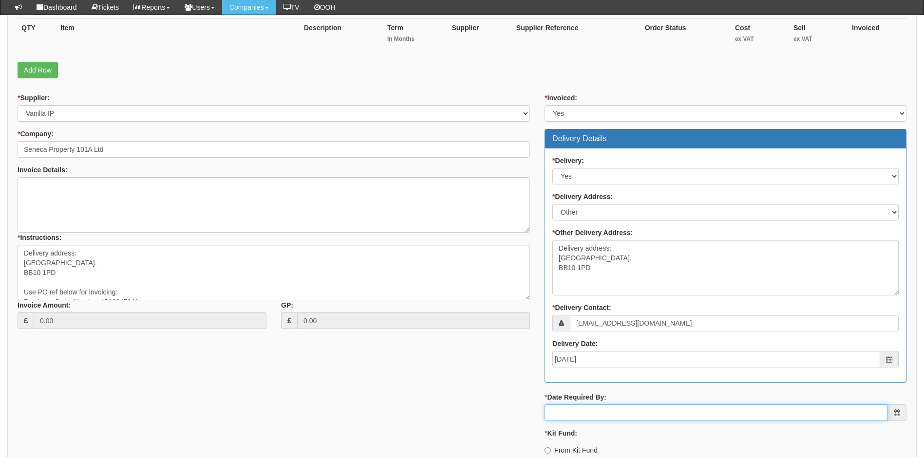
click at [632, 413] on input "* Date Required By:" at bounding box center [715, 413] width 343 height 17
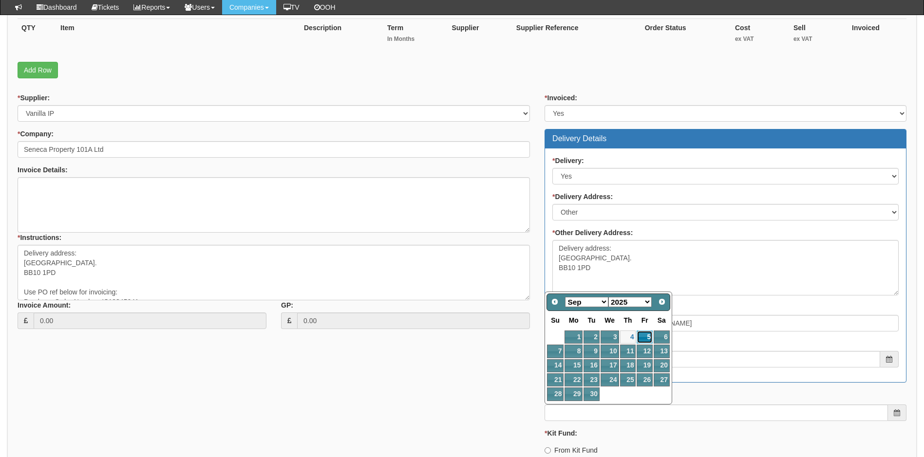
click at [644, 337] on link "5" at bounding box center [644, 337] width 16 height 13
type input "2025-09-05"
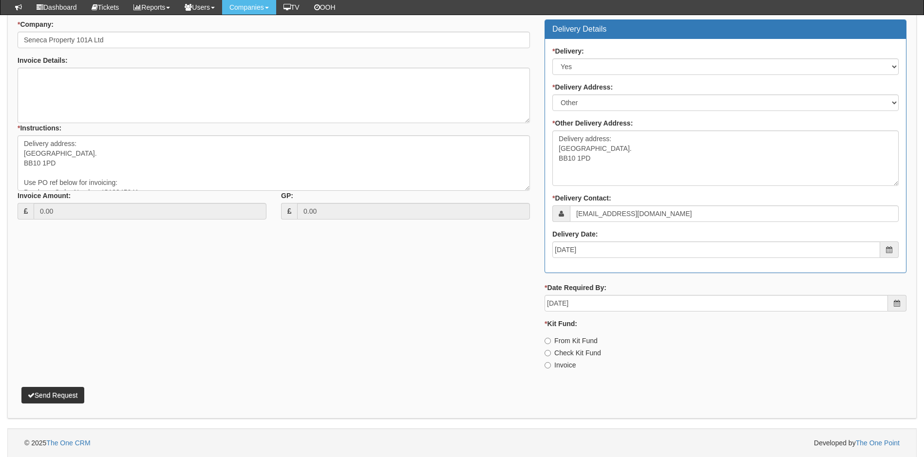
scroll to position [353, 0]
click at [547, 365] on input "Invoice" at bounding box center [547, 365] width 6 height 6
radio input "true"
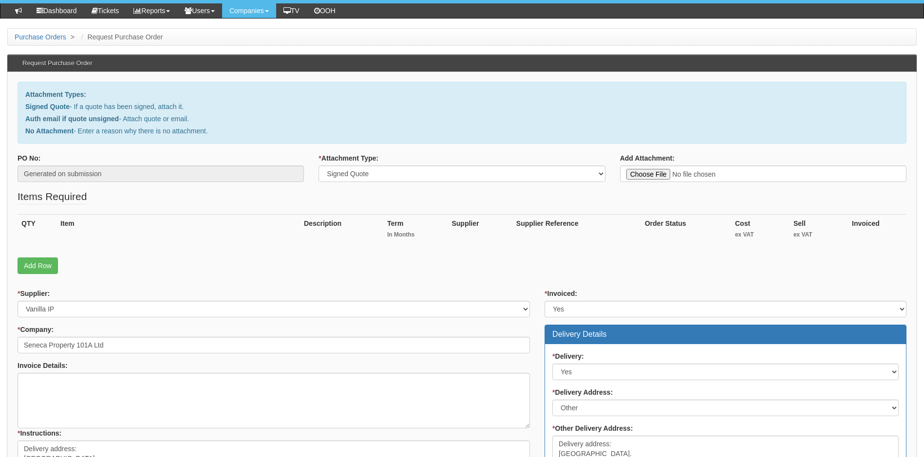
scroll to position [61, 0]
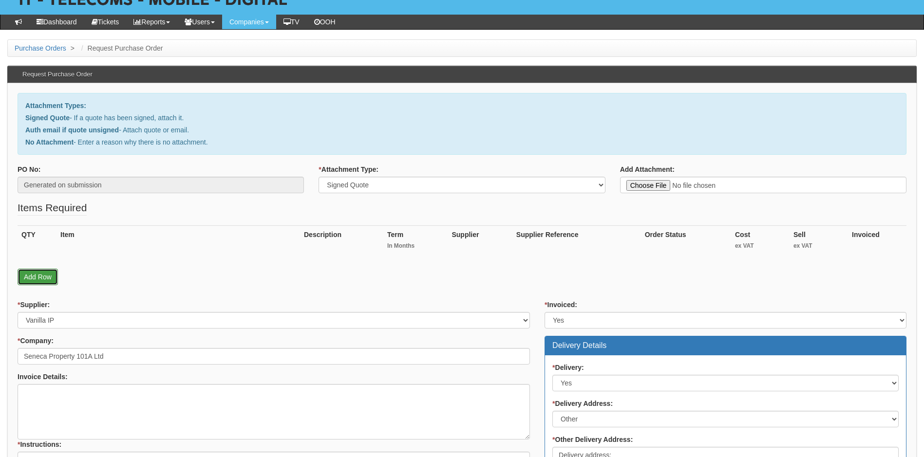
click at [39, 277] on link "Add Row" at bounding box center [38, 277] width 40 height 17
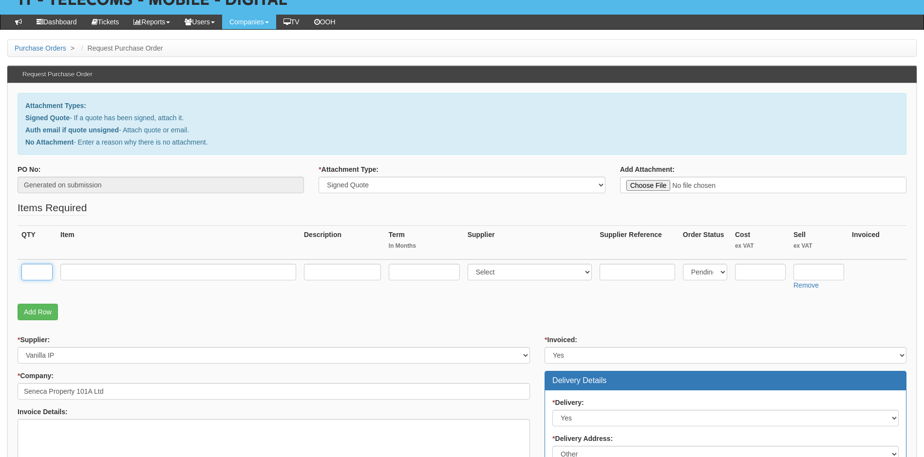
click at [43, 272] on input "text" at bounding box center [36, 272] width 31 height 17
type input "1"
click at [86, 273] on input "text" at bounding box center [178, 272] width 236 height 17
paste input "Std User V2000 - Inc DDI's"
type input "Std User V2000 - Inc DDI's"
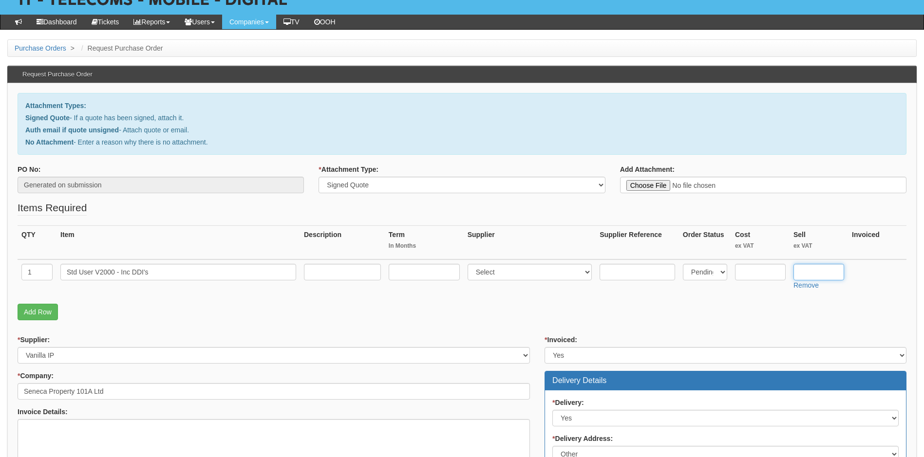
click at [815, 277] on input "text" at bounding box center [818, 272] width 51 height 17
type input "6.50"
click at [424, 276] on input "text" at bounding box center [423, 272] width 71 height 17
type input "12"
click at [537, 275] on select "Select 123 REG.co.uk 1Password 3 4Gon AA Jones Electric Ltd Abzorb Access Group…" at bounding box center [529, 272] width 125 height 17
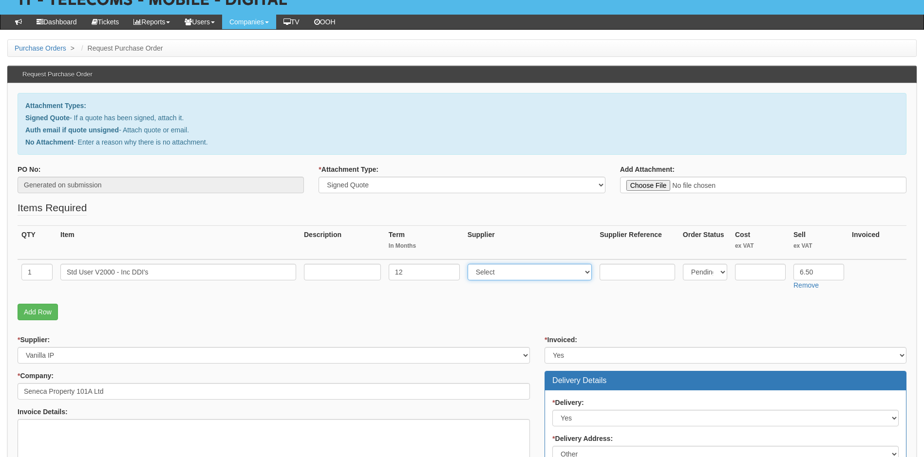
select select "72"
click at [537, 275] on select "Select 123 REG.co.uk 1Password 3 4Gon AA Jones Electric Ltd Abzorb Access Group…" at bounding box center [529, 272] width 125 height 17
click at [751, 273] on input "text" at bounding box center [760, 272] width 51 height 17
type input "5.26"
click at [36, 312] on link "Add Row" at bounding box center [38, 312] width 40 height 17
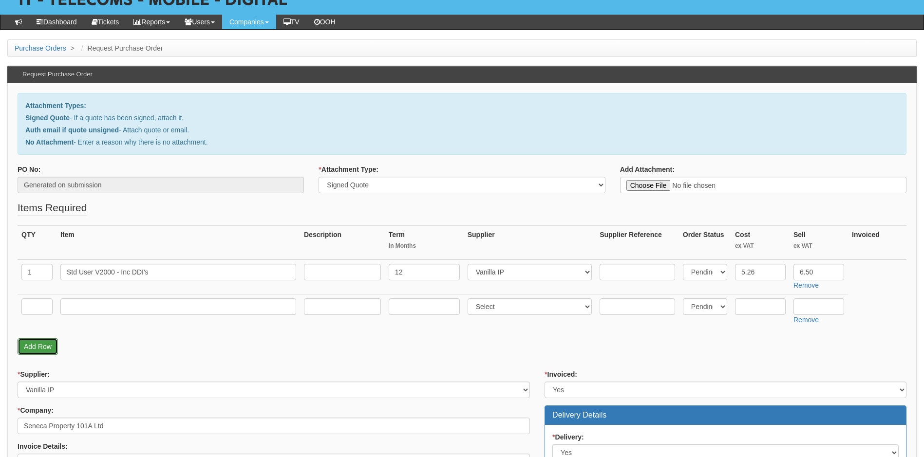
click at [35, 347] on link "Add Row" at bounding box center [38, 346] width 40 height 17
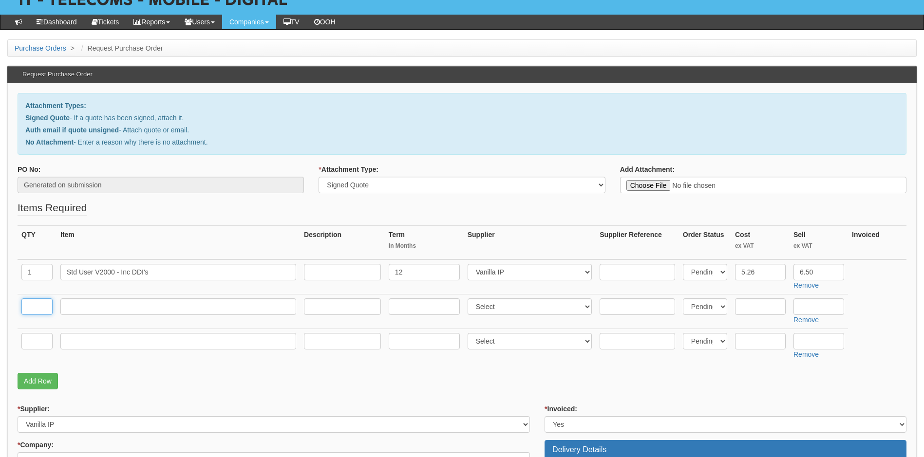
click at [39, 307] on input "text" at bounding box center [36, 306] width 31 height 17
type input "1"
click at [131, 308] on input "text" at bounding box center [178, 306] width 236 height 17
paste input "Night Service Call Forwarding Selective"
type input "Night Service Call Forwarding Selective"
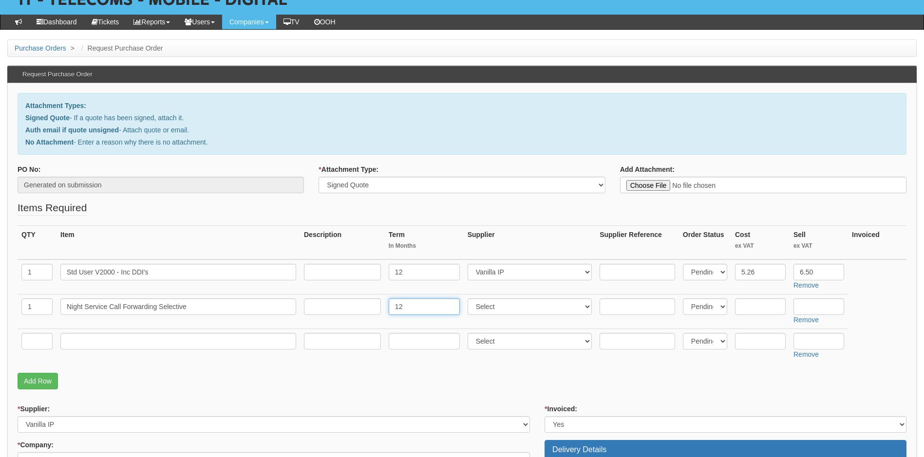
type input "12"
select select "72"
type input "1.23"
type input "2.75"
click at [37, 339] on input "text" at bounding box center [36, 341] width 31 height 17
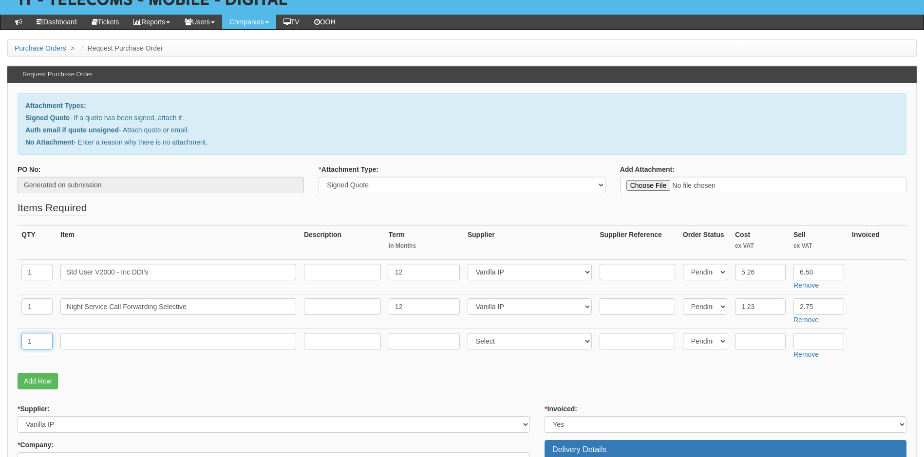
type input "1"
click at [114, 345] on input "text" at bounding box center [178, 341] width 236 height 17
paste input "Yealink T33G Deskphone"
type input "Yealink T33G Deskphone"
type input "0"
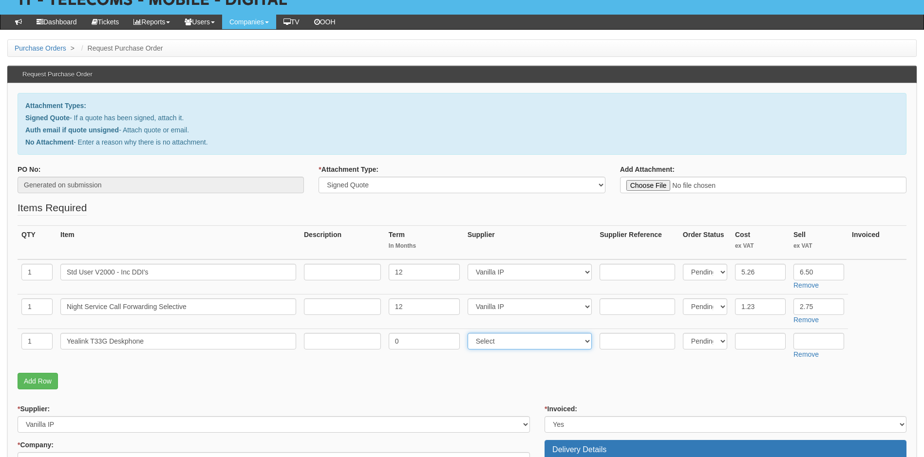
select select "72"
type input "54.34"
type input "65"
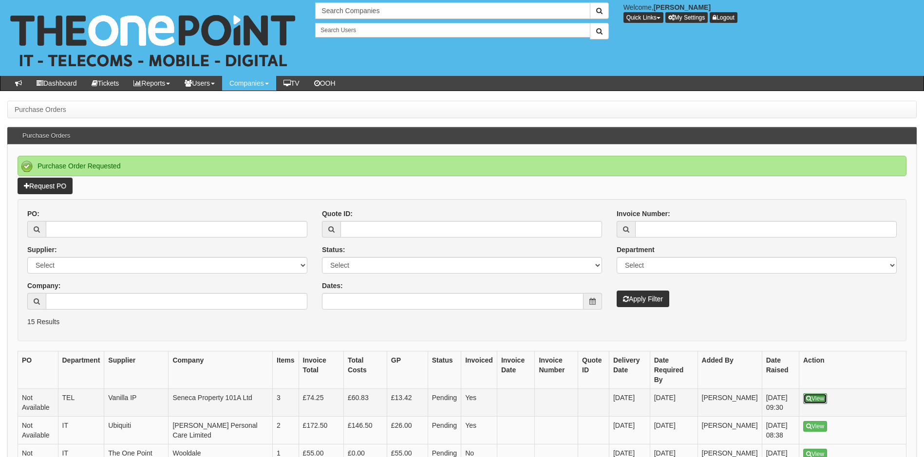
click at [817, 393] on link "View" at bounding box center [815, 398] width 24 height 11
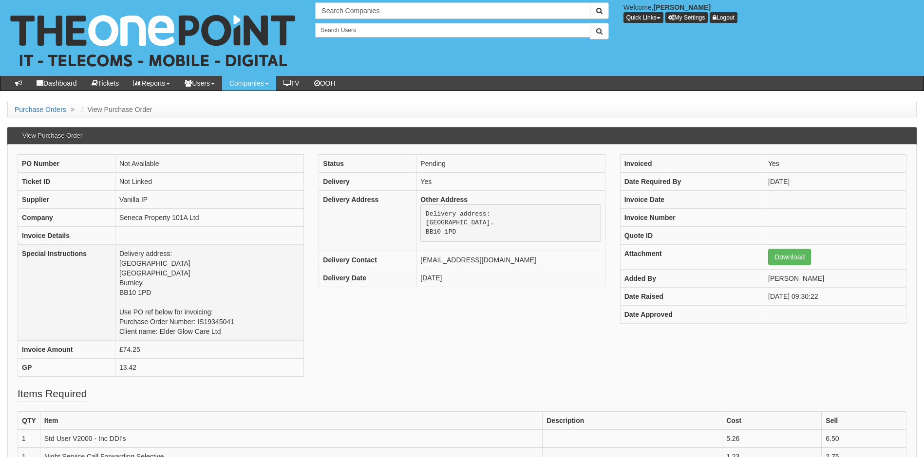
drag, startPoint x: 139, startPoint y: 292, endPoint x: 121, endPoint y: 257, distance: 39.8
click at [121, 257] on td "Delivery address: [GEOGRAPHIC_DATA]. BB10 1PD Use PO ref below for invoicing: P…" at bounding box center [209, 293] width 188 height 96
copy td "Delivery address: [GEOGRAPHIC_DATA]. BB10 1PD"
click at [374, 4] on input "text" at bounding box center [452, 10] width 275 height 17
type input "stratus"
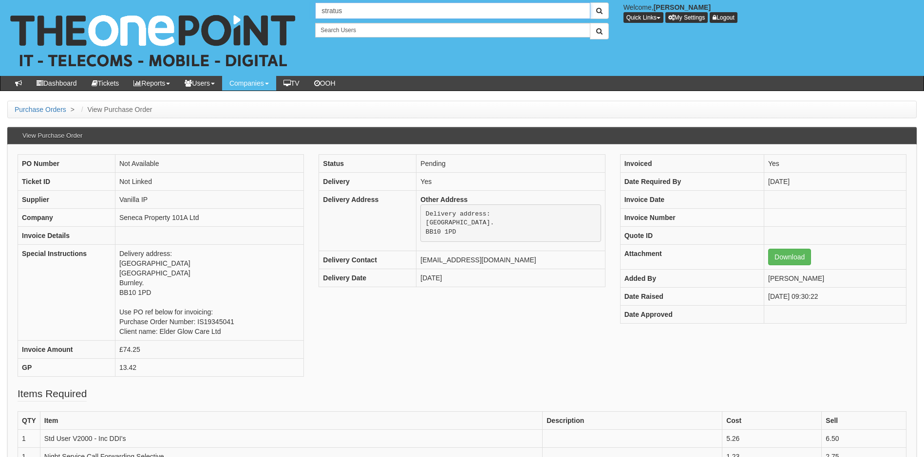
click at [590, 2] on button "submit" at bounding box center [599, 10] width 19 height 17
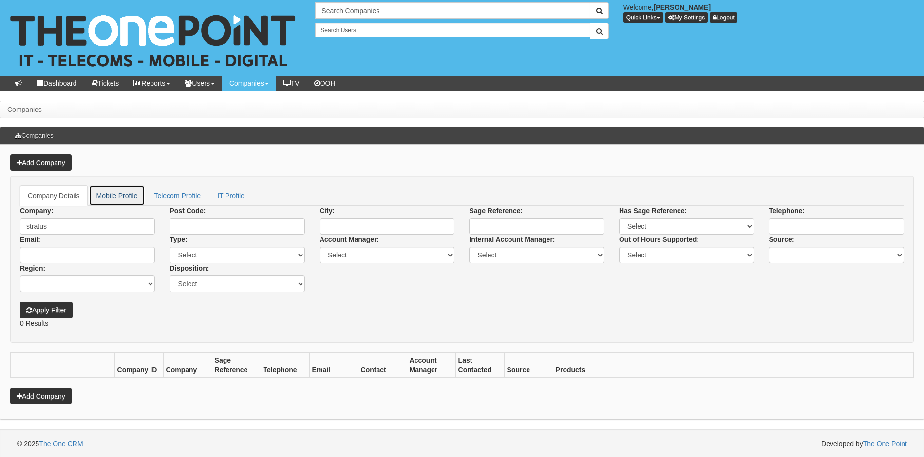
click at [125, 200] on link "Mobile Profile" at bounding box center [117, 195] width 57 height 20
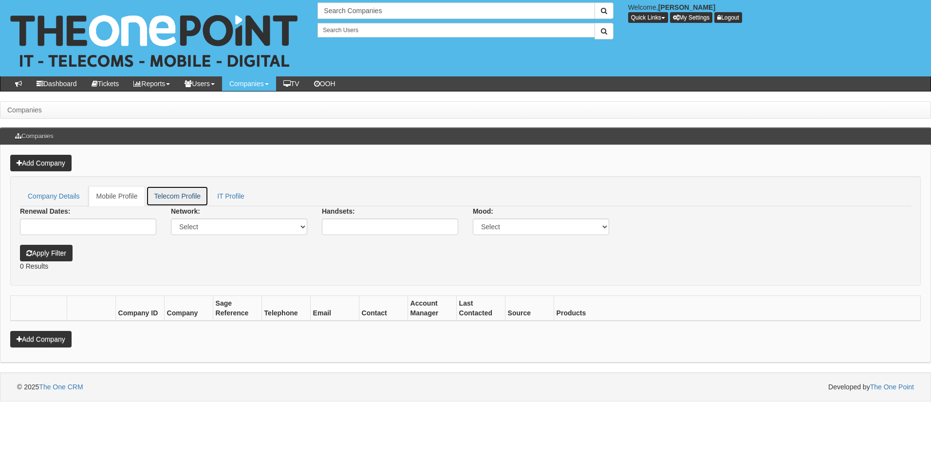
click at [178, 196] on link "Telecom Profile" at bounding box center [177, 196] width 62 height 20
click at [69, 198] on link "Company Details" at bounding box center [54, 196] width 68 height 20
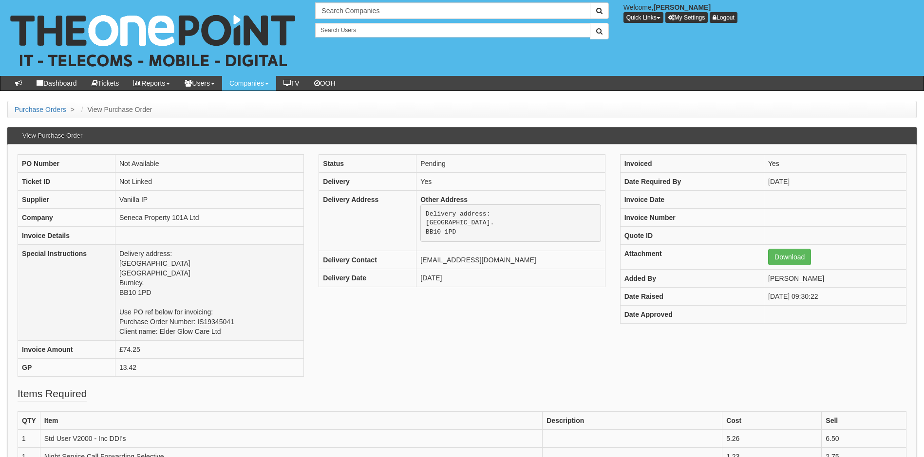
drag, startPoint x: 180, startPoint y: 265, endPoint x: 116, endPoint y: 263, distance: 64.3
click at [116, 263] on td "Delivery address: [GEOGRAPHIC_DATA]. BB10 1PD Use PO ref below for invoicing: P…" at bounding box center [209, 293] width 188 height 96
copy td "[GEOGRAPHIC_DATA]"
click at [163, 276] on td "Delivery address: [GEOGRAPHIC_DATA]. BB10 1PD Use PO ref below for invoicing: P…" at bounding box center [209, 293] width 188 height 96
drag, startPoint x: 156, startPoint y: 276, endPoint x: 119, endPoint y: 276, distance: 36.5
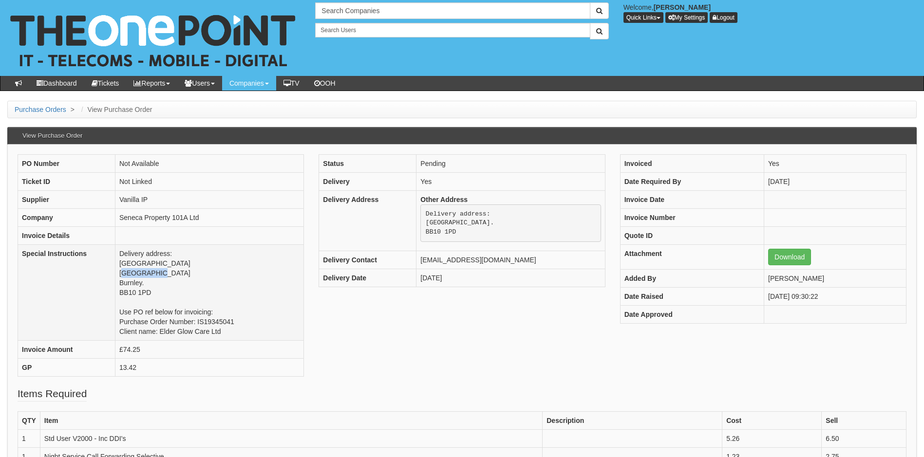
click at [119, 281] on td "Delivery address: [GEOGRAPHIC_DATA]. BB10 1PD Use PO ref below for invoicing: P…" at bounding box center [209, 293] width 188 height 96
copy td "[GEOGRAPHIC_DATA]"
click at [157, 271] on td "Delivery address: [GEOGRAPHIC_DATA]. BB10 1PD Use PO ref below for invoicing: P…" at bounding box center [209, 293] width 188 height 96
drag, startPoint x: 147, startPoint y: 273, endPoint x: 118, endPoint y: 276, distance: 28.8
click at [118, 276] on td "Delivery address: [GEOGRAPHIC_DATA]. BB10 1PD Use PO ref below for invoicing: P…" at bounding box center [209, 293] width 188 height 96
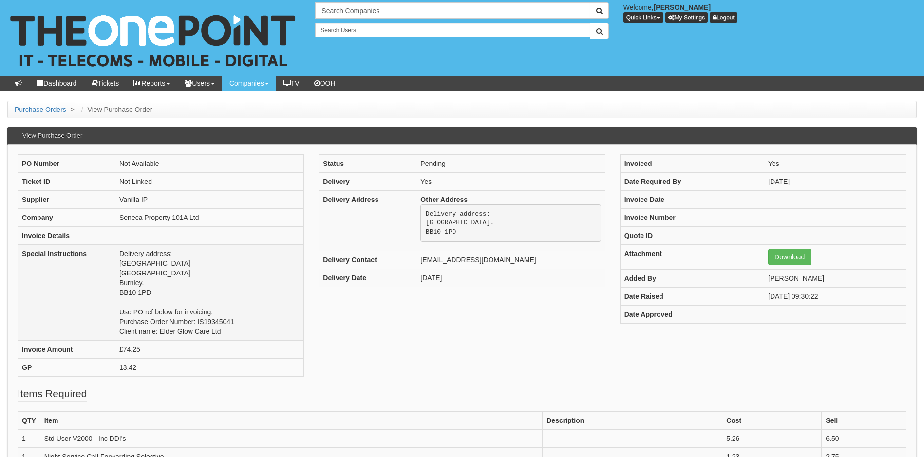
click at [155, 282] on td "Delivery address: [GEOGRAPHIC_DATA]. BB10 1PD Use PO ref below for invoicing: P…" at bounding box center [209, 293] width 188 height 96
drag, startPoint x: 155, startPoint y: 291, endPoint x: 120, endPoint y: 295, distance: 35.3
click at [120, 295] on td "Delivery address: [GEOGRAPHIC_DATA]. BB10 1PD Use PO ref below for invoicing: P…" at bounding box center [209, 293] width 188 height 96
copy td "BB10 1PD"
